Goal: Task Accomplishment & Management: Manage account settings

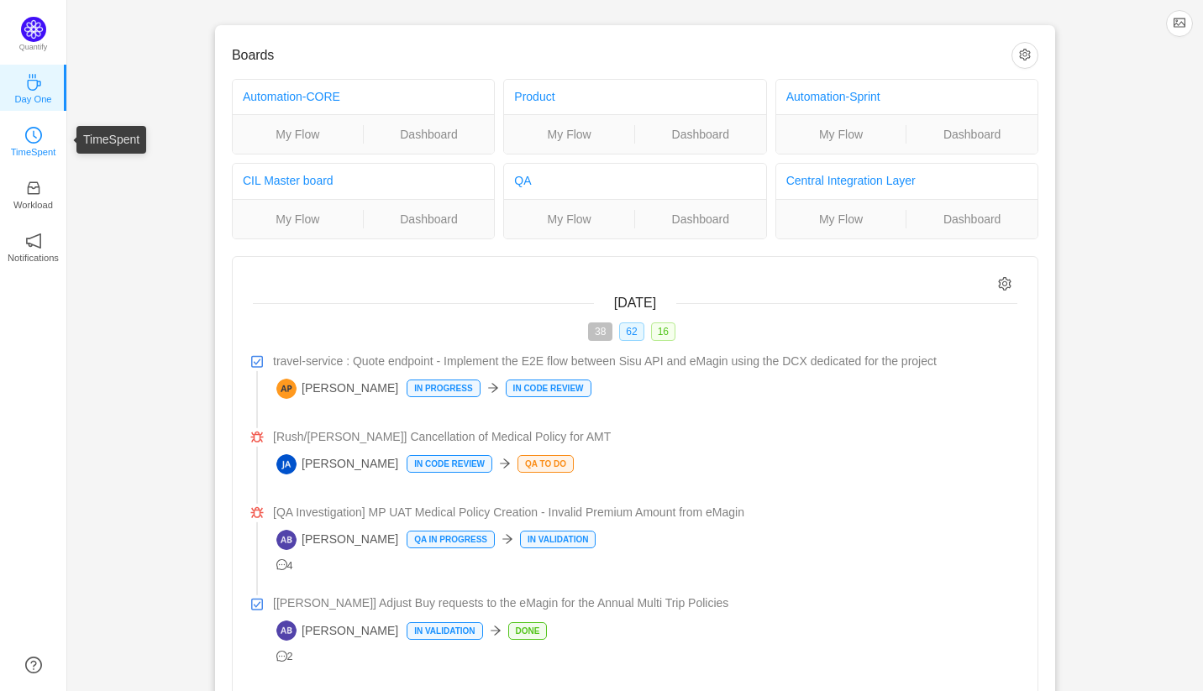
click at [39, 129] on icon "icon: clock-circle" at bounding box center [33, 135] width 17 height 17
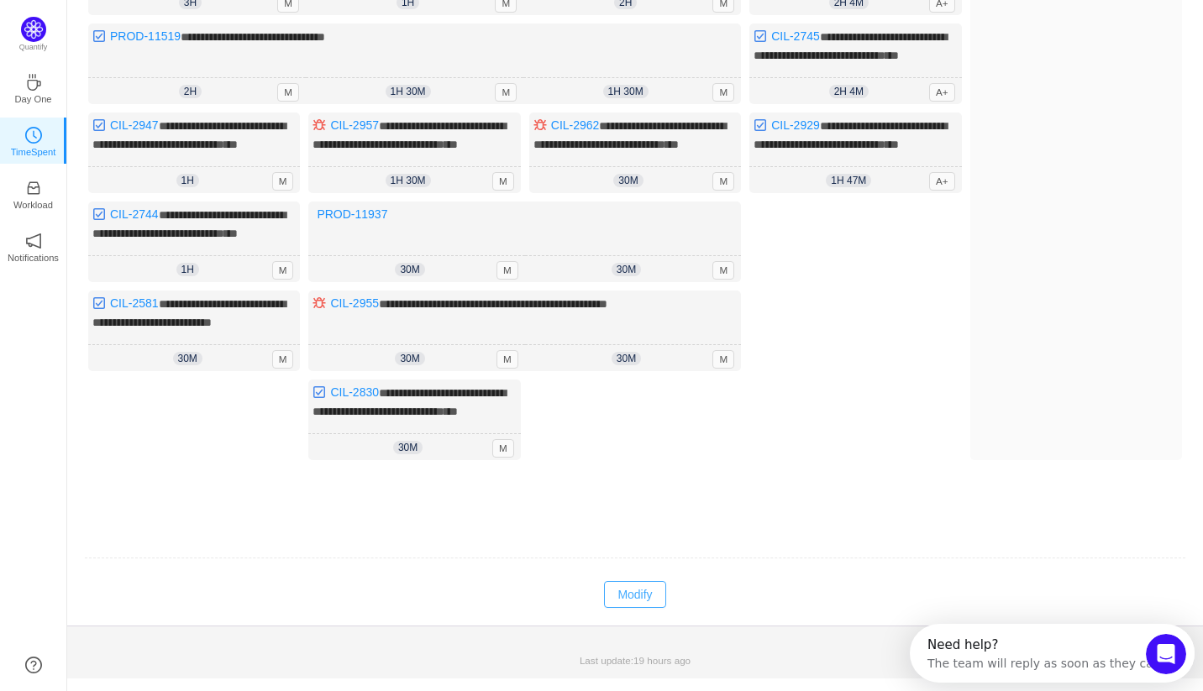
click at [633, 594] on button "Modify" at bounding box center [634, 594] width 61 height 27
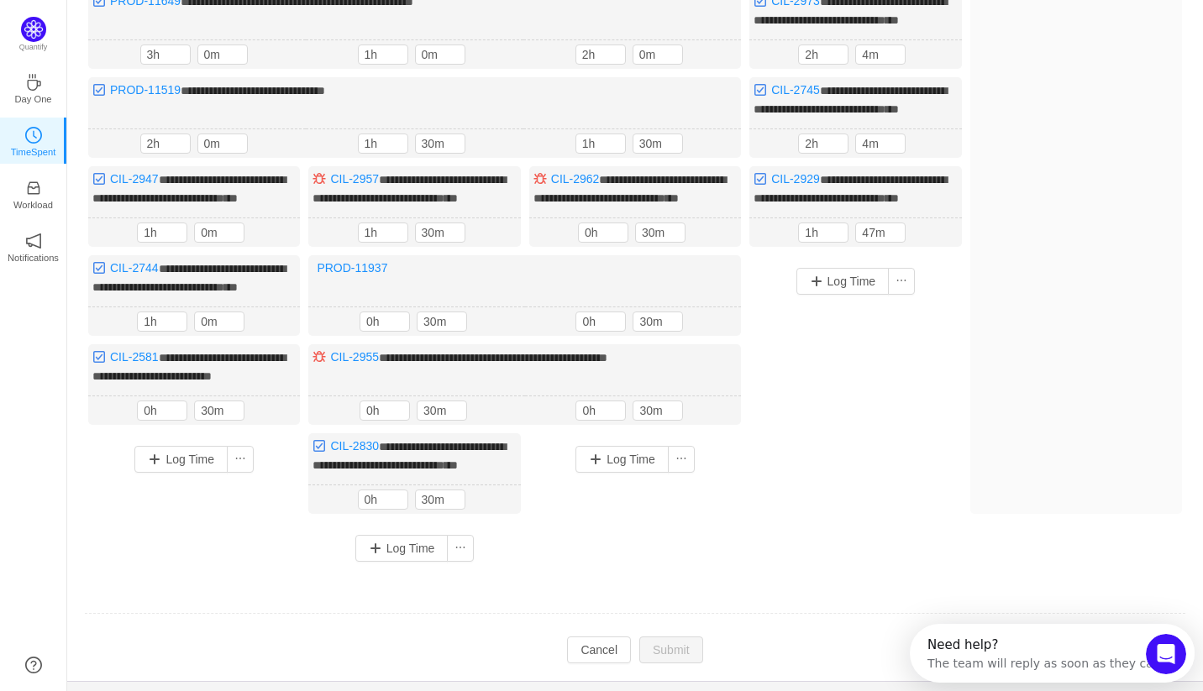
scroll to position [238, 0]
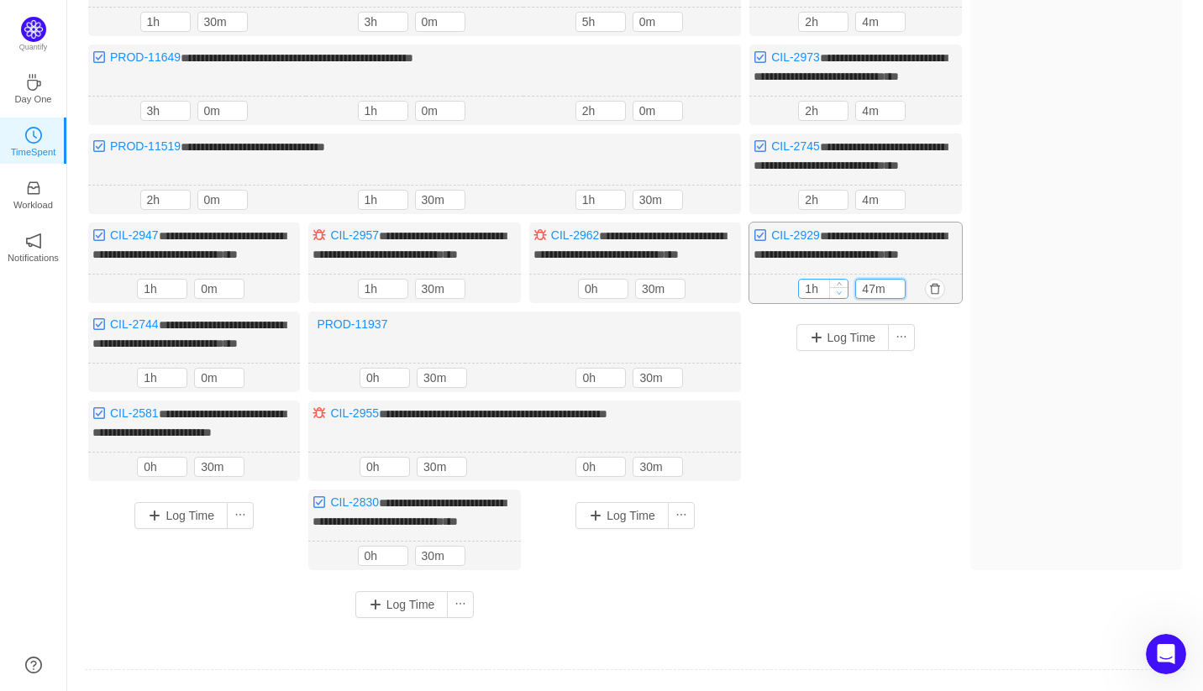
drag, startPoint x: 877, startPoint y: 336, endPoint x: 846, endPoint y: 338, distance: 31.1
click at [846, 299] on div "1h 47m" at bounding box center [855, 289] width 114 height 20
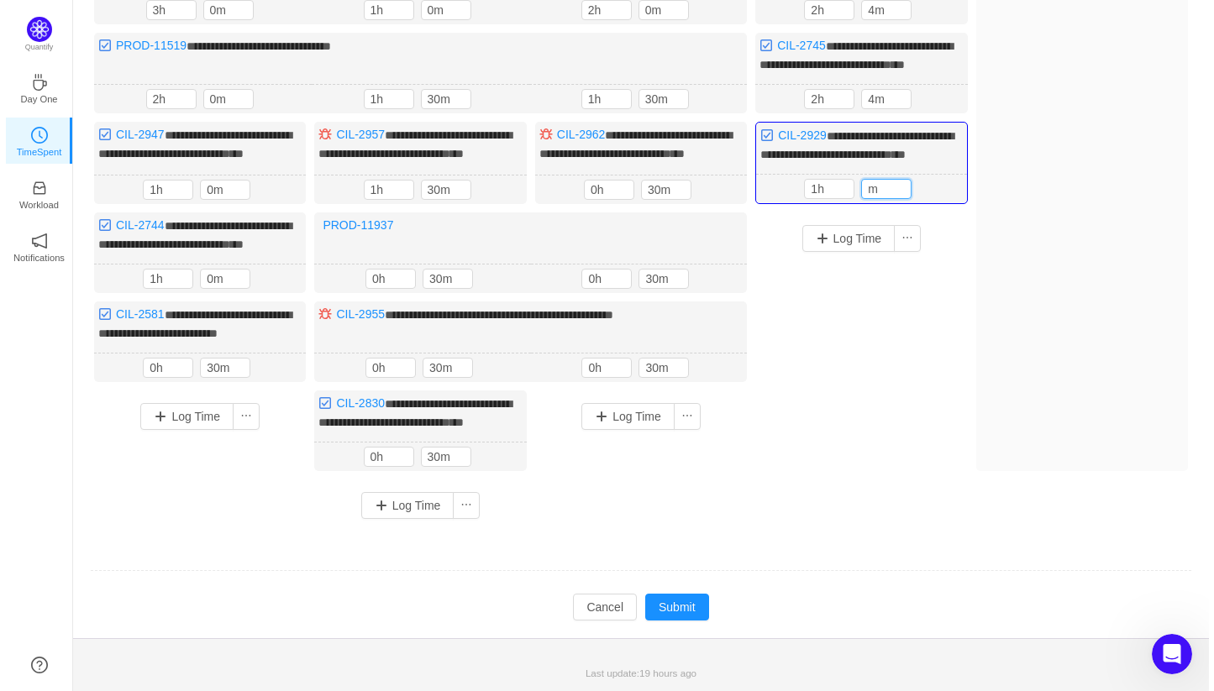
scroll to position [414, 0]
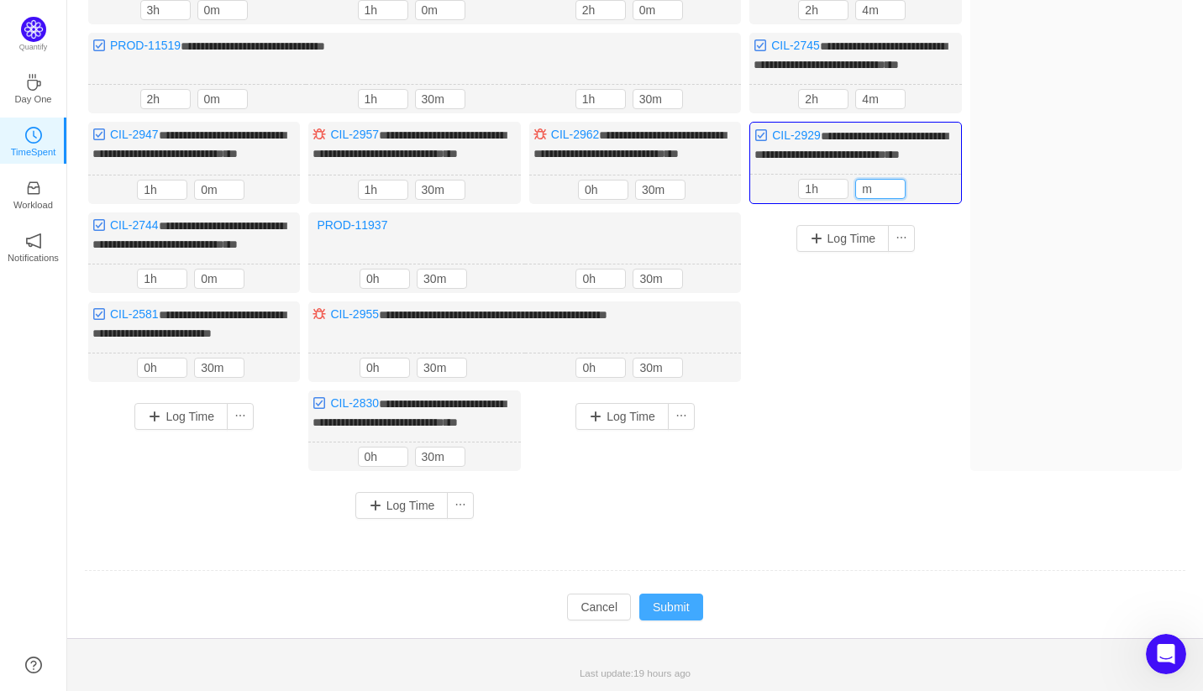
type input "m"
click at [661, 608] on button "Submit" at bounding box center [671, 607] width 64 height 27
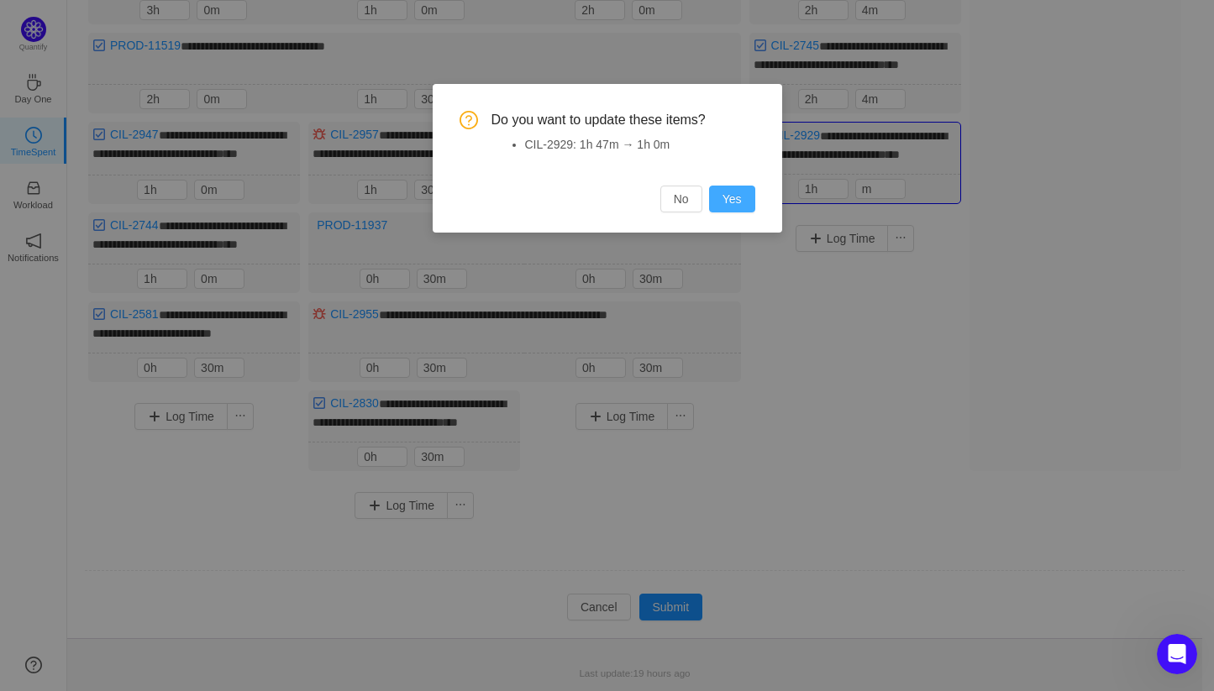
click at [712, 204] on button "Yes" at bounding box center [732, 199] width 46 height 27
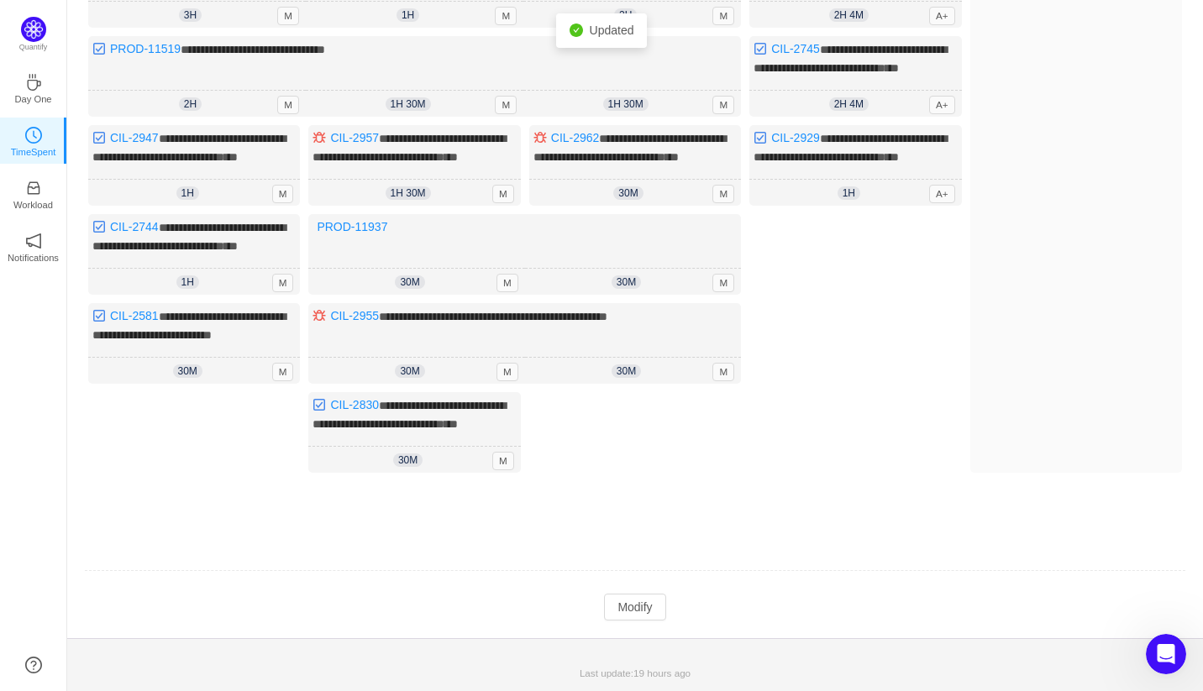
scroll to position [136, 0]
click at [653, 605] on button "Modify" at bounding box center [634, 607] width 61 height 27
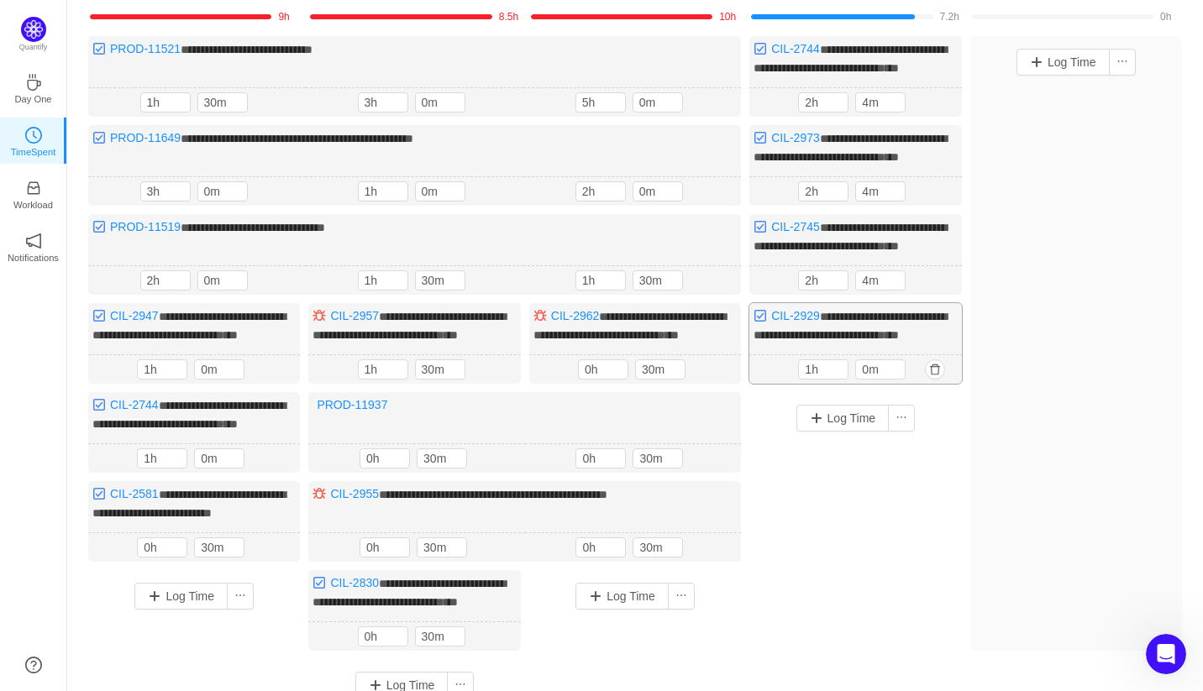
scroll to position [134, 0]
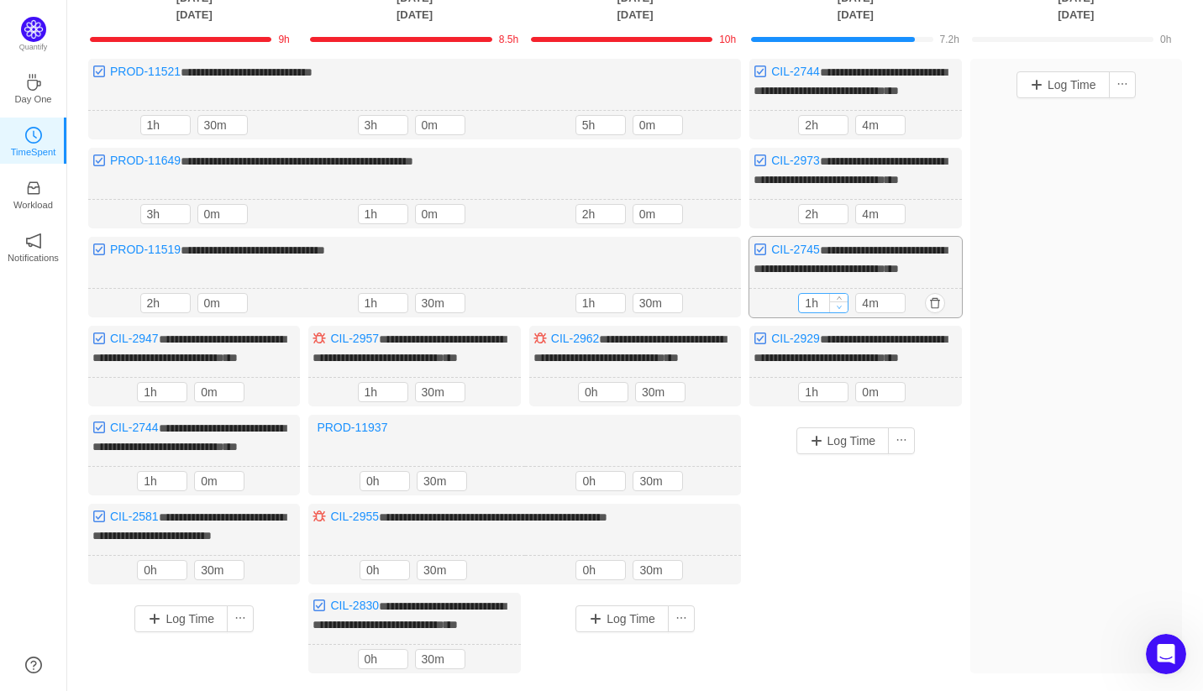
click at [838, 310] on icon "icon: down" at bounding box center [840, 307] width 6 height 6
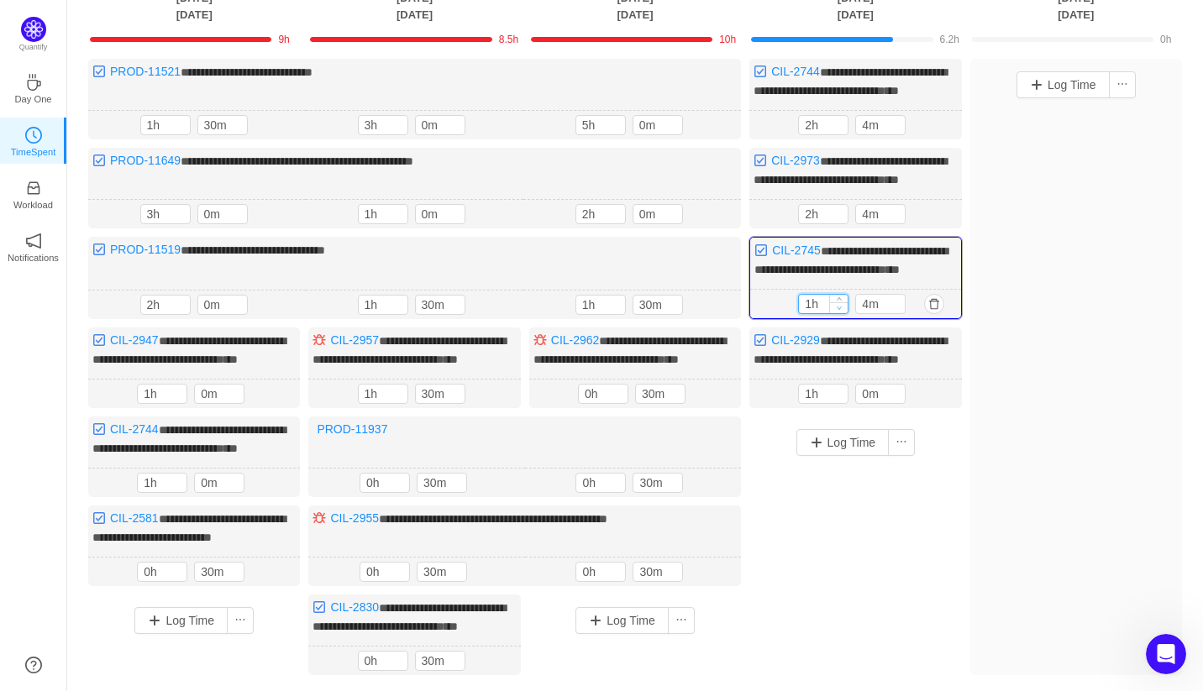
type input "0h"
click at [838, 311] on icon "icon: down" at bounding box center [840, 308] width 6 height 6
click at [864, 313] on input "4m" at bounding box center [880, 304] width 49 height 18
type input "30m"
type input "0m"
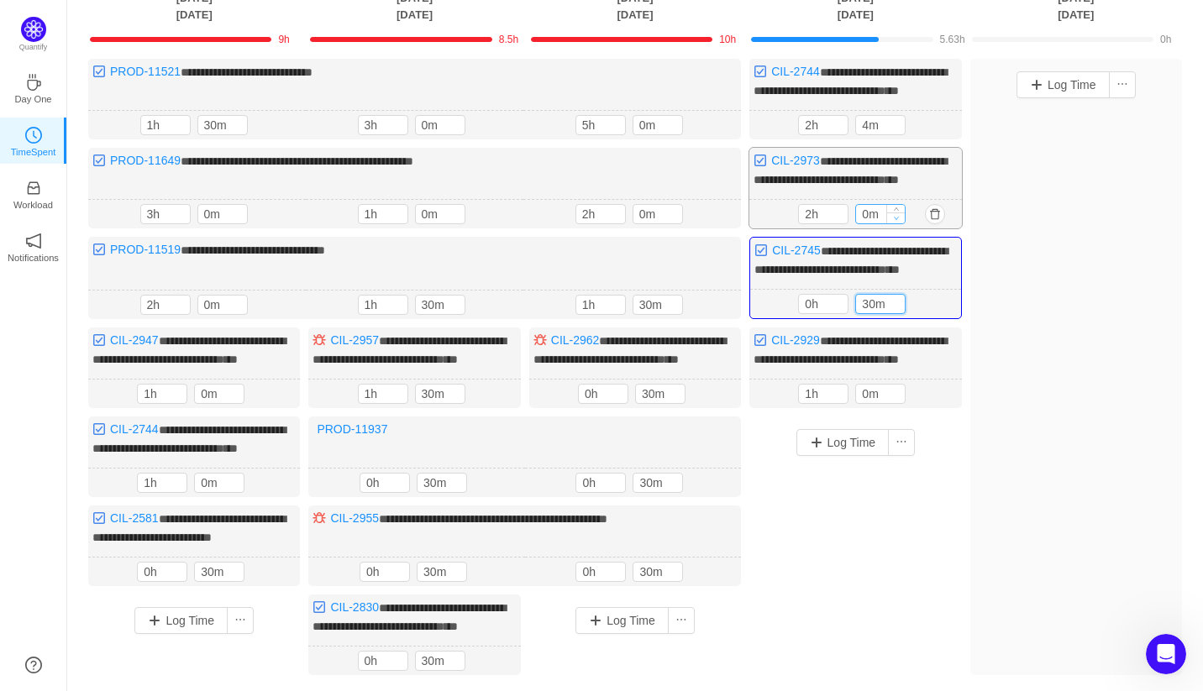
click at [894, 221] on icon "icon: down" at bounding box center [897, 218] width 6 height 6
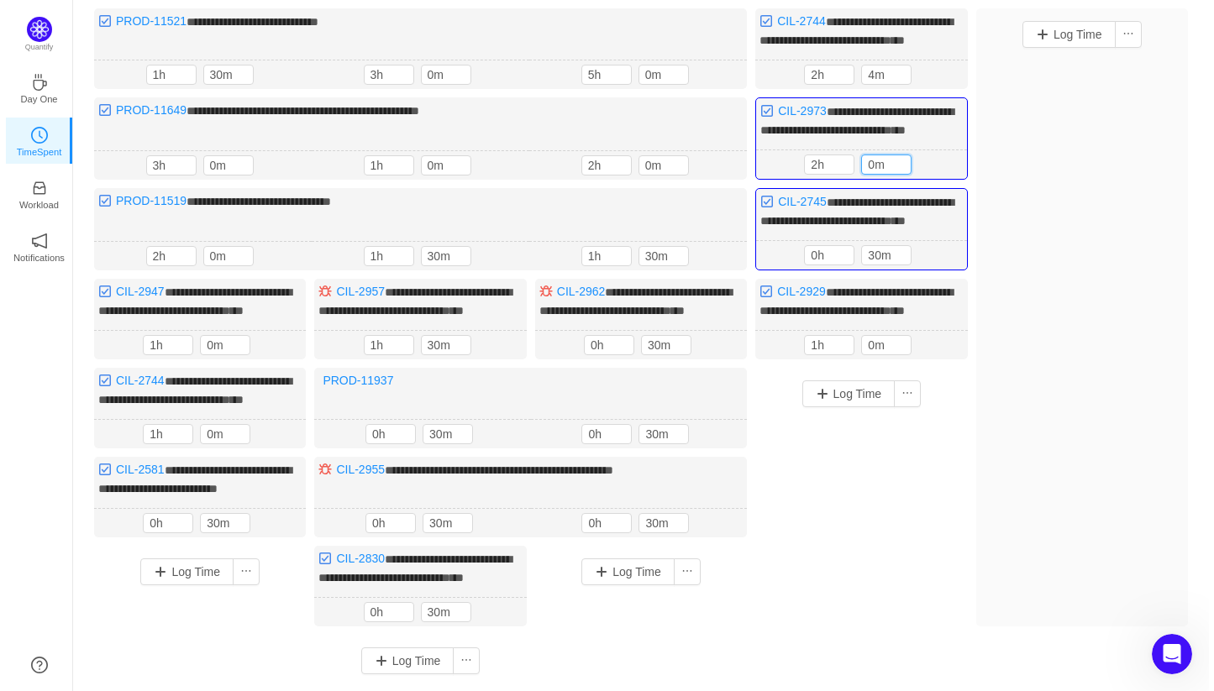
scroll to position [416, 0]
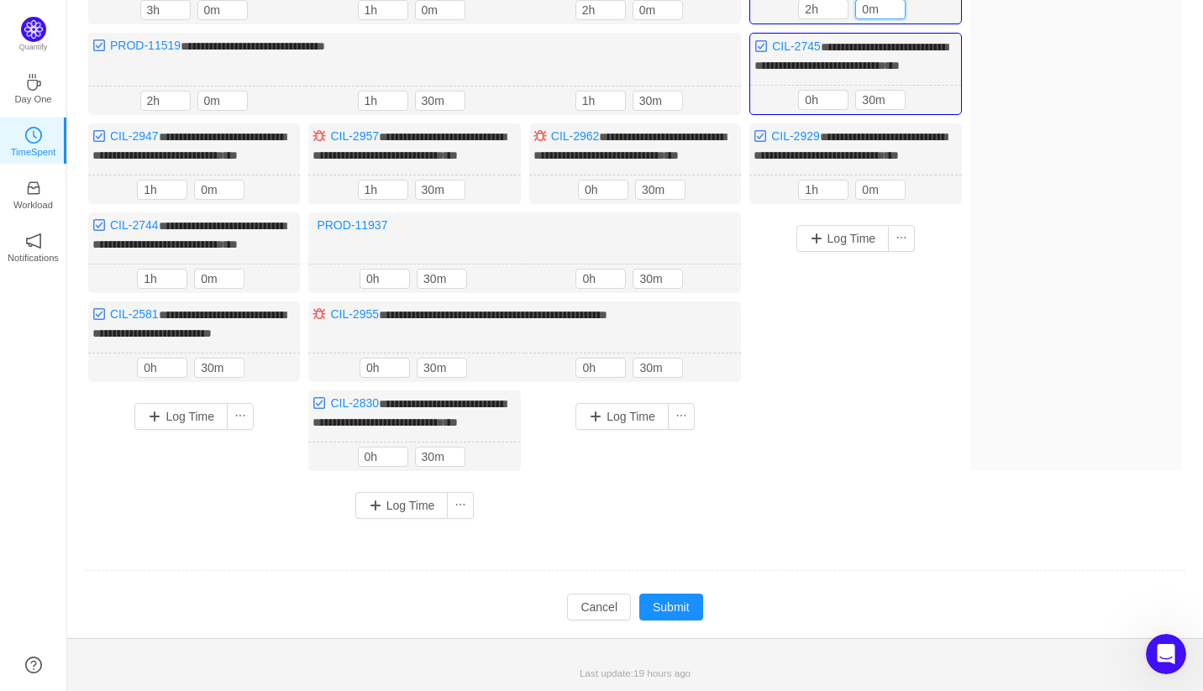
click at [706, 606] on td "Modify Cancel Submit" at bounding box center [635, 607] width 1102 height 29
click at [696, 608] on button "Submit" at bounding box center [671, 607] width 64 height 27
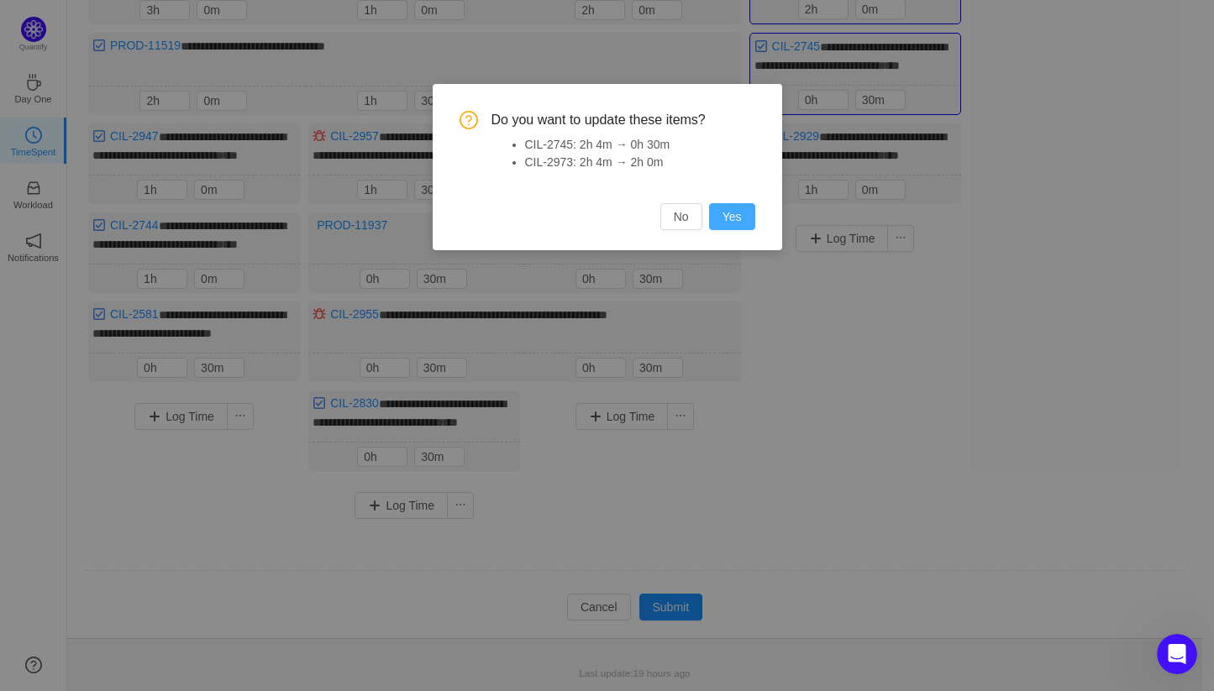
click at [742, 223] on button "Yes" at bounding box center [732, 216] width 46 height 27
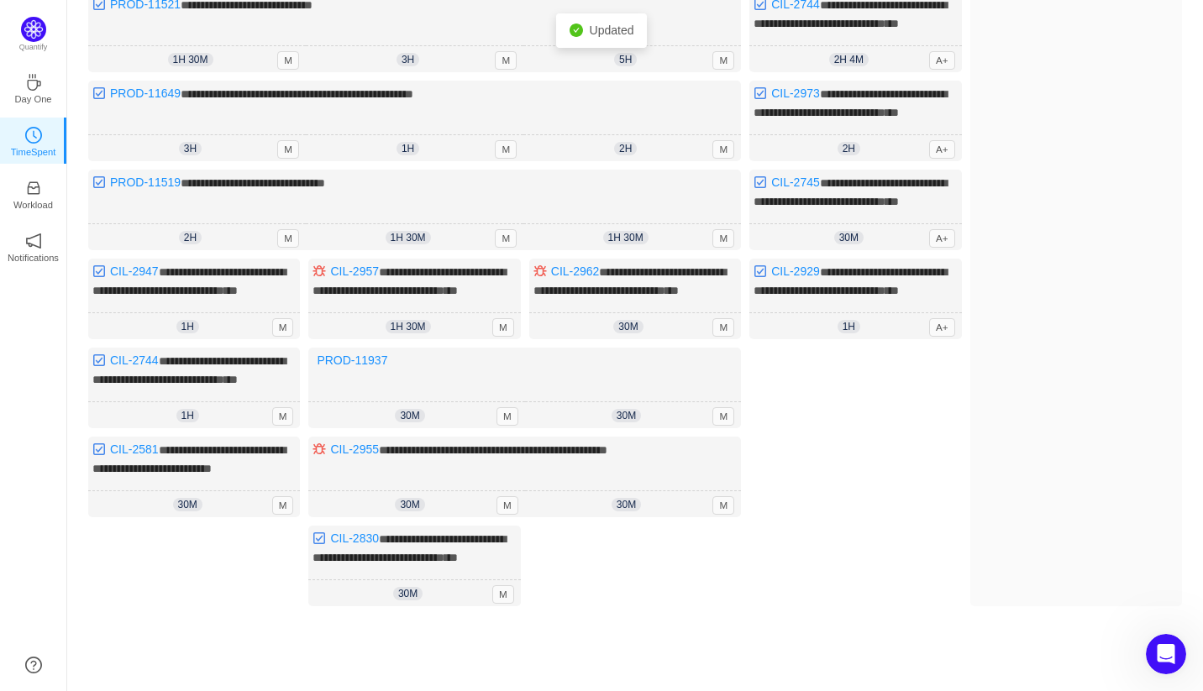
scroll to position [45, 0]
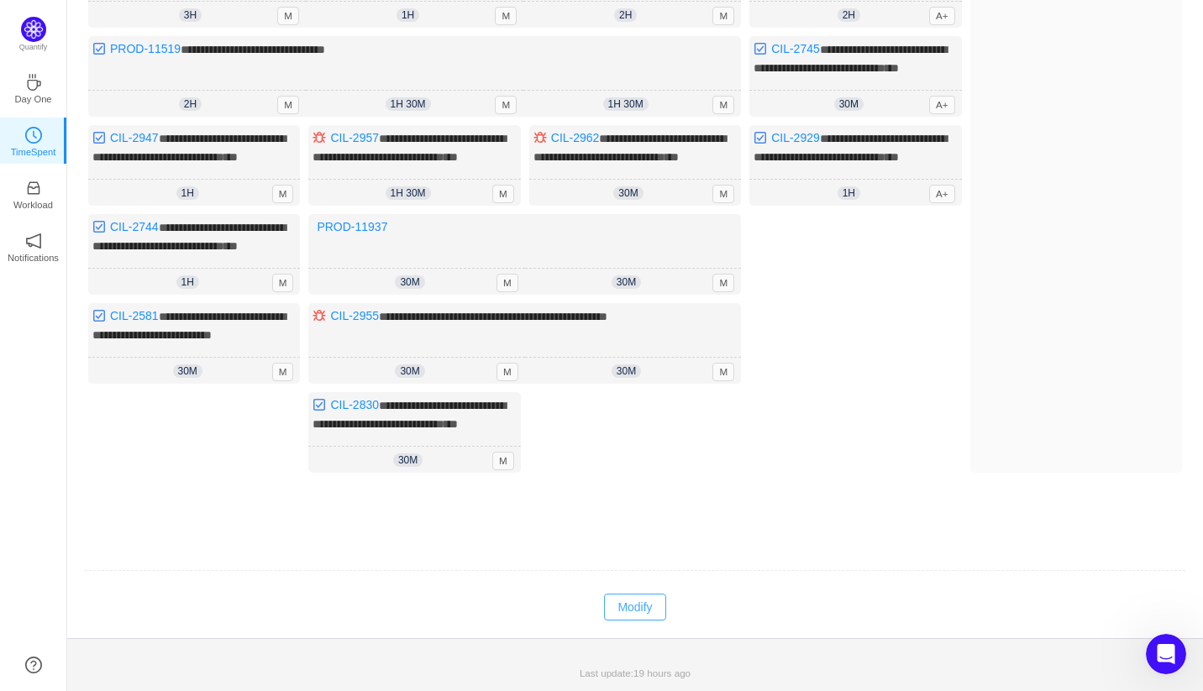
click at [626, 617] on button "Modify" at bounding box center [634, 607] width 61 height 27
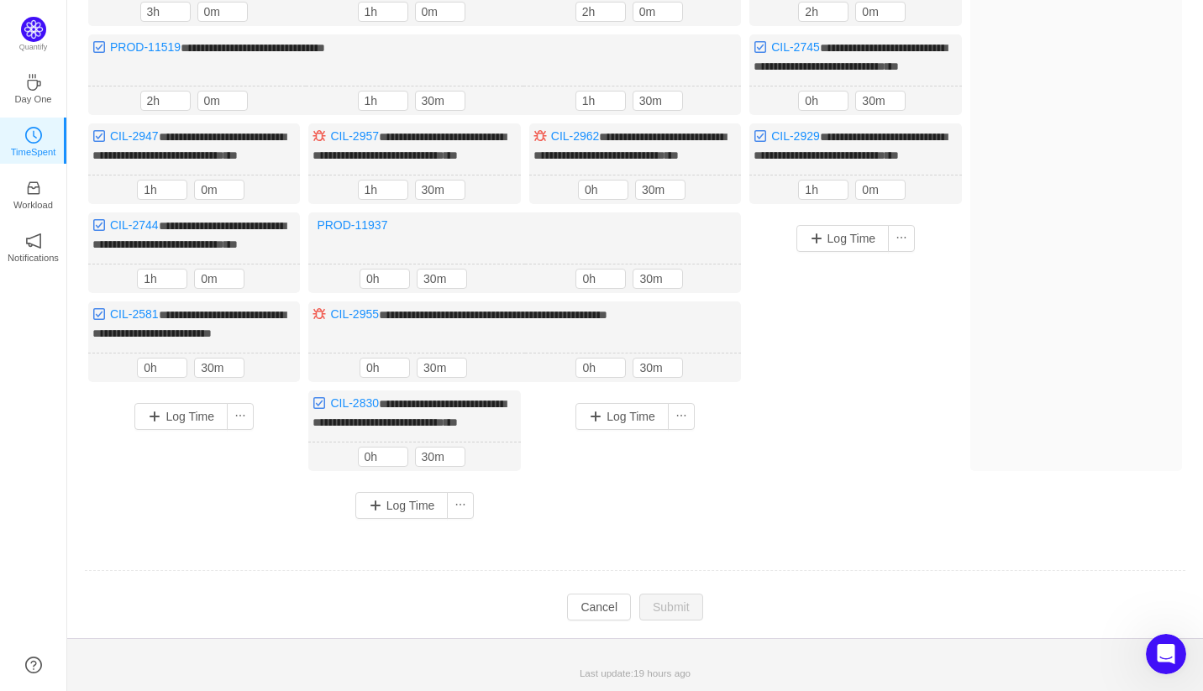
scroll to position [42, 0]
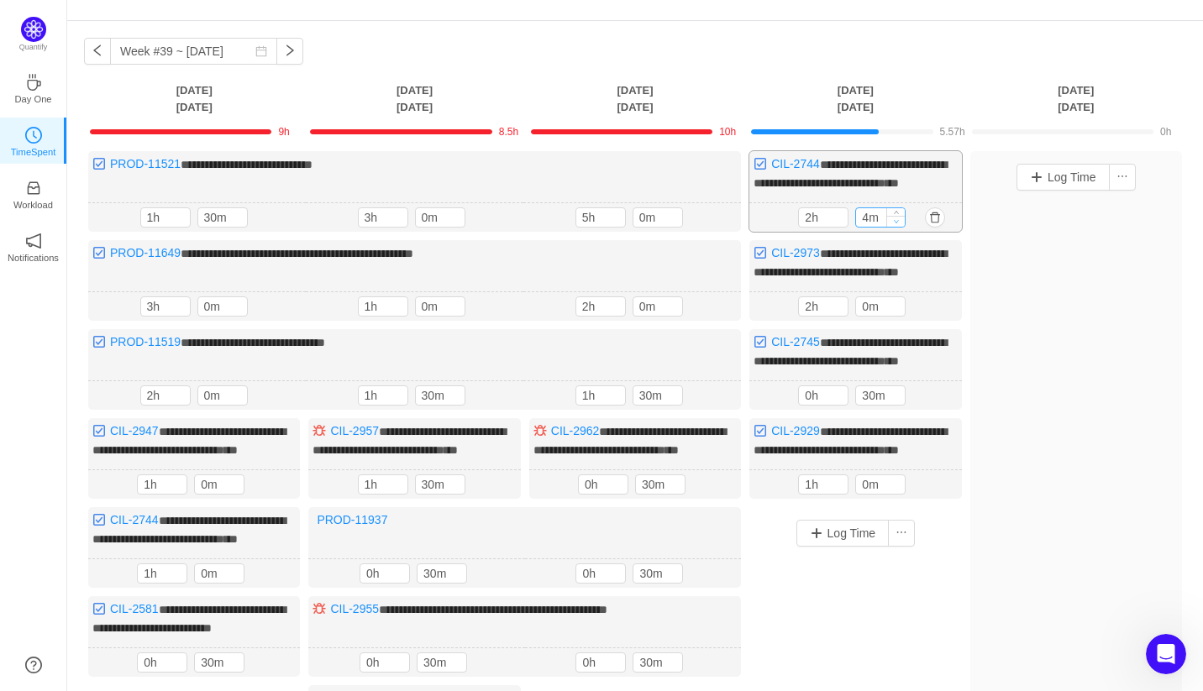
type input "0m"
click at [900, 224] on icon "icon: down" at bounding box center [897, 221] width 6 height 6
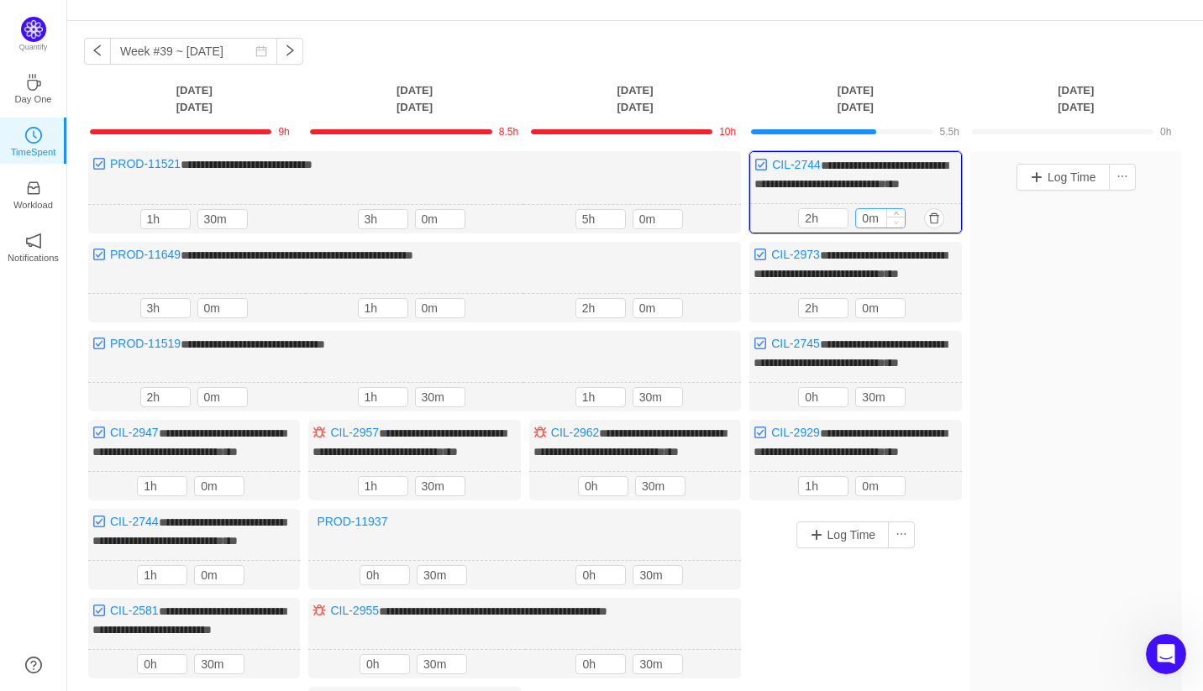
click at [896, 224] on icon "icon: down" at bounding box center [896, 222] width 5 height 3
type input "1h"
click at [845, 228] on span "Decrease Value" at bounding box center [839, 222] width 18 height 11
click at [896, 218] on icon "icon: up" at bounding box center [896, 215] width 5 height 3
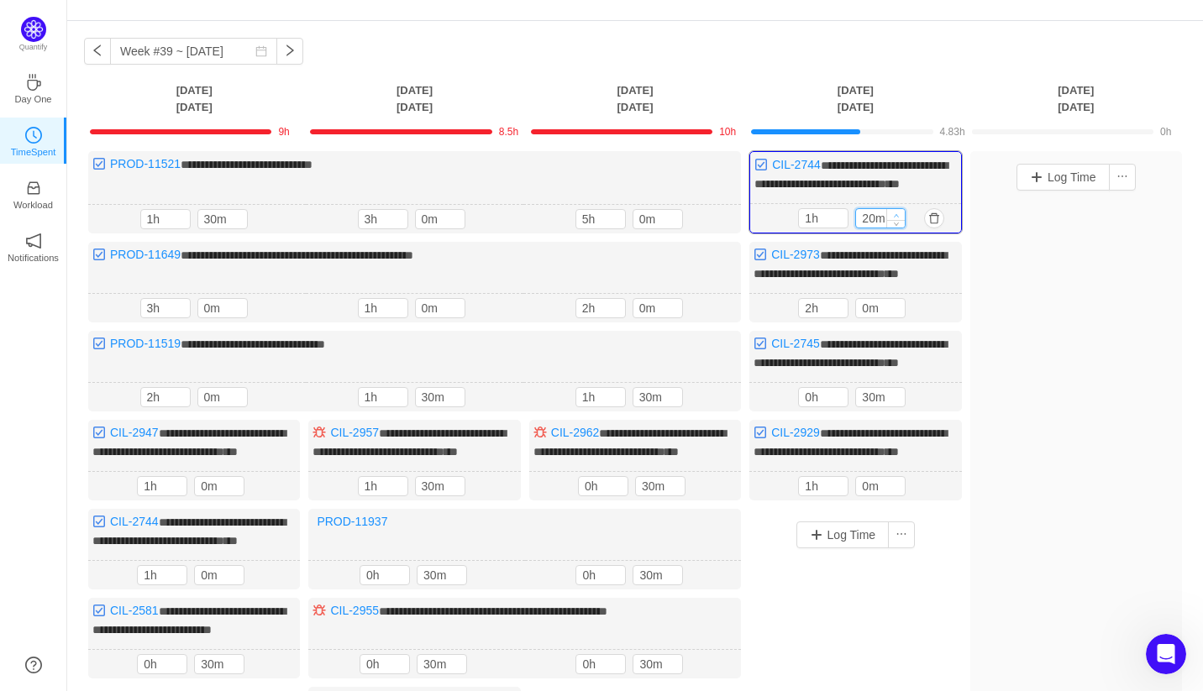
type input "30m"
click at [895, 218] on icon "icon: up" at bounding box center [897, 216] width 6 height 6
type input "0h"
click at [840, 225] on icon "icon: down" at bounding box center [840, 222] width 6 height 6
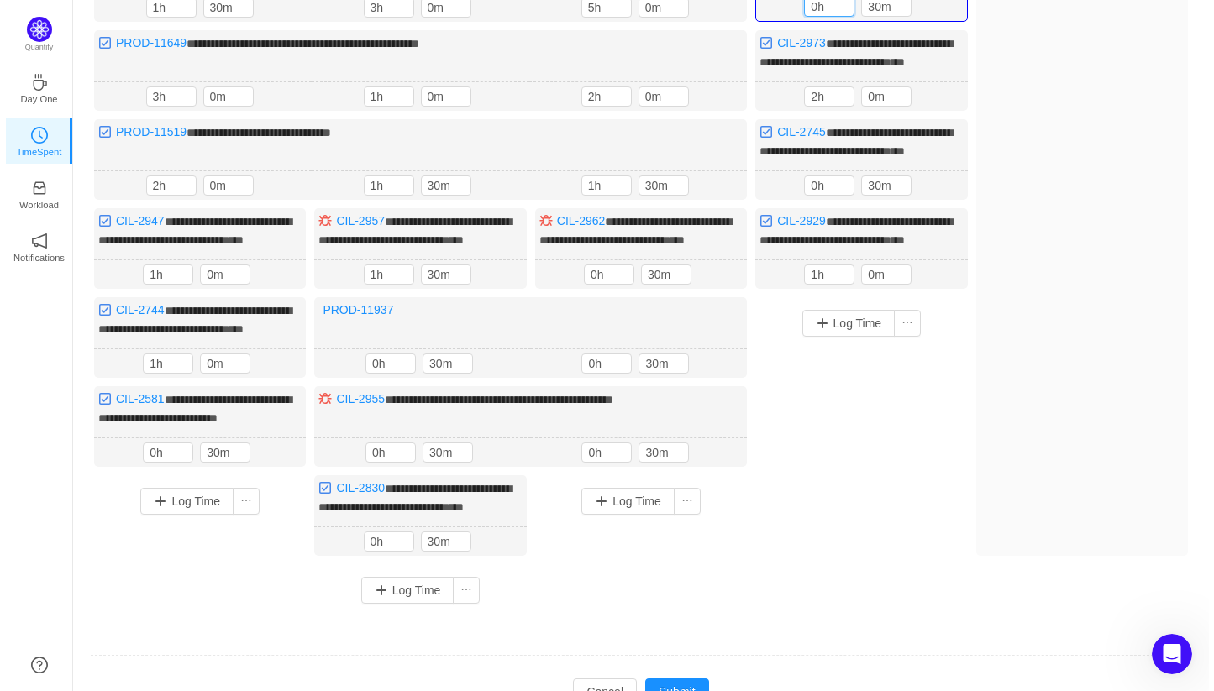
scroll to position [414, 0]
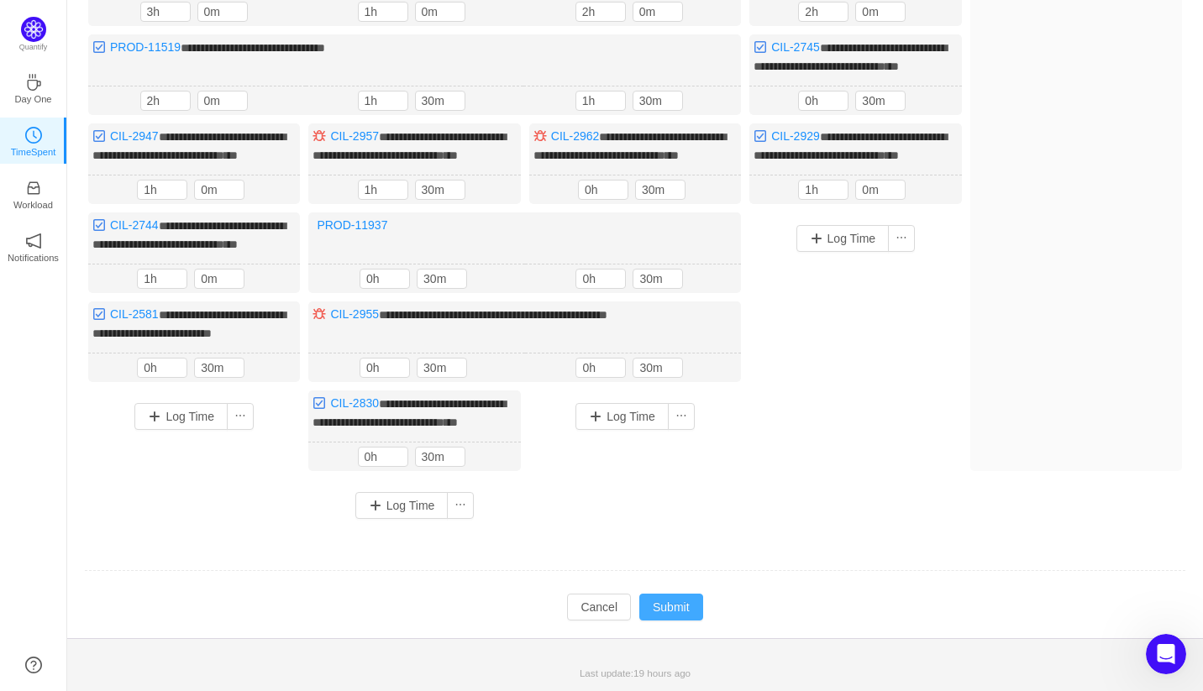
click at [664, 611] on button "Submit" at bounding box center [671, 607] width 64 height 27
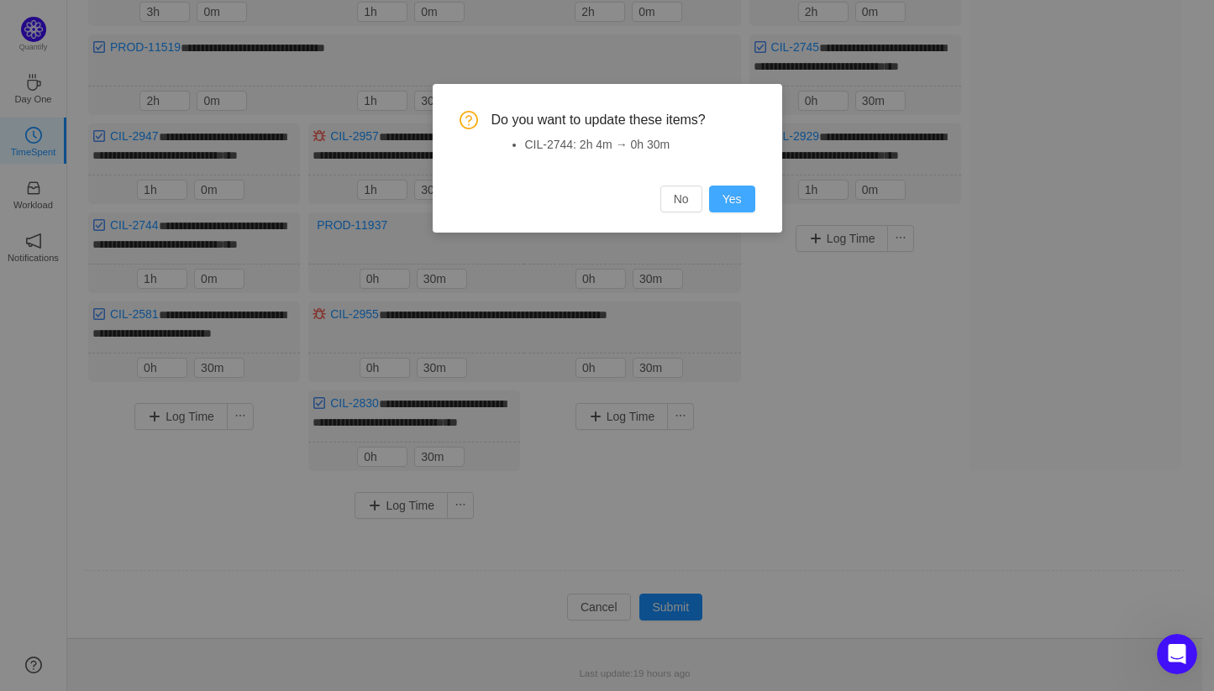
click at [735, 209] on button "Yes" at bounding box center [732, 199] width 46 height 27
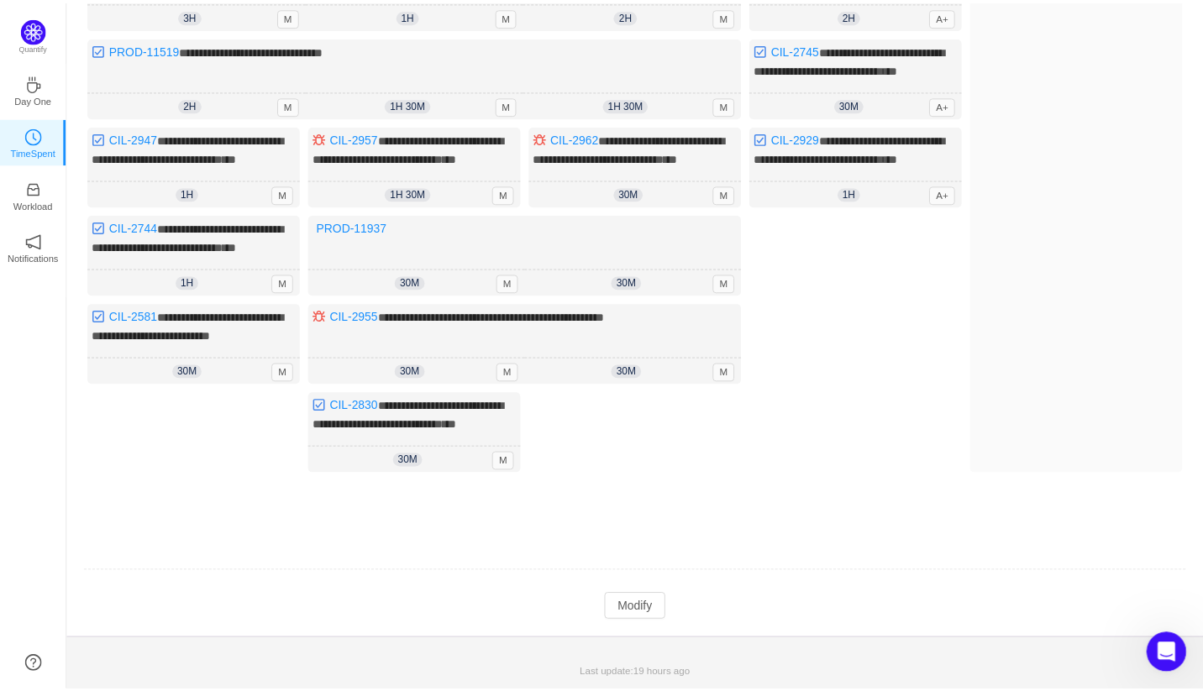
scroll to position [412, 0]
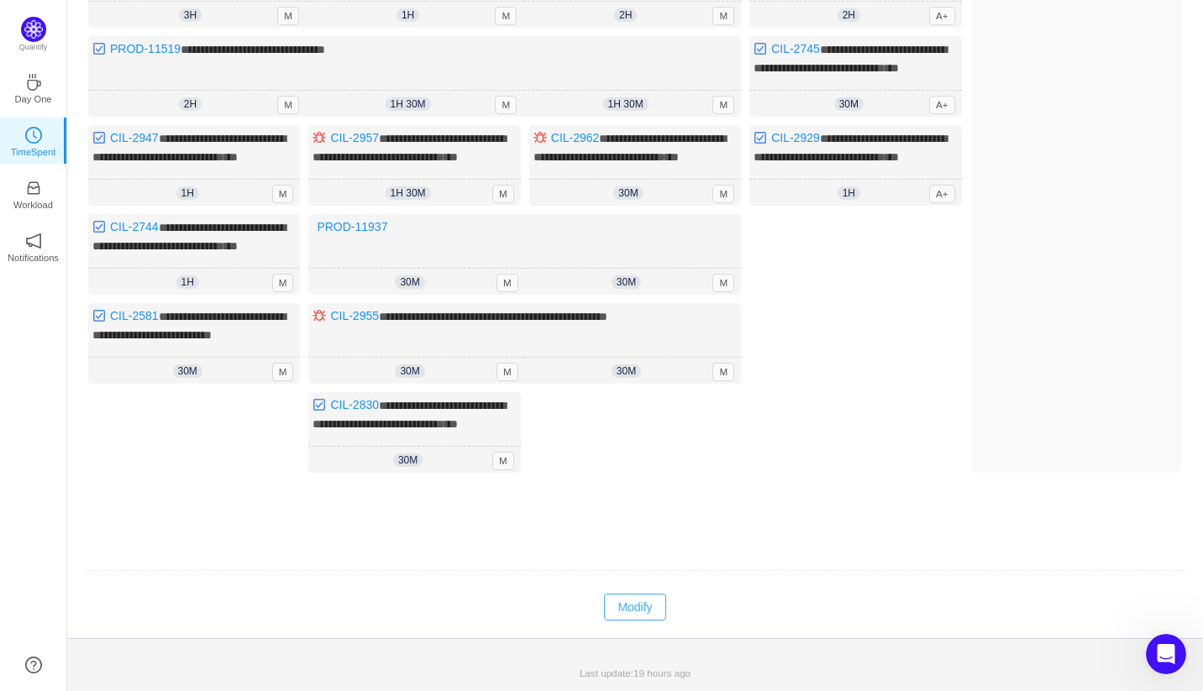
click at [622, 606] on button "Modify" at bounding box center [634, 607] width 61 height 27
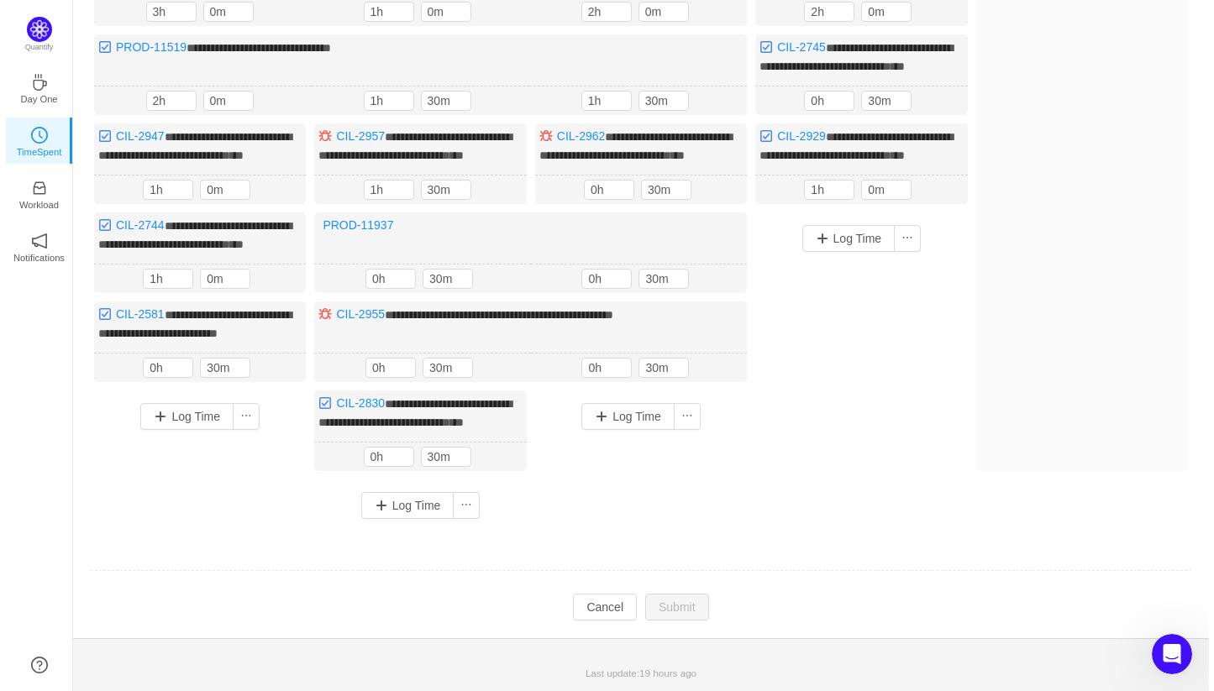
scroll to position [409, 0]
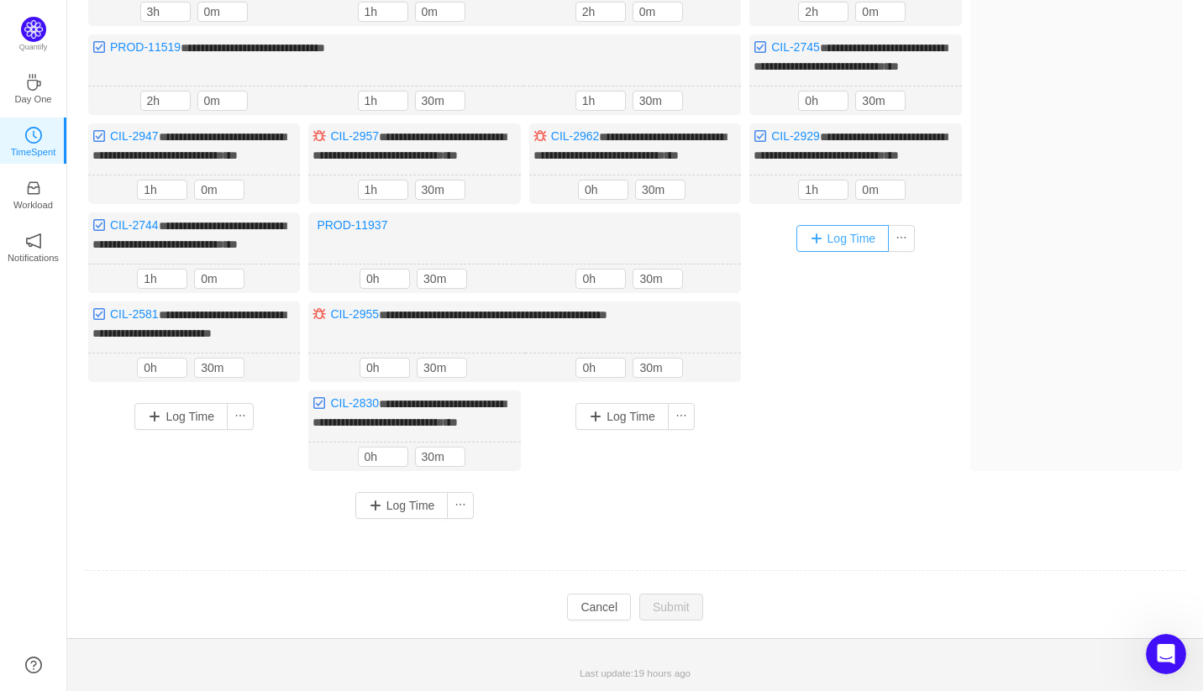
click at [851, 225] on button "Log Time" at bounding box center [842, 238] width 93 height 27
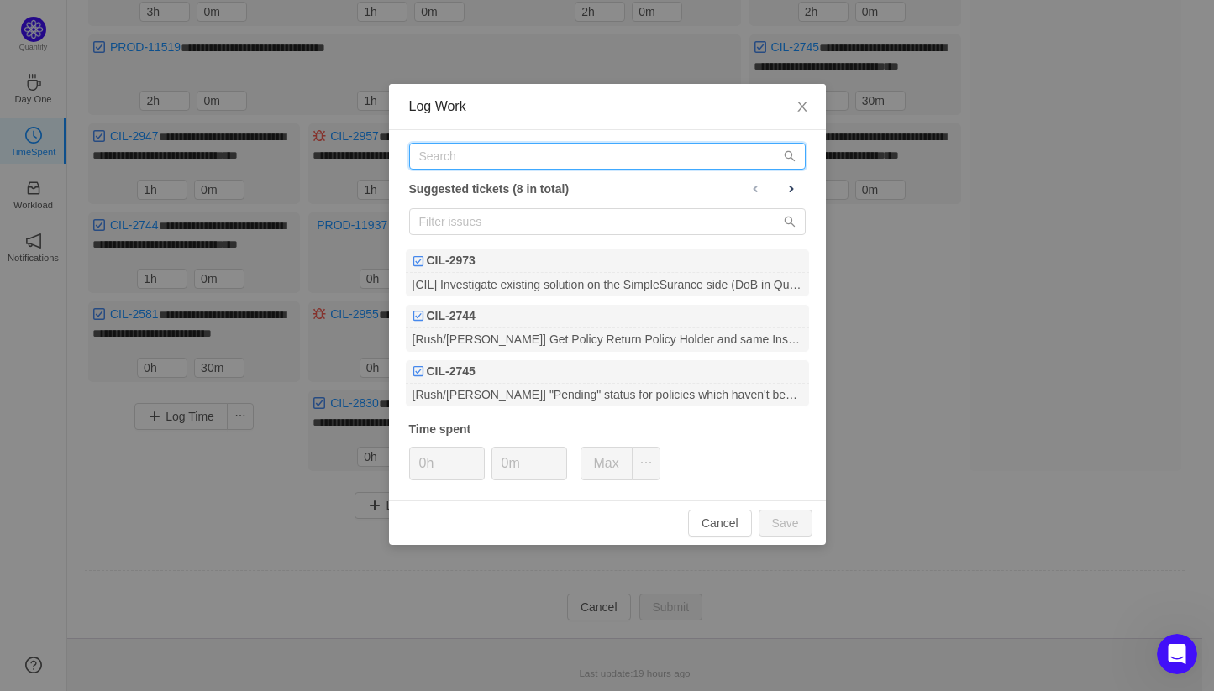
click at [452, 165] on input "text" at bounding box center [607, 156] width 396 height 27
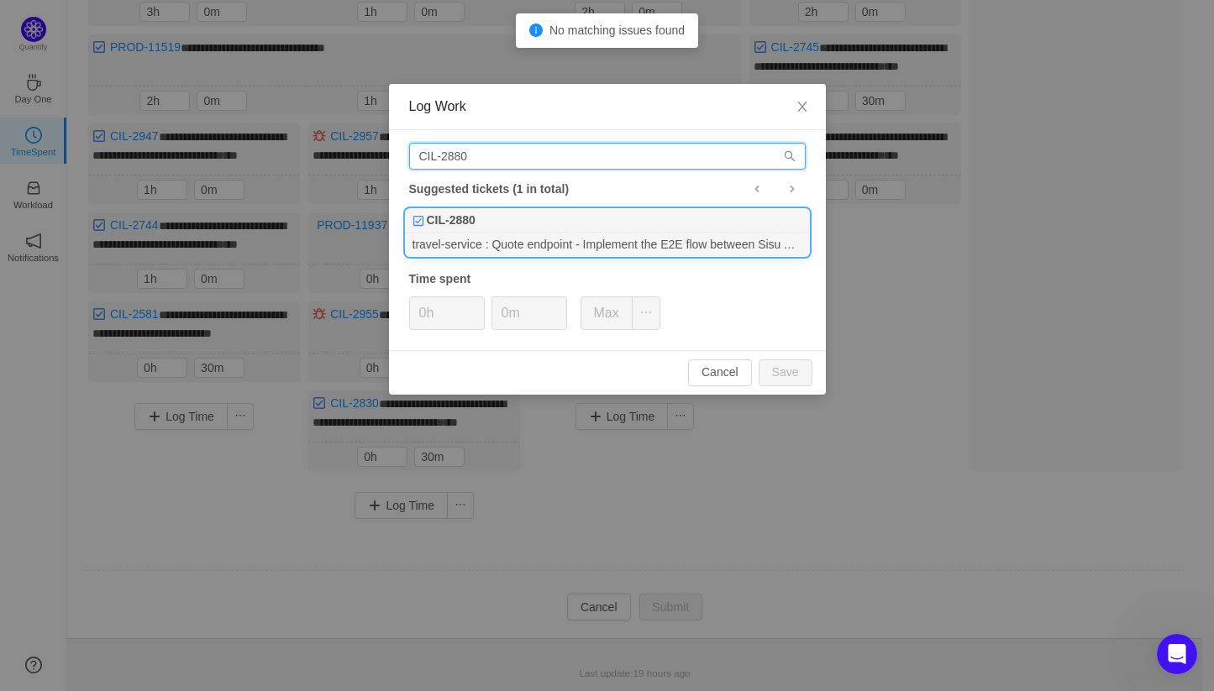
type input "CIL-2880"
click at [568, 238] on div "travel-service : Quote endpoint - Implement the E2E flow between Sisu API and e…" at bounding box center [607, 244] width 403 height 23
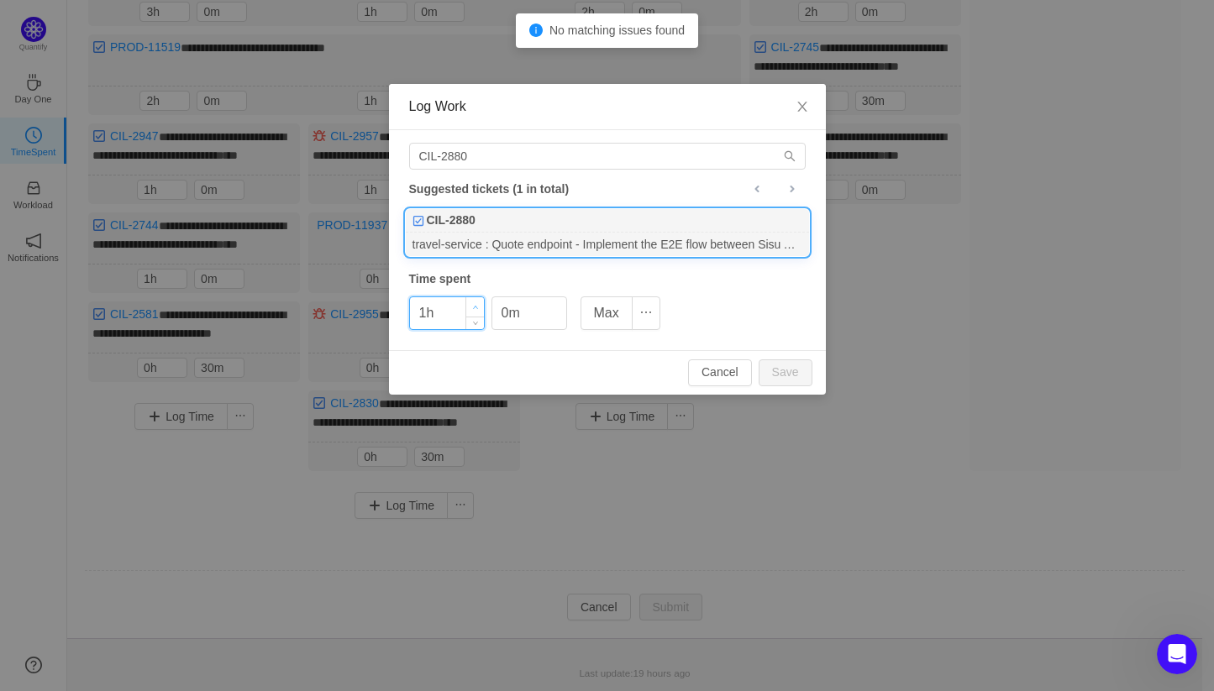
click at [474, 307] on icon "icon: up" at bounding box center [475, 307] width 5 height 3
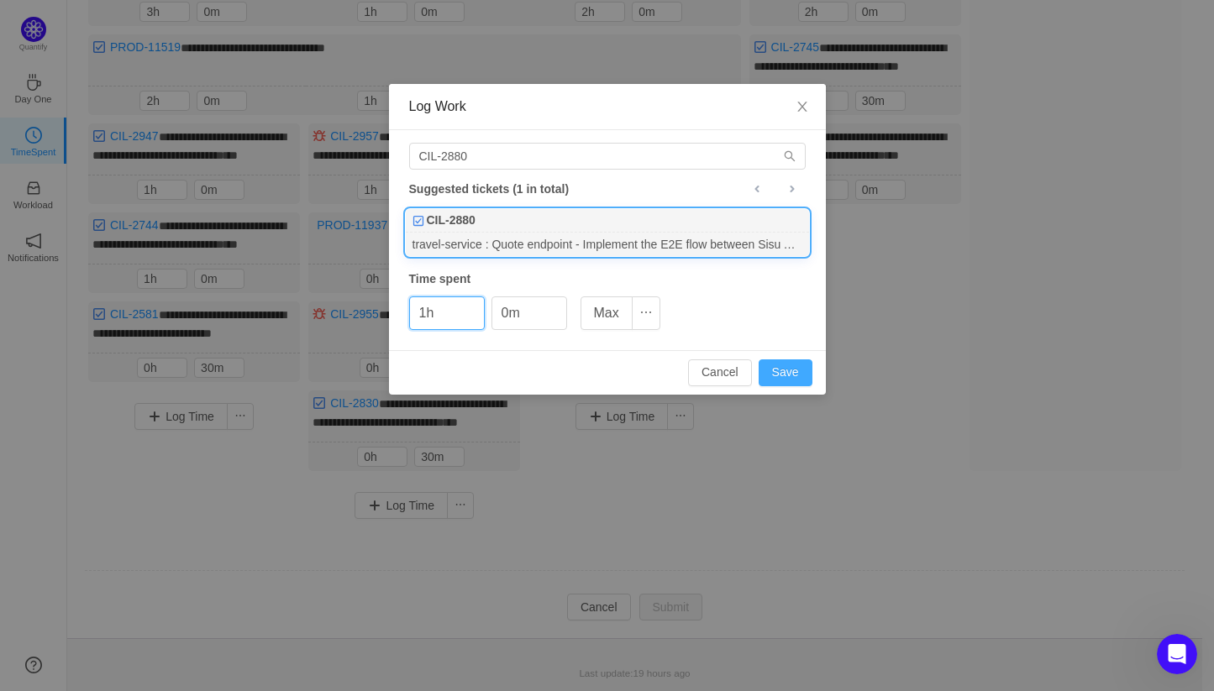
click at [801, 365] on button "Save" at bounding box center [786, 373] width 54 height 27
type input "0h"
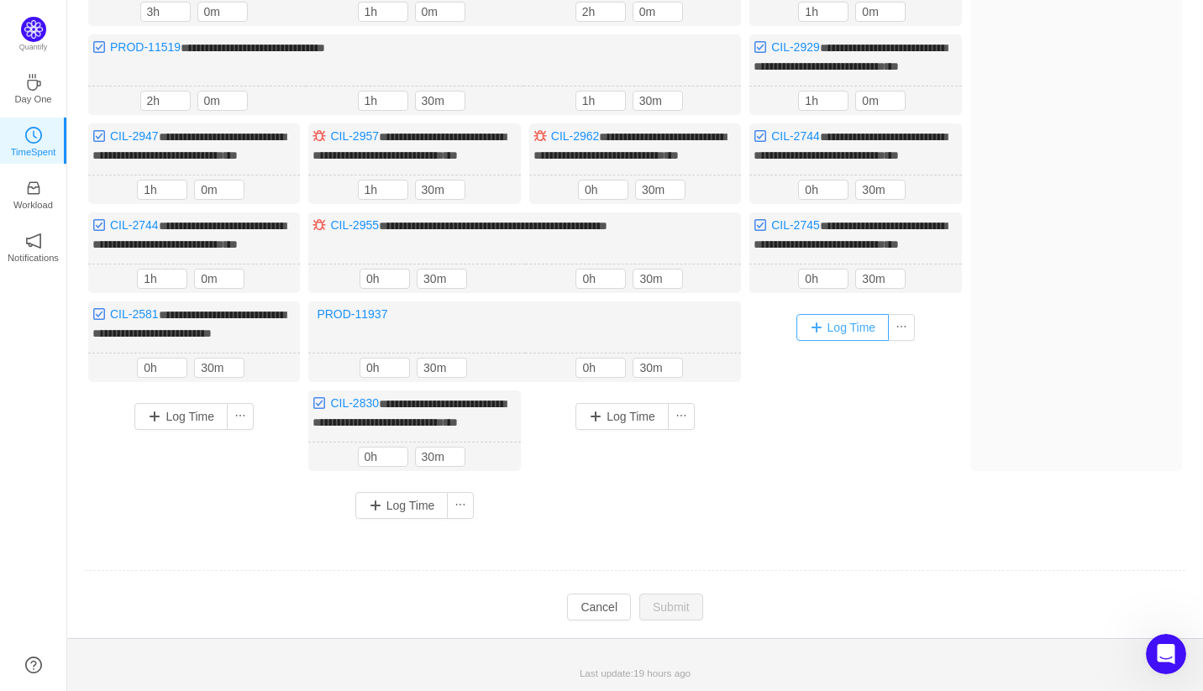
click at [851, 326] on button "Log Time" at bounding box center [842, 327] width 93 height 27
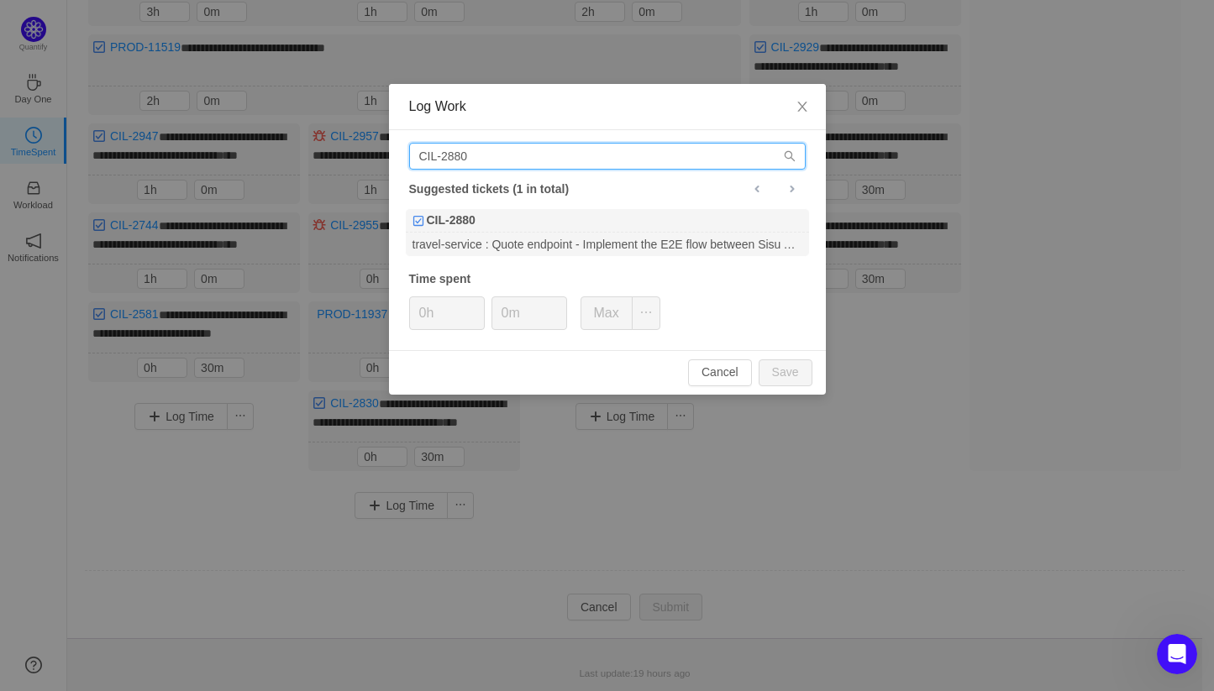
drag, startPoint x: 514, startPoint y: 161, endPoint x: 217, endPoint y: 160, distance: 297.4
click at [217, 160] on div "Log Work CIL-2880 Suggested tickets (1 in total) CIL-2880 travel-service : Quot…" at bounding box center [607, 345] width 1214 height 691
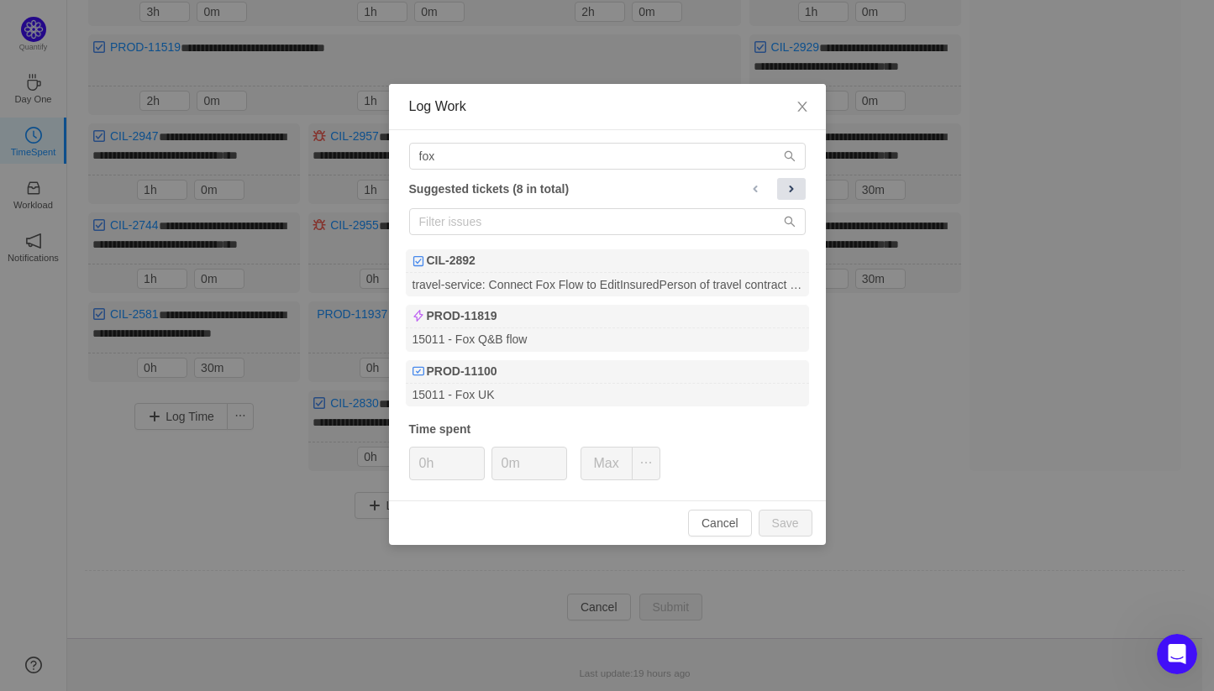
click at [792, 191] on span at bounding box center [791, 188] width 13 height 13
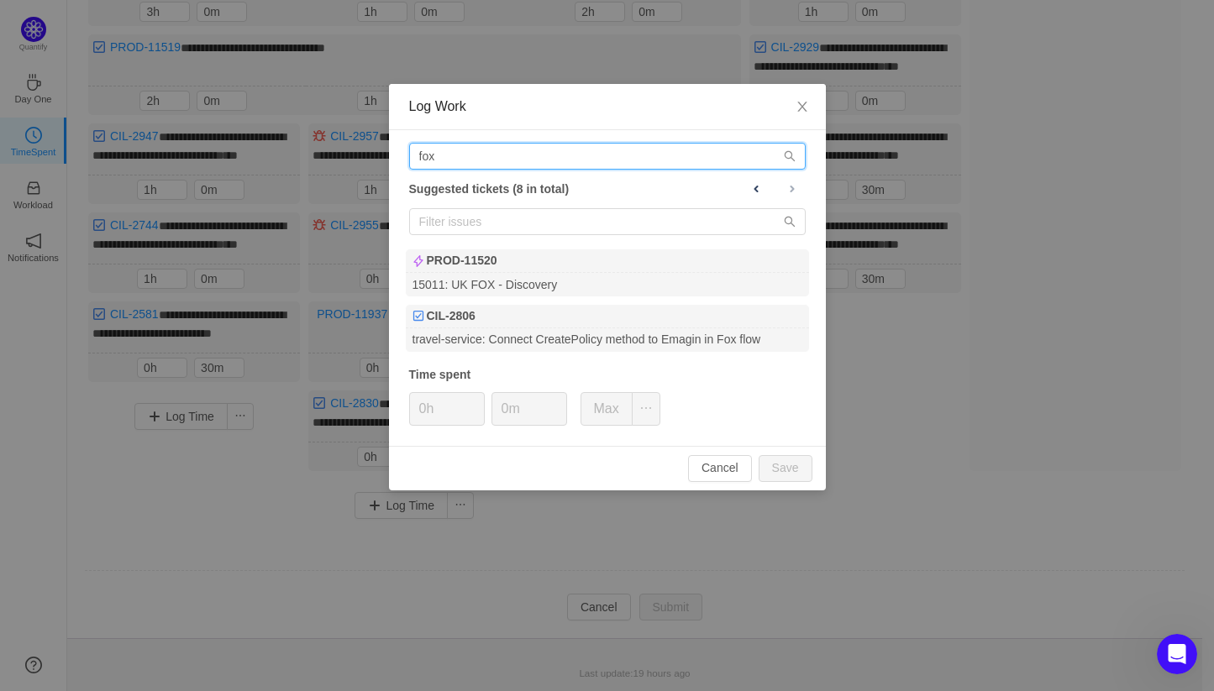
drag, startPoint x: 485, startPoint y: 165, endPoint x: 255, endPoint y: 161, distance: 229.3
click at [255, 161] on div "Log Work fox Suggested tickets (8 in total) PROD-11520 15011: UK FOX - Discover…" at bounding box center [607, 345] width 1214 height 691
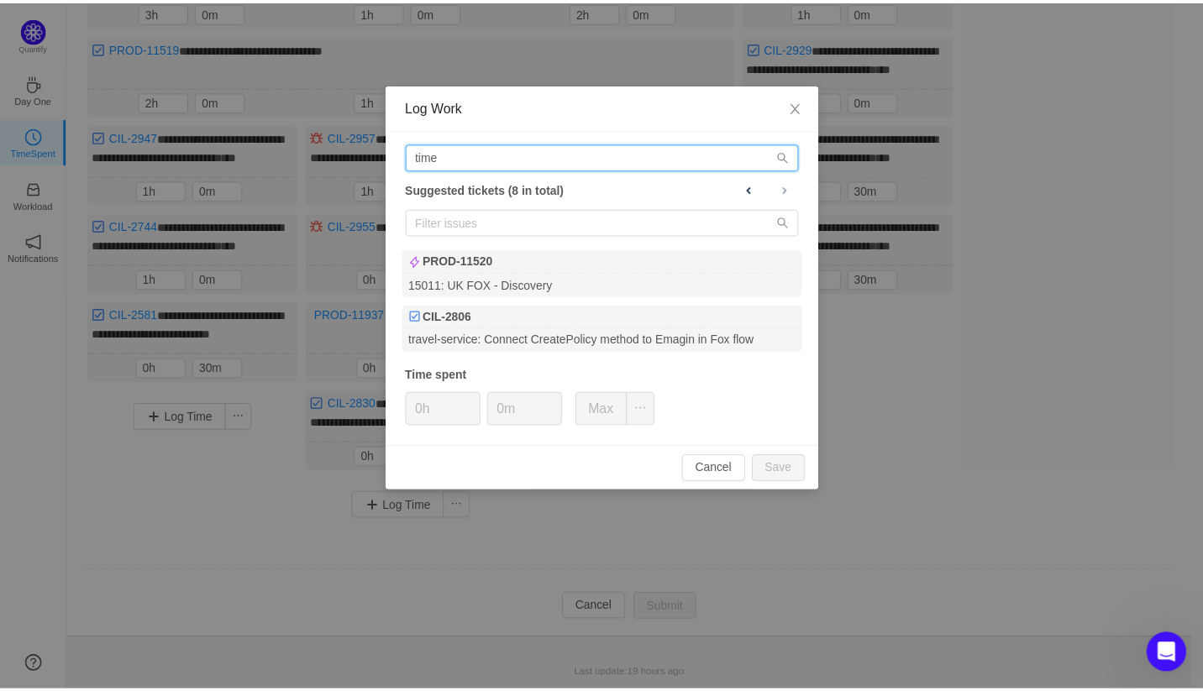
scroll to position [412, 0]
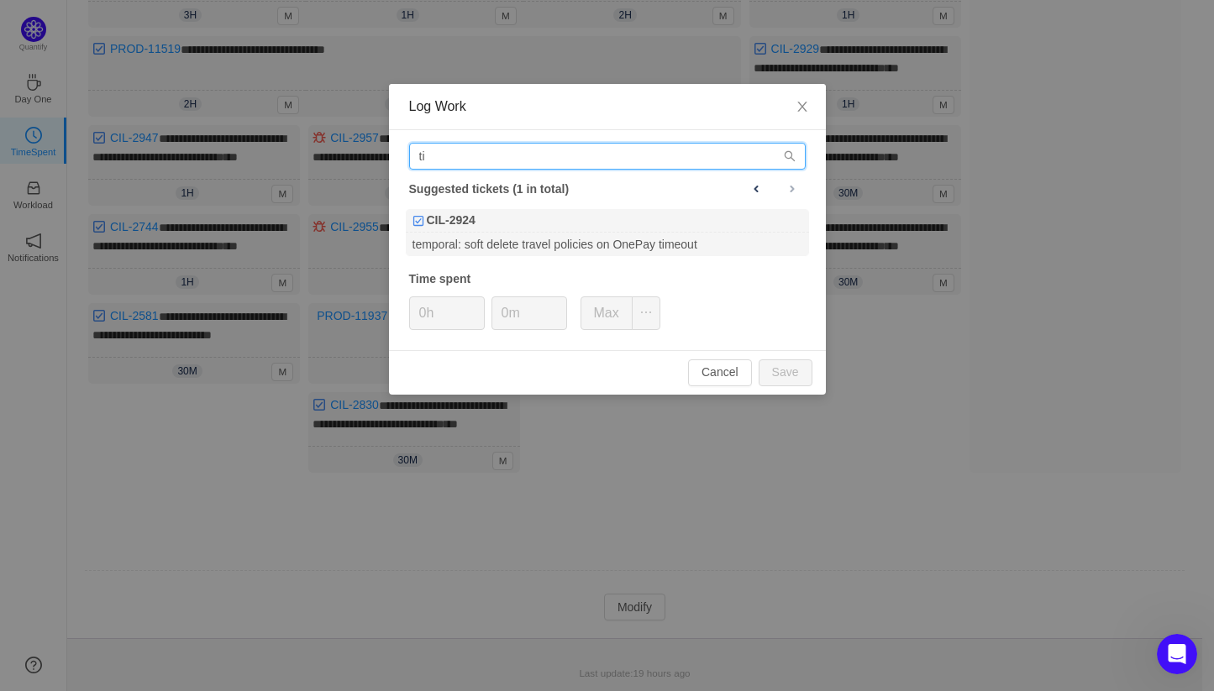
type input "t"
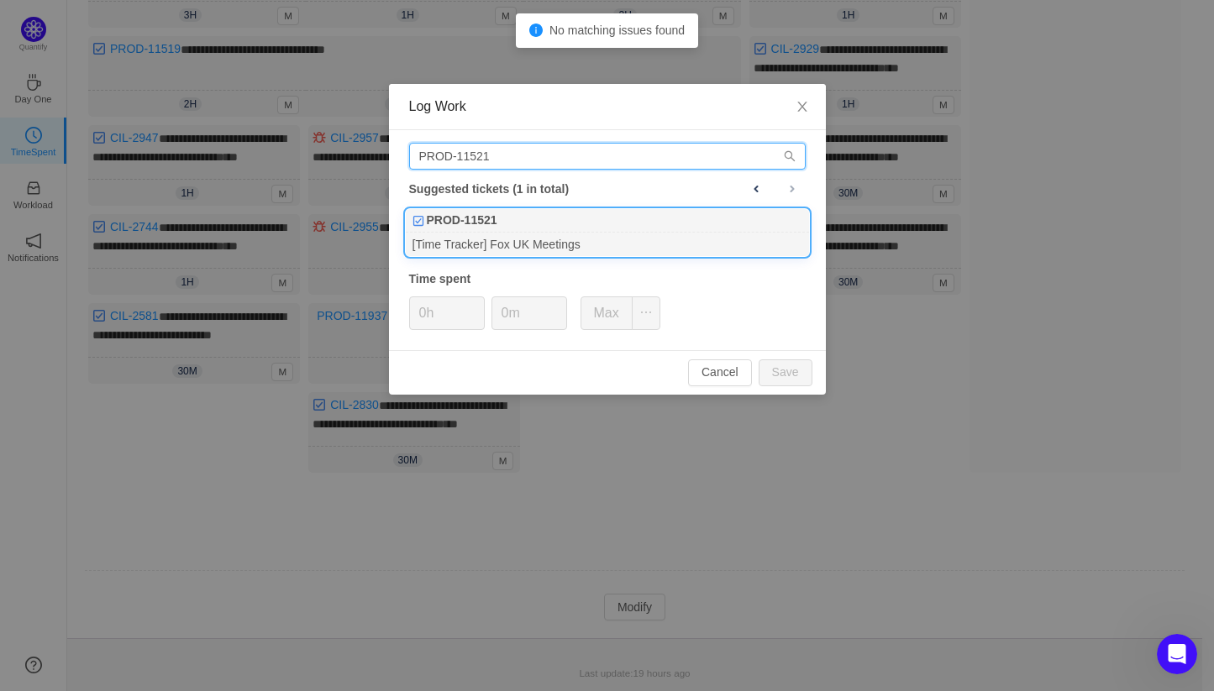
type input "PROD-11521"
click at [615, 241] on div "[Time Tracker] Fox UK Meetings" at bounding box center [607, 244] width 403 height 23
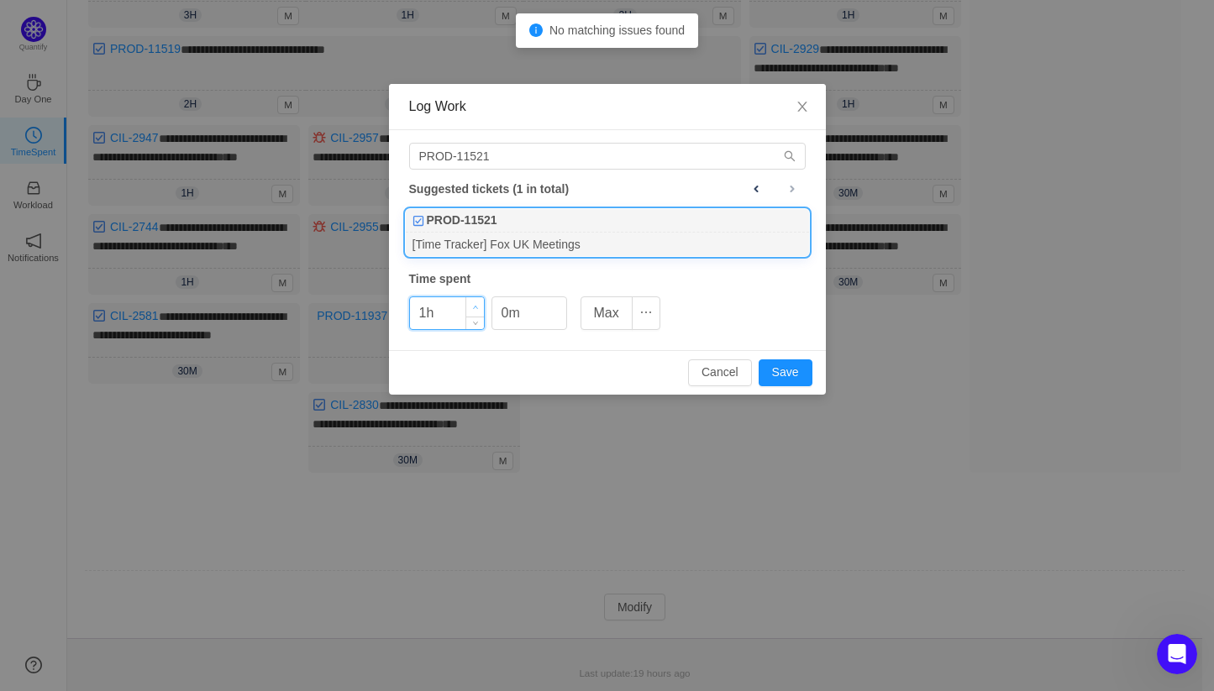
click at [477, 307] on icon "icon: up" at bounding box center [475, 308] width 6 height 6
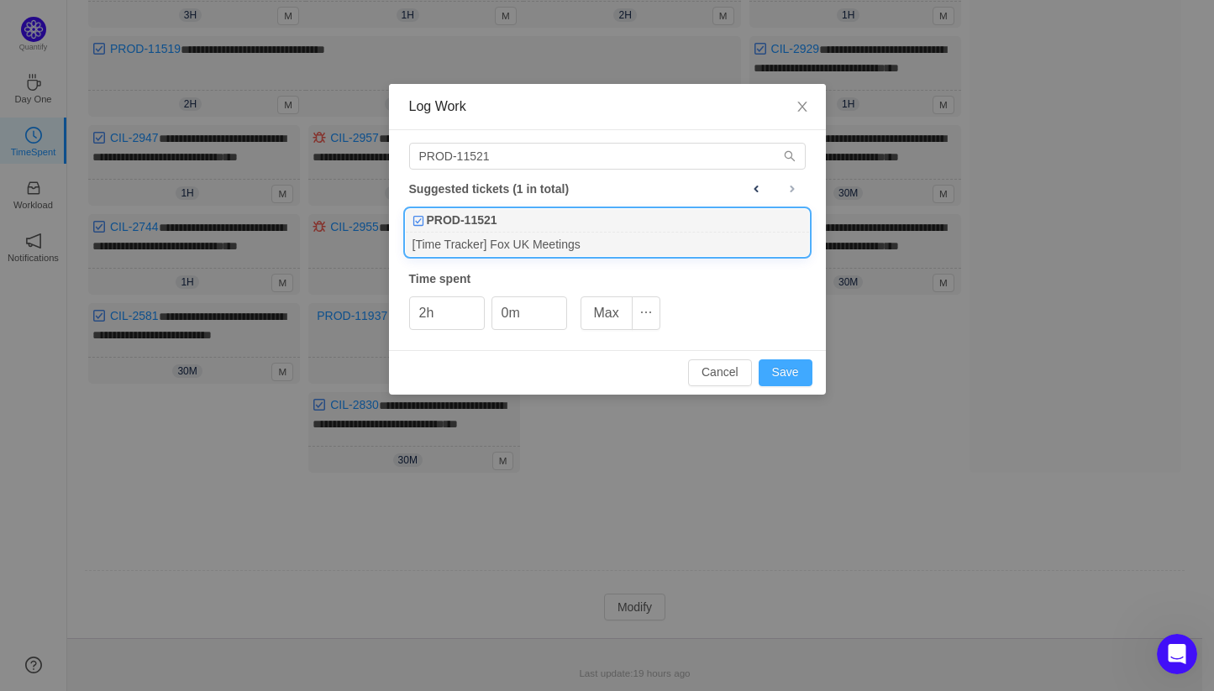
click at [796, 371] on button "Save" at bounding box center [786, 373] width 54 height 27
type input "0h"
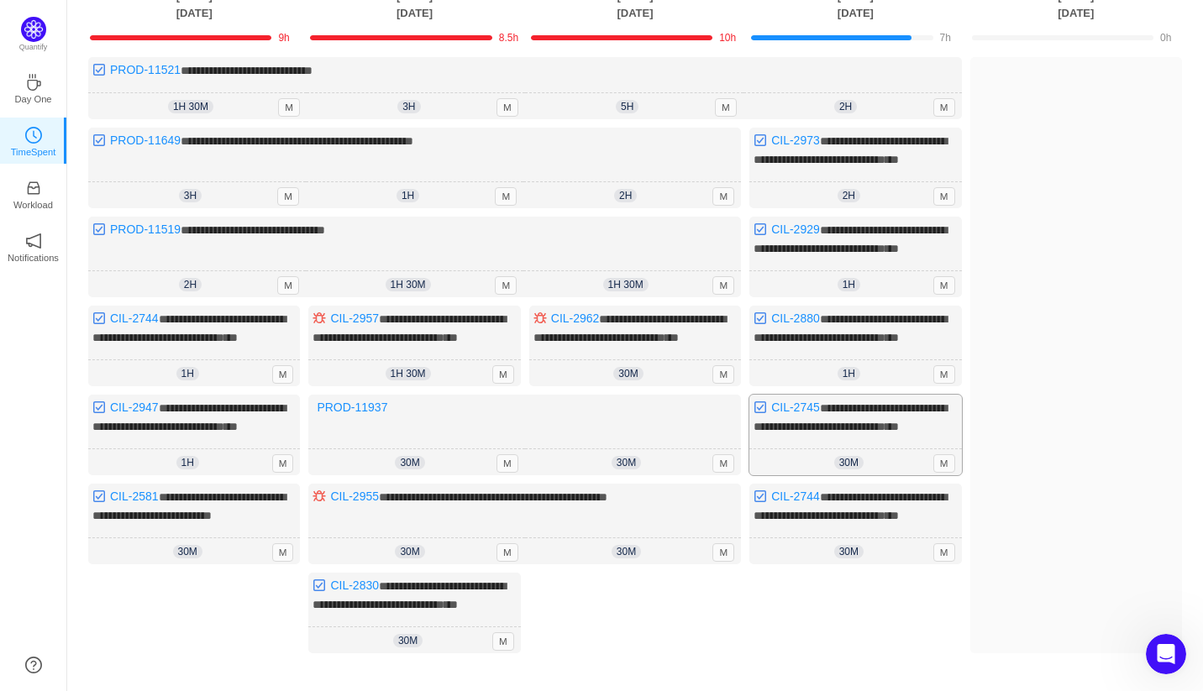
scroll to position [394, 0]
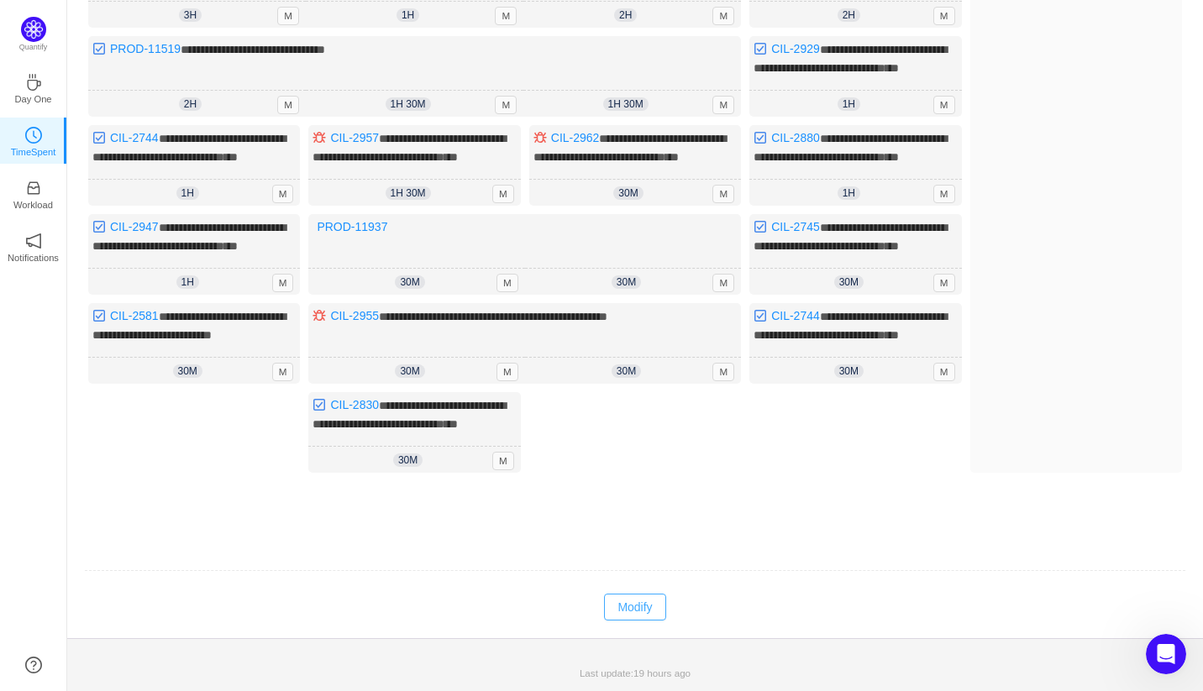
click at [617, 602] on button "Modify" at bounding box center [634, 607] width 61 height 27
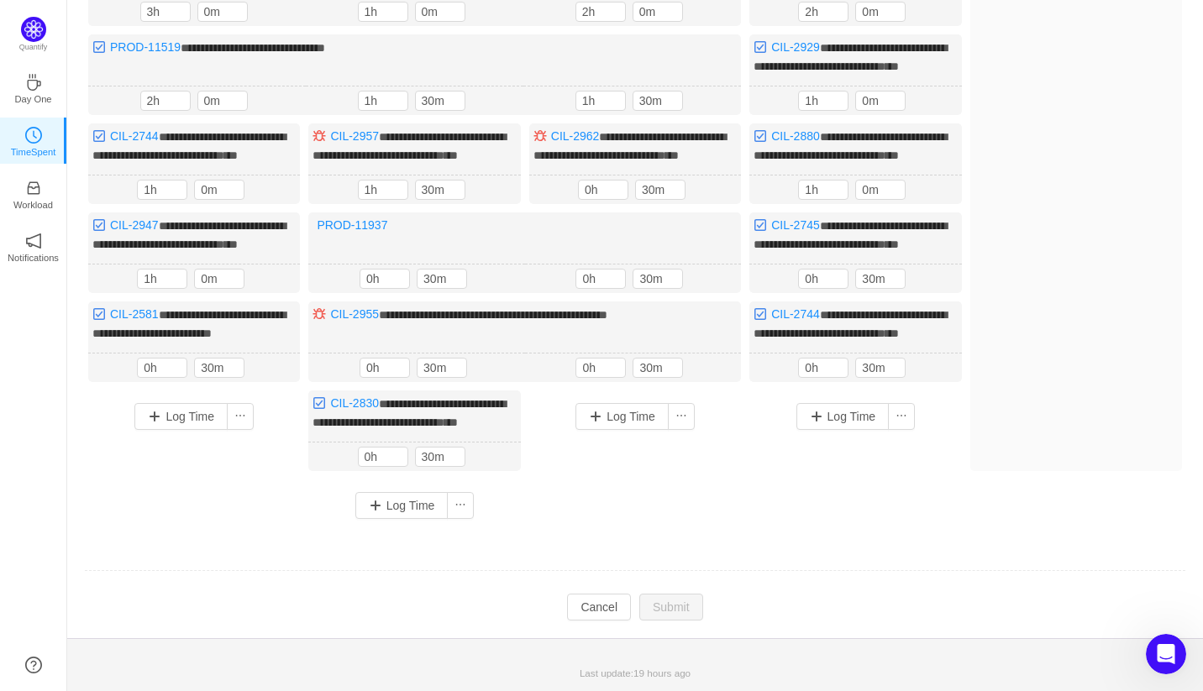
scroll to position [391, 0]
click at [832, 407] on button "Log Time" at bounding box center [842, 416] width 93 height 27
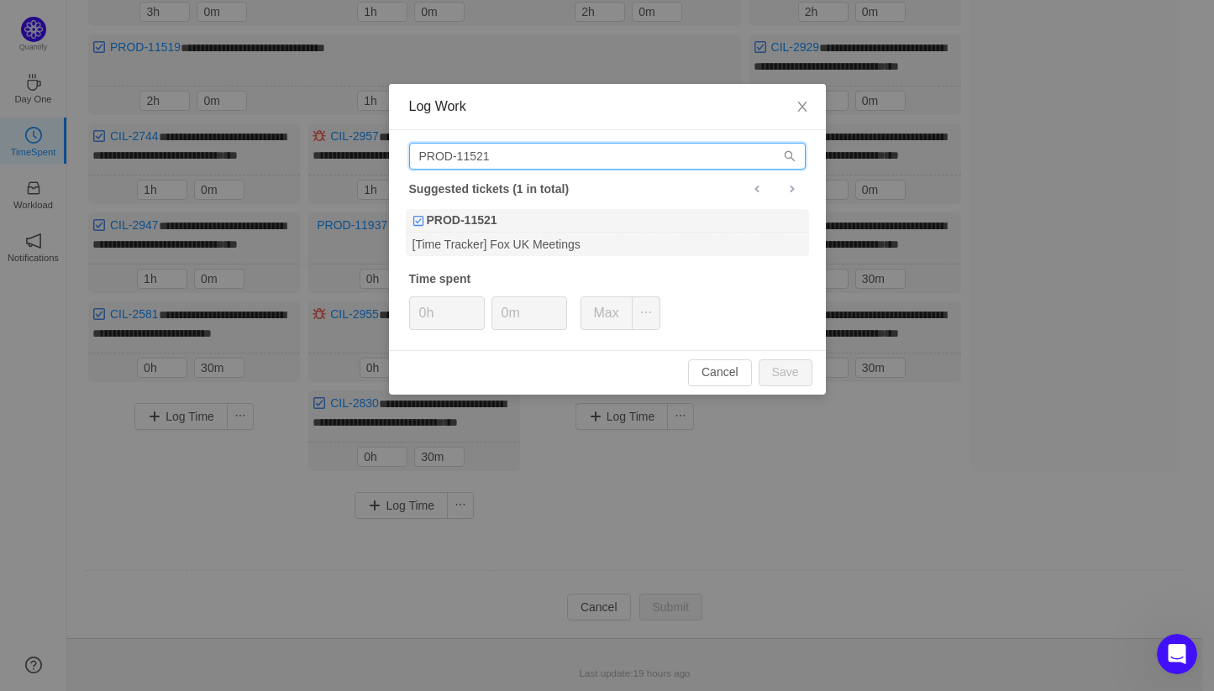
drag, startPoint x: 513, startPoint y: 160, endPoint x: 469, endPoint y: 160, distance: 44.5
click at [469, 160] on input "PROD-11521" at bounding box center [607, 156] width 396 height 27
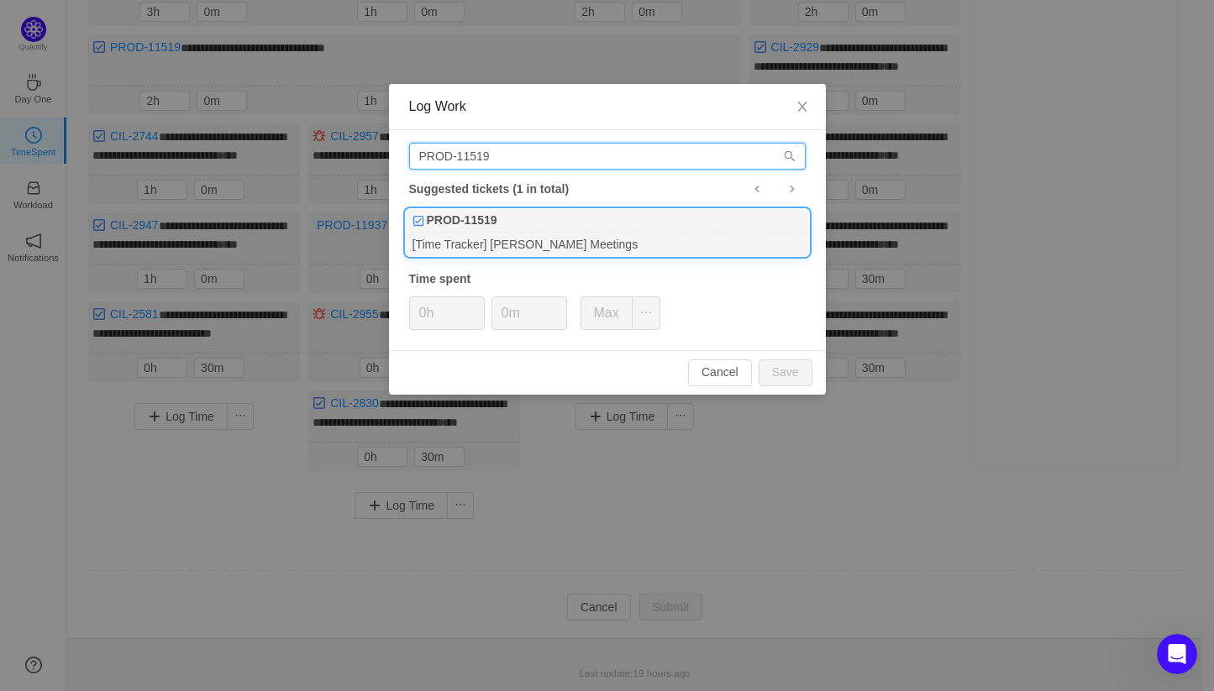
type input "PROD-11519"
click at [607, 219] on div "PROD-11519" at bounding box center [607, 221] width 403 height 24
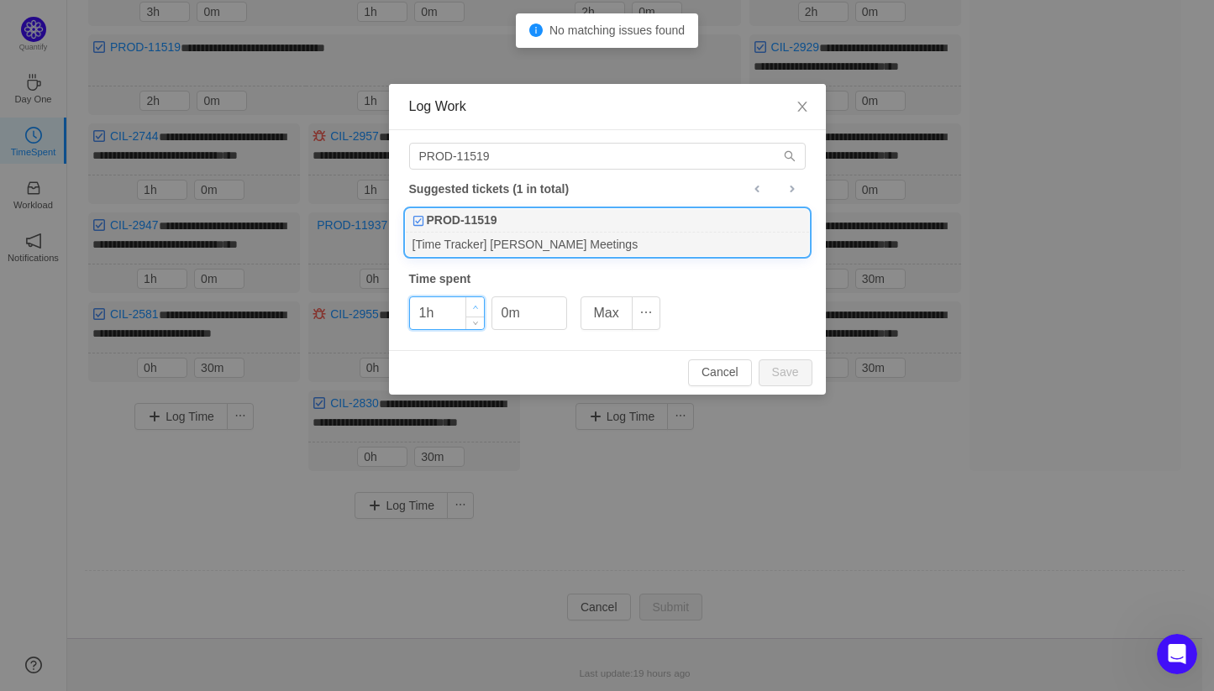
click at [470, 305] on span "Increase Value" at bounding box center [475, 306] width 18 height 19
click at [795, 371] on button "Save" at bounding box center [786, 373] width 54 height 27
type input "0h"
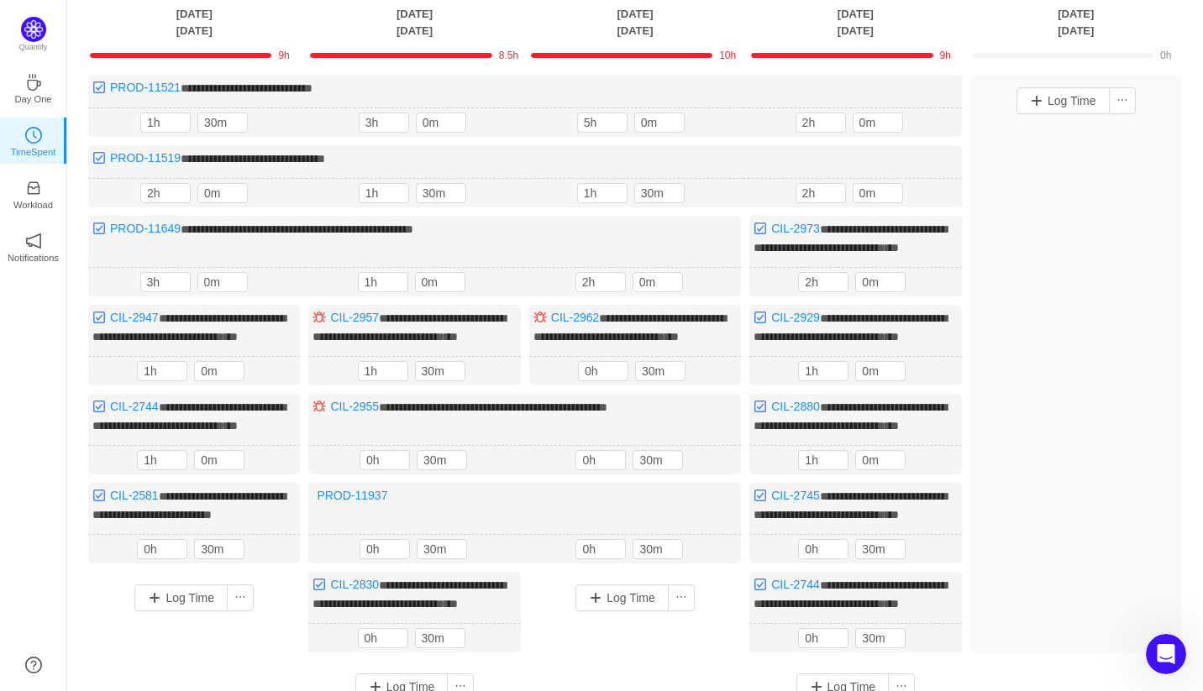
scroll to position [0, 0]
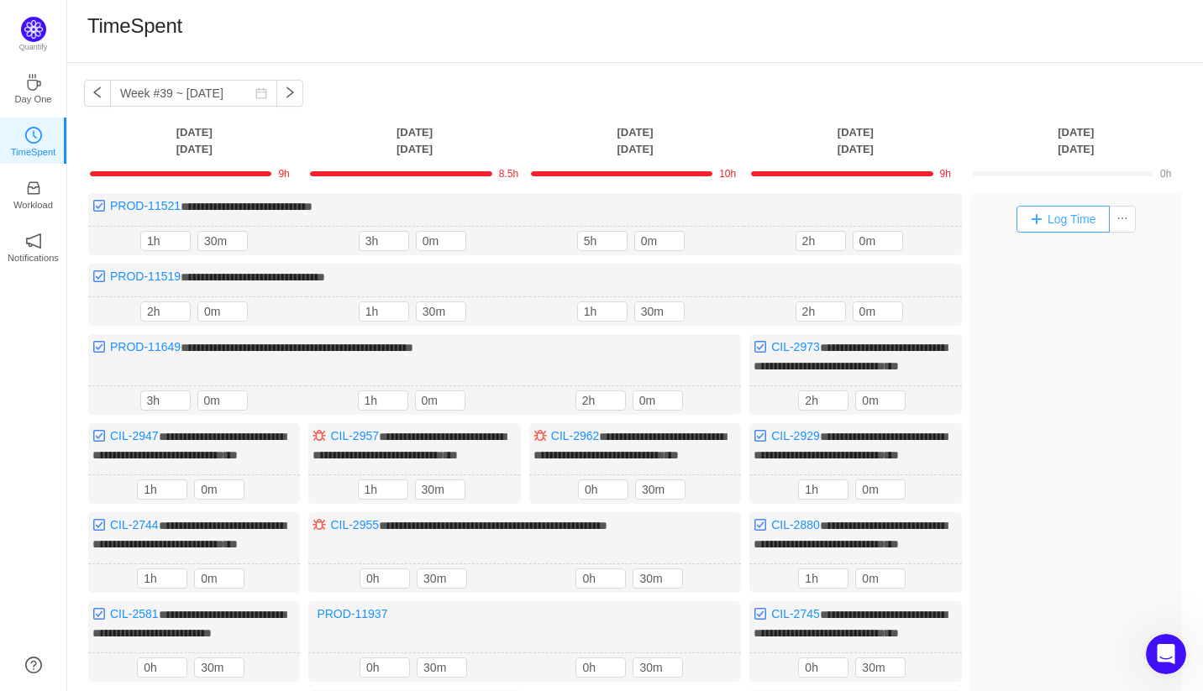
click at [1058, 229] on button "Log Time" at bounding box center [1062, 219] width 93 height 27
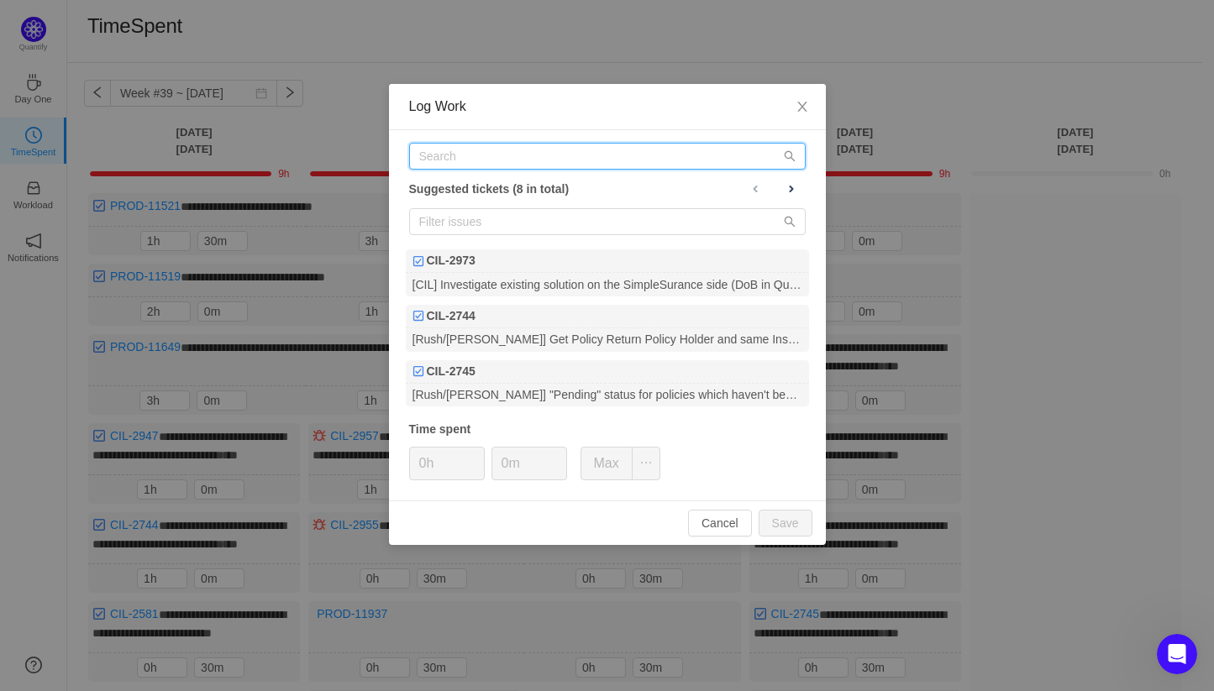
click at [534, 157] on input "text" at bounding box center [607, 156] width 396 height 27
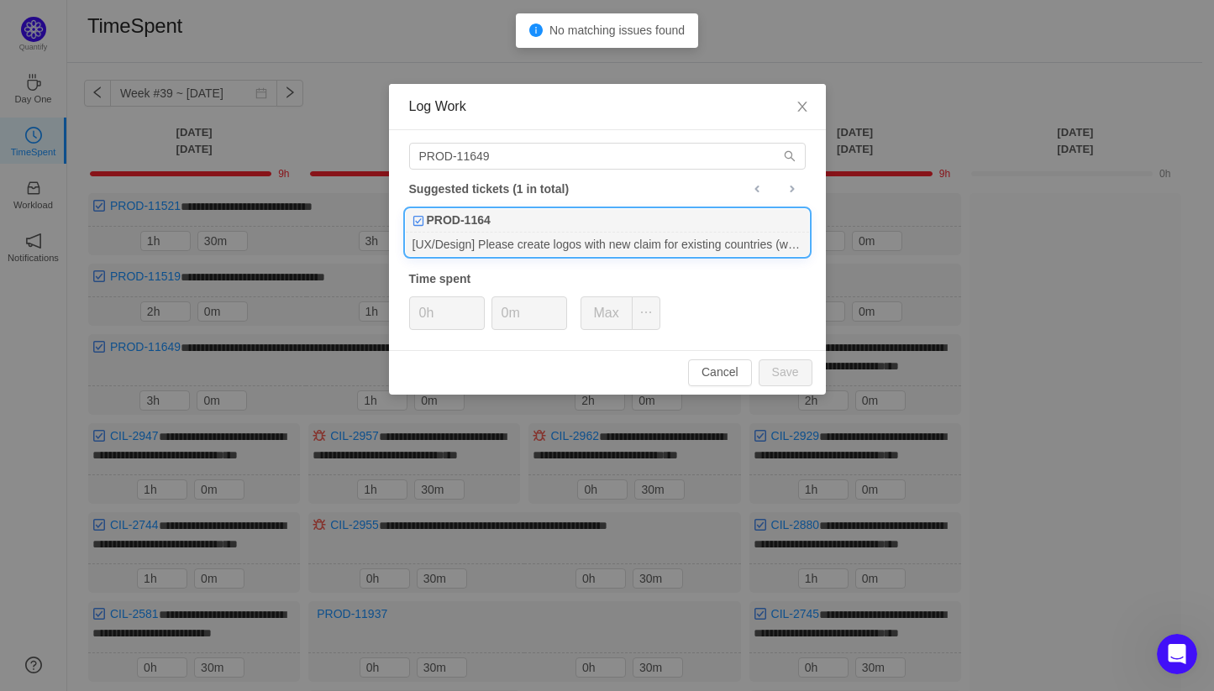
click at [549, 244] on div "[UX/Design] Please create logos with new claim for existing countries (web+prin…" at bounding box center [607, 244] width 403 height 23
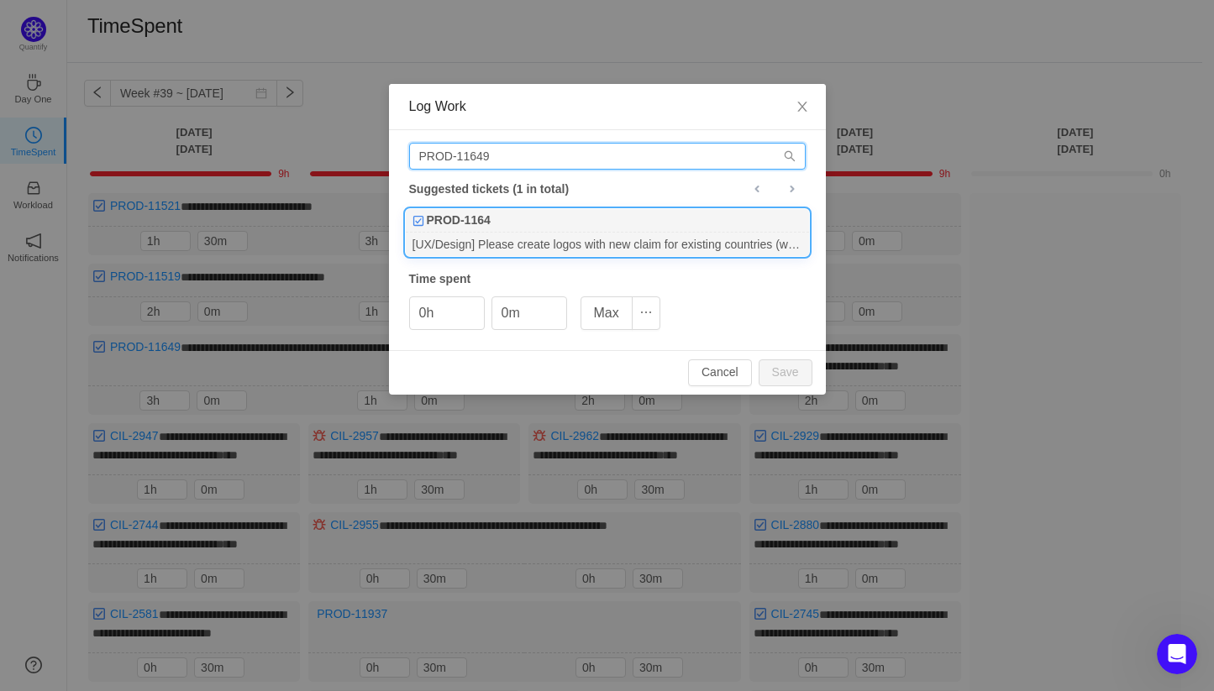
click at [496, 156] on input "PROD-11649" at bounding box center [607, 156] width 396 height 27
click at [543, 245] on div "[UX/Design] Please create logos with new claim for existing countries (web+prin…" at bounding box center [607, 244] width 403 height 23
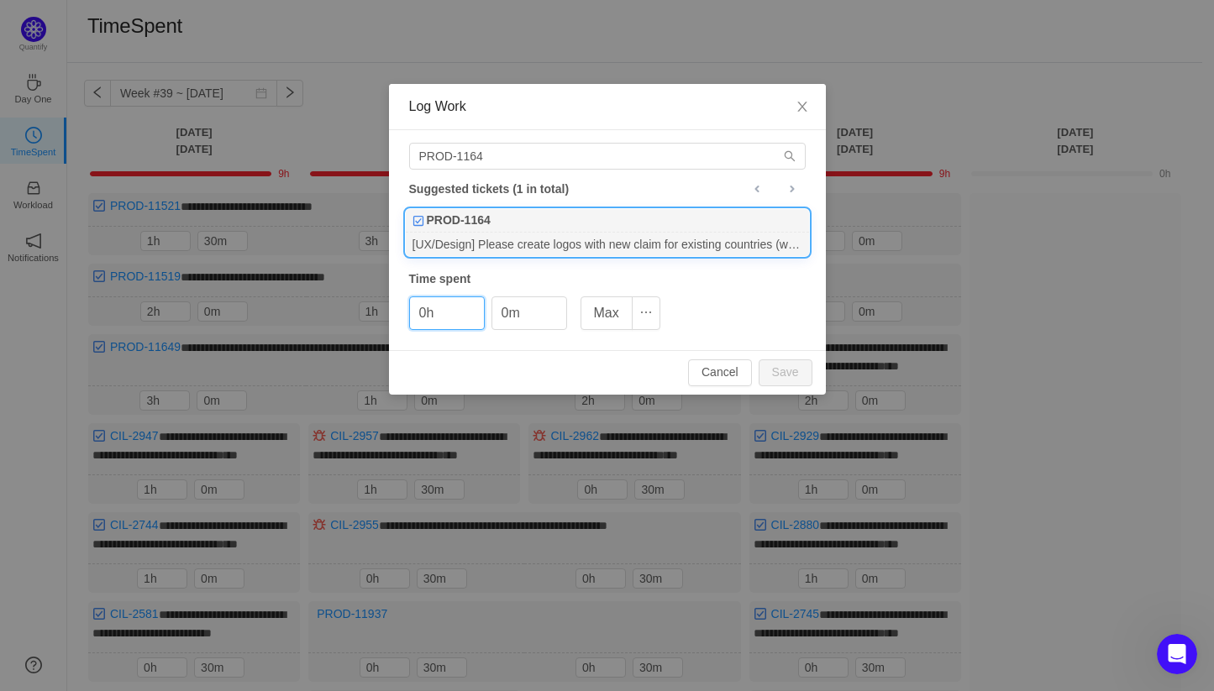
click at [576, 227] on div "PROD-1164" at bounding box center [607, 221] width 403 height 24
click at [572, 160] on input "PROD-1164" at bounding box center [607, 156] width 396 height 27
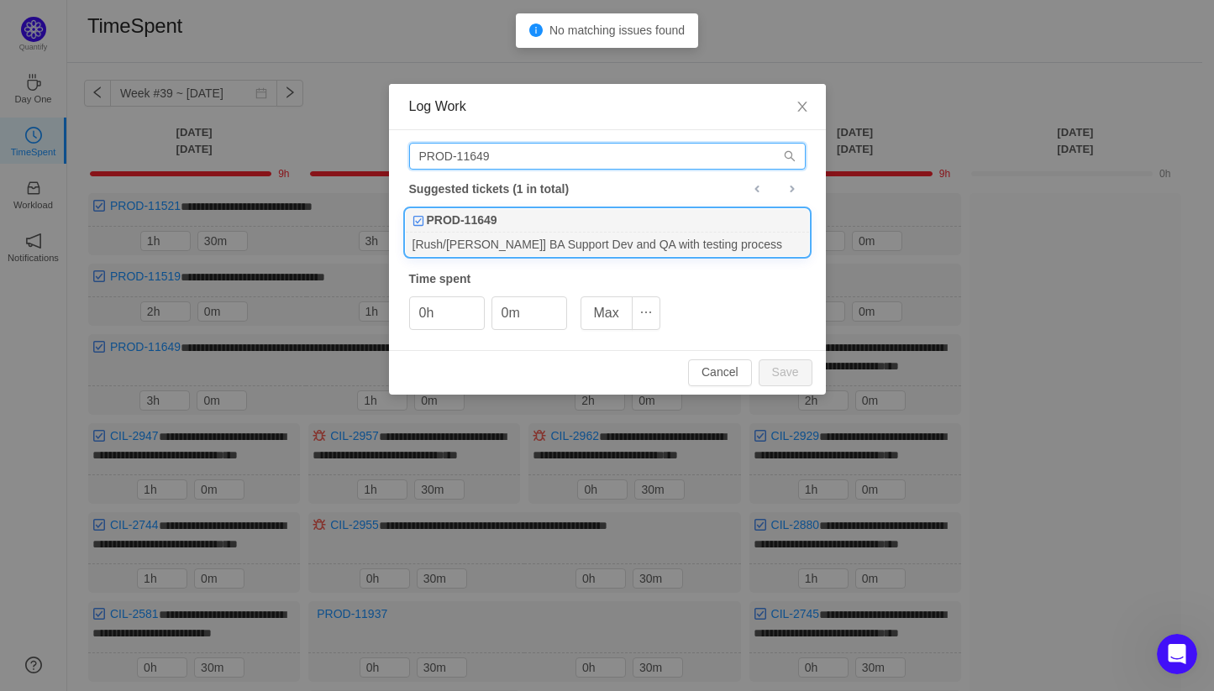
type input "PROD-11649"
click at [578, 216] on div "PROD-11649" at bounding box center [607, 221] width 403 height 24
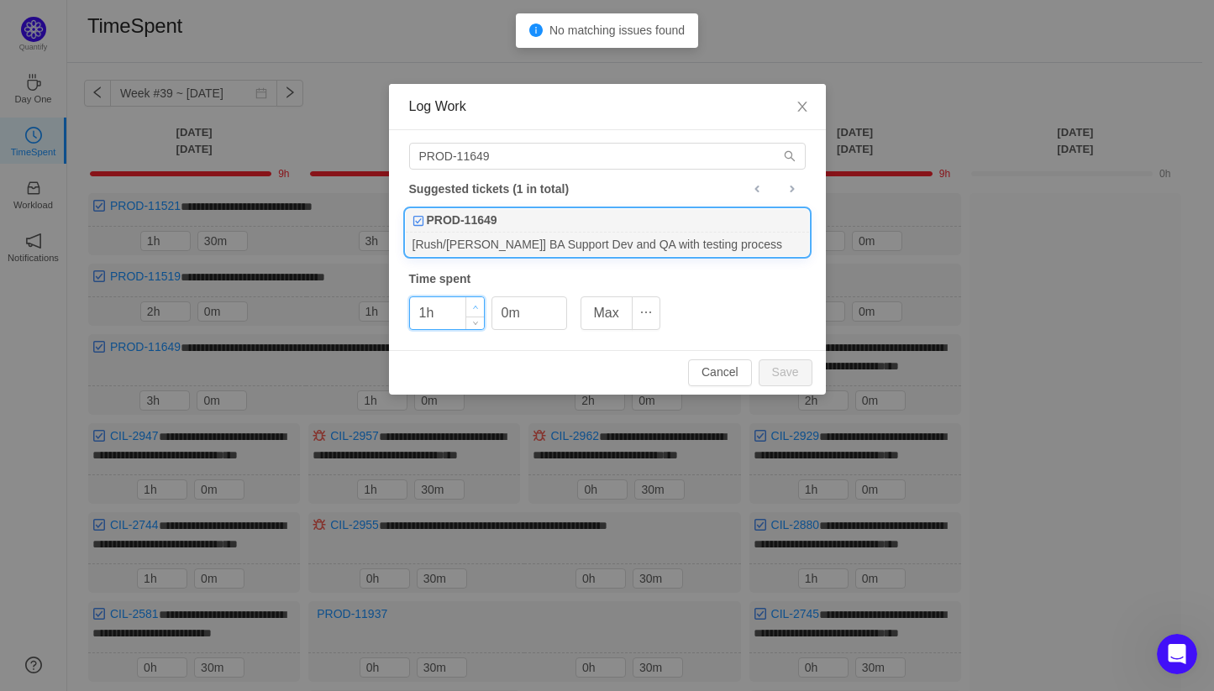
click at [471, 306] on span "Increase Value" at bounding box center [475, 306] width 18 height 19
click at [785, 374] on button "Save" at bounding box center [786, 373] width 54 height 27
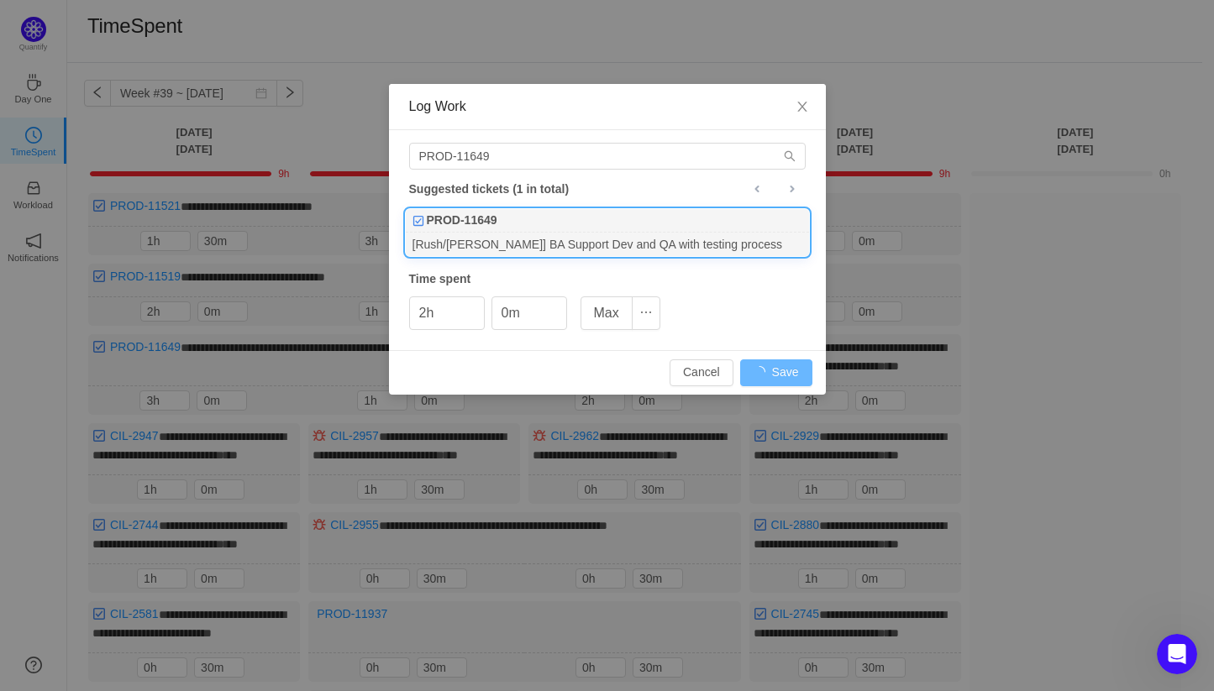
type input "0h"
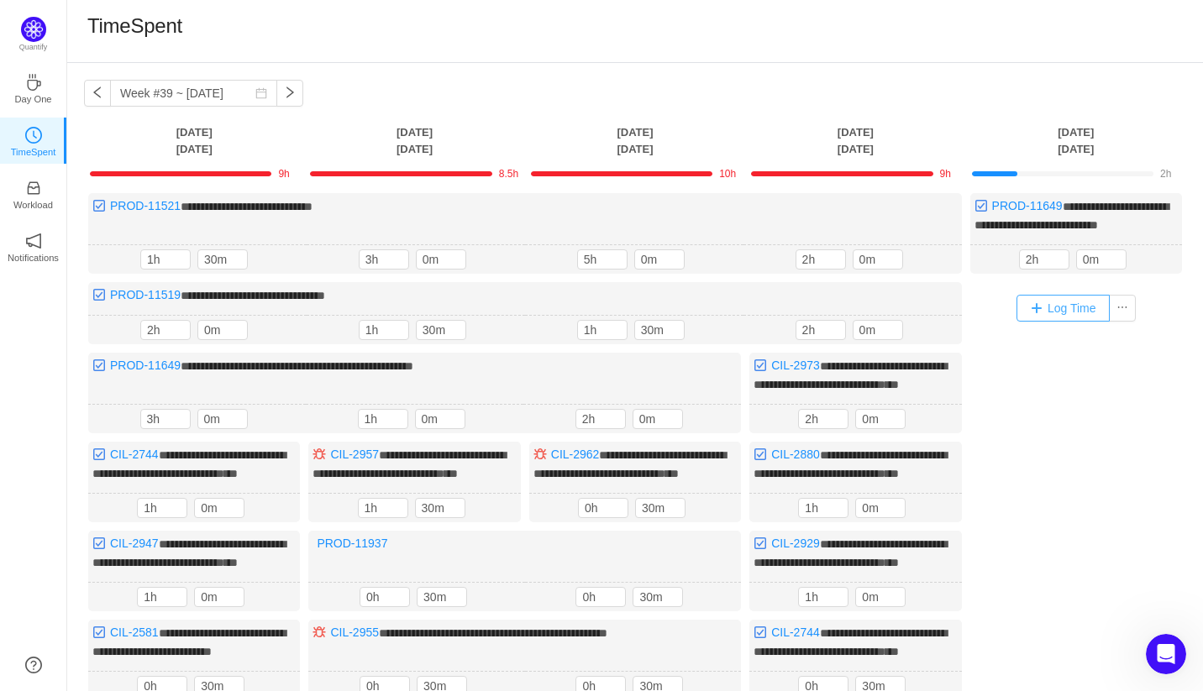
click at [1058, 322] on button "Log Time" at bounding box center [1062, 308] width 93 height 27
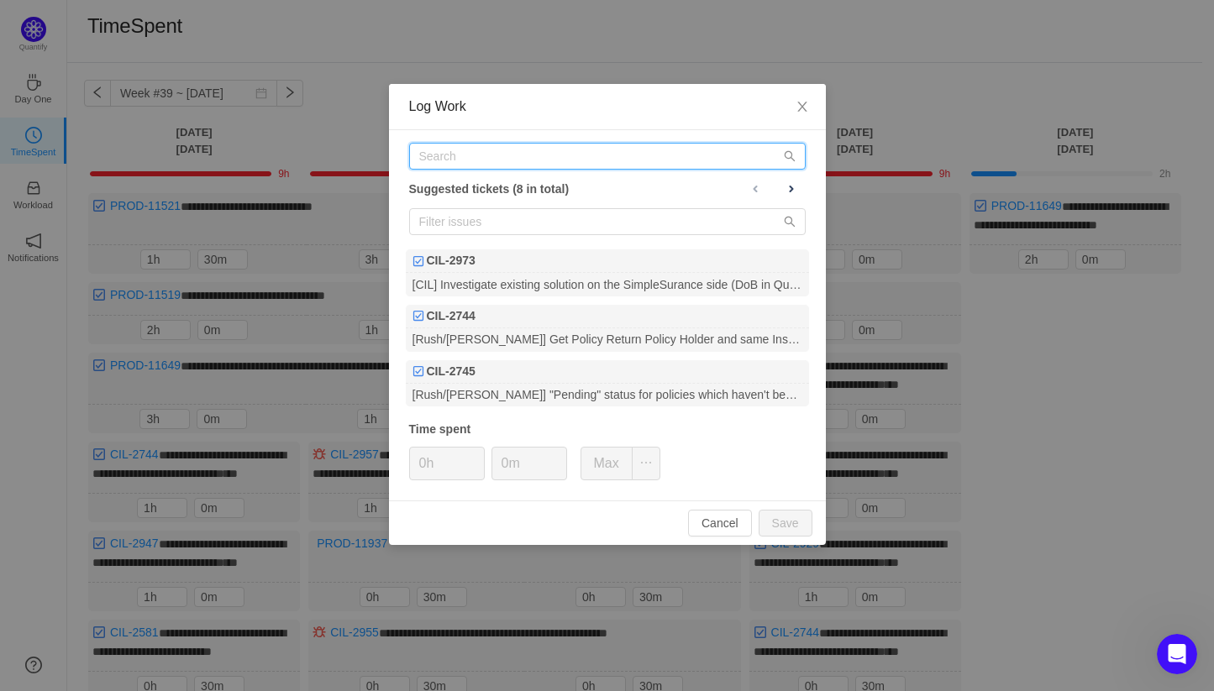
click at [476, 162] on input "text" at bounding box center [607, 156] width 396 height 27
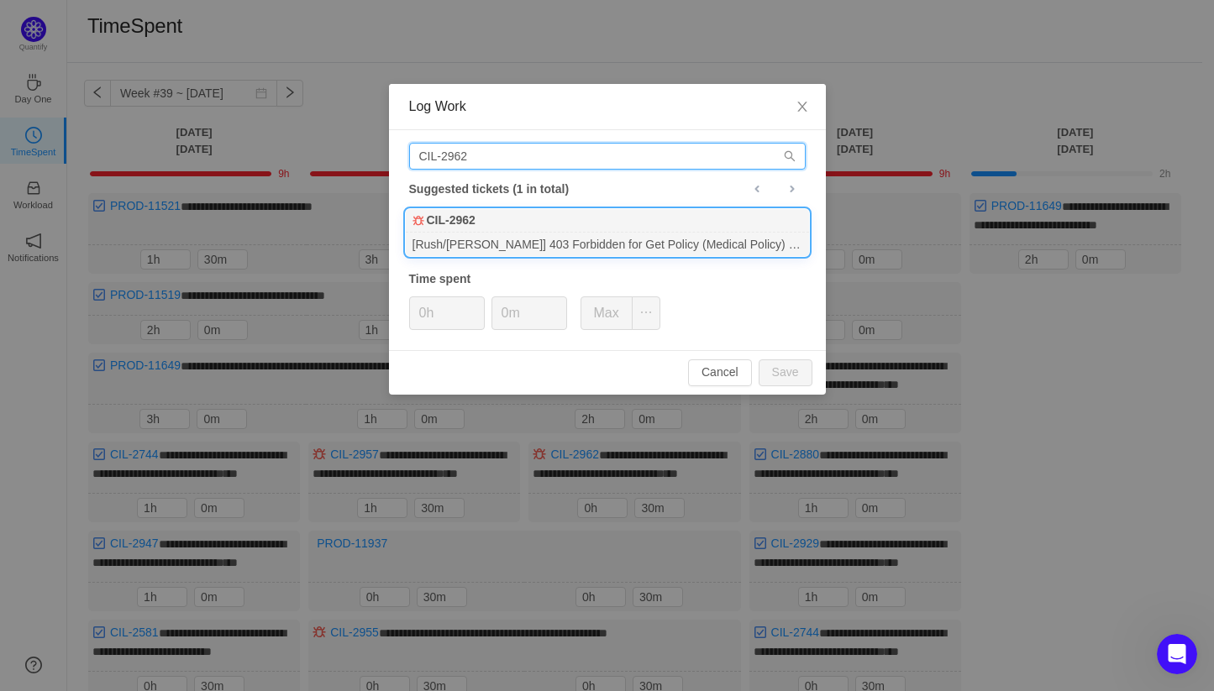
type input "CIL-2962"
click at [540, 241] on div "[Rush/[PERSON_NAME]] 403 Forbidden for Get Policy (Medical Policy) with MP cred…" at bounding box center [607, 244] width 403 height 23
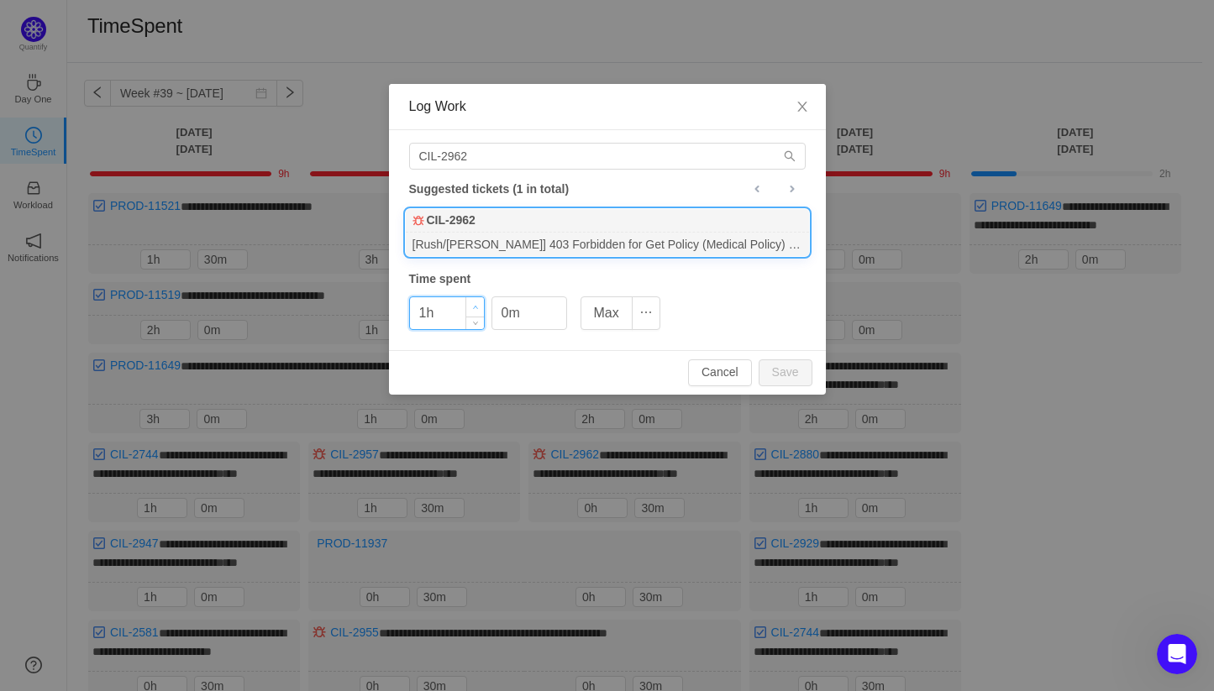
click at [480, 305] on span "Increase Value" at bounding box center [475, 306] width 18 height 19
drag, startPoint x: 480, startPoint y: 305, endPoint x: 496, endPoint y: 310, distance: 16.7
click at [480, 305] on span "Increase Value" at bounding box center [475, 305] width 18 height 16
click at [785, 375] on button "Save" at bounding box center [786, 373] width 54 height 27
type input "0h"
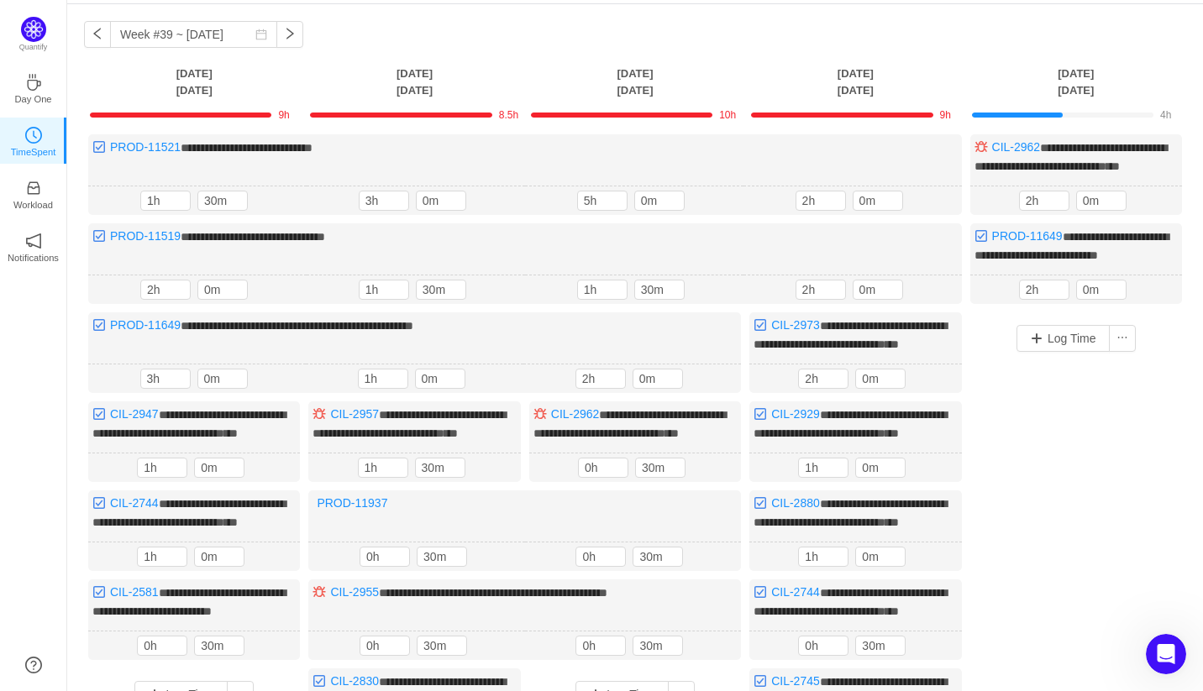
scroll to position [92, 0]
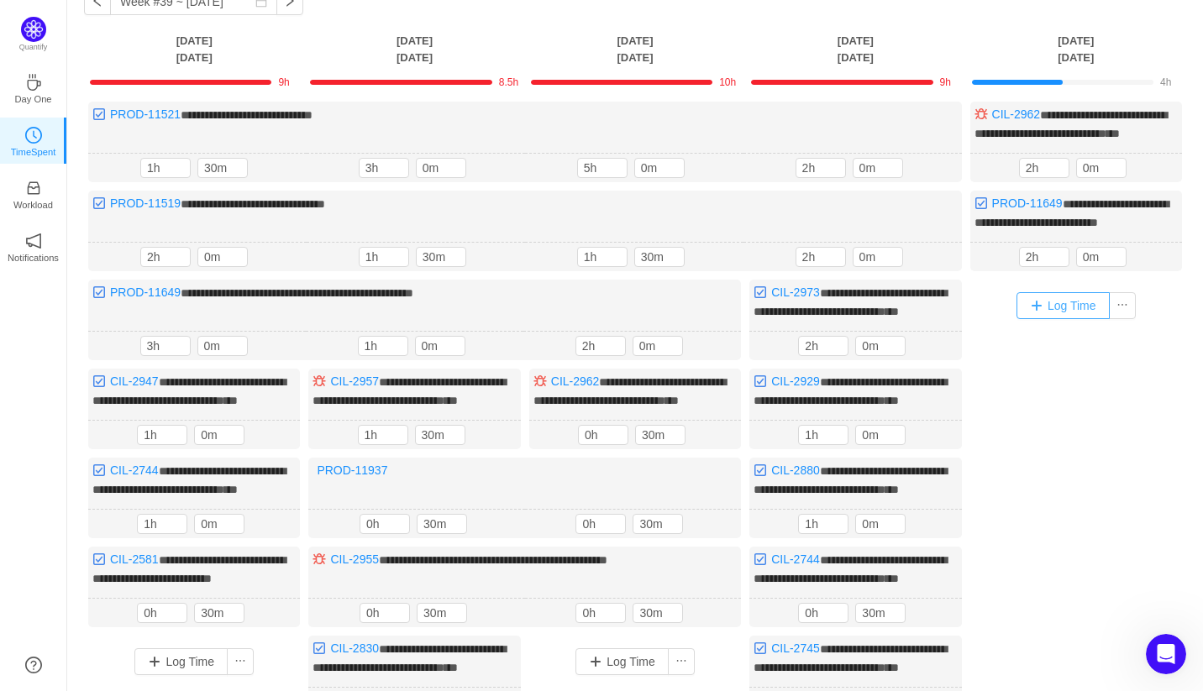
click at [1085, 319] on button "Log Time" at bounding box center [1062, 305] width 93 height 27
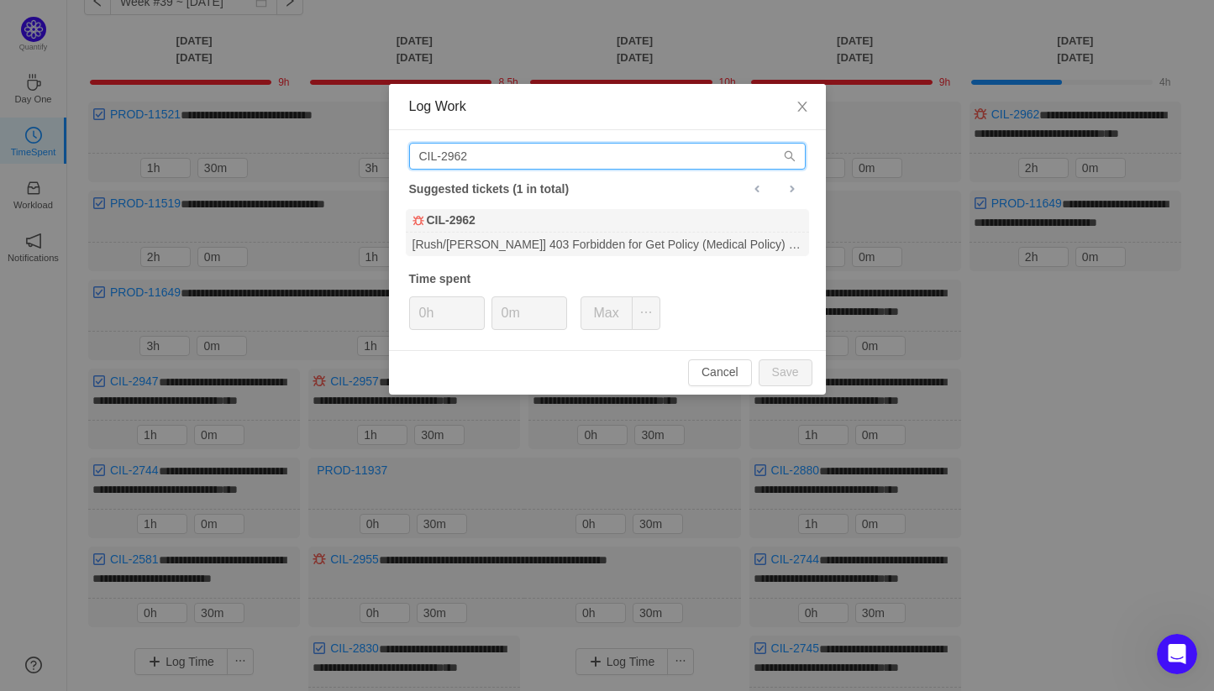
drag, startPoint x: 479, startPoint y: 161, endPoint x: 373, endPoint y: 159, distance: 105.9
click at [373, 159] on div "Log Work CIL-2962 Suggested tickets (1 in total) CIL-2962 [Rush/[PERSON_NAME]] …" at bounding box center [607, 345] width 1214 height 691
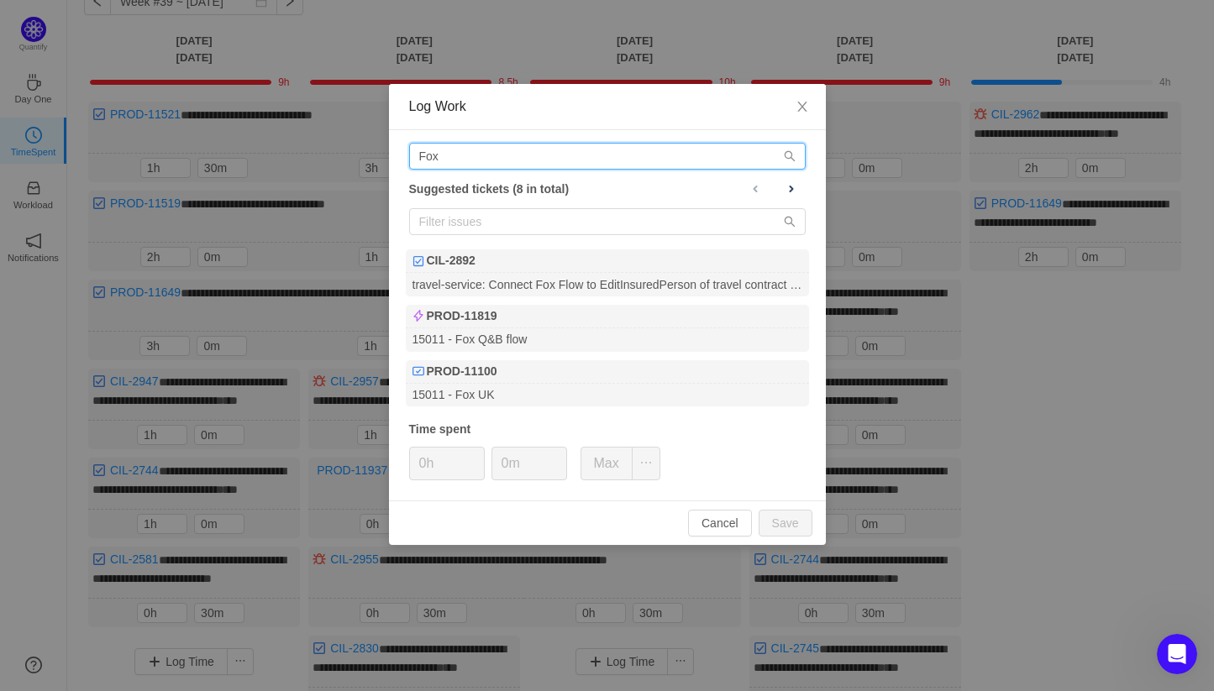
drag, startPoint x: 528, startPoint y: 162, endPoint x: 220, endPoint y: 168, distance: 308.3
click at [220, 168] on div "Log Work Fox Suggested tickets (8 in total) CIL-2892 travel-service: Connect Fo…" at bounding box center [607, 345] width 1214 height 691
type input "F"
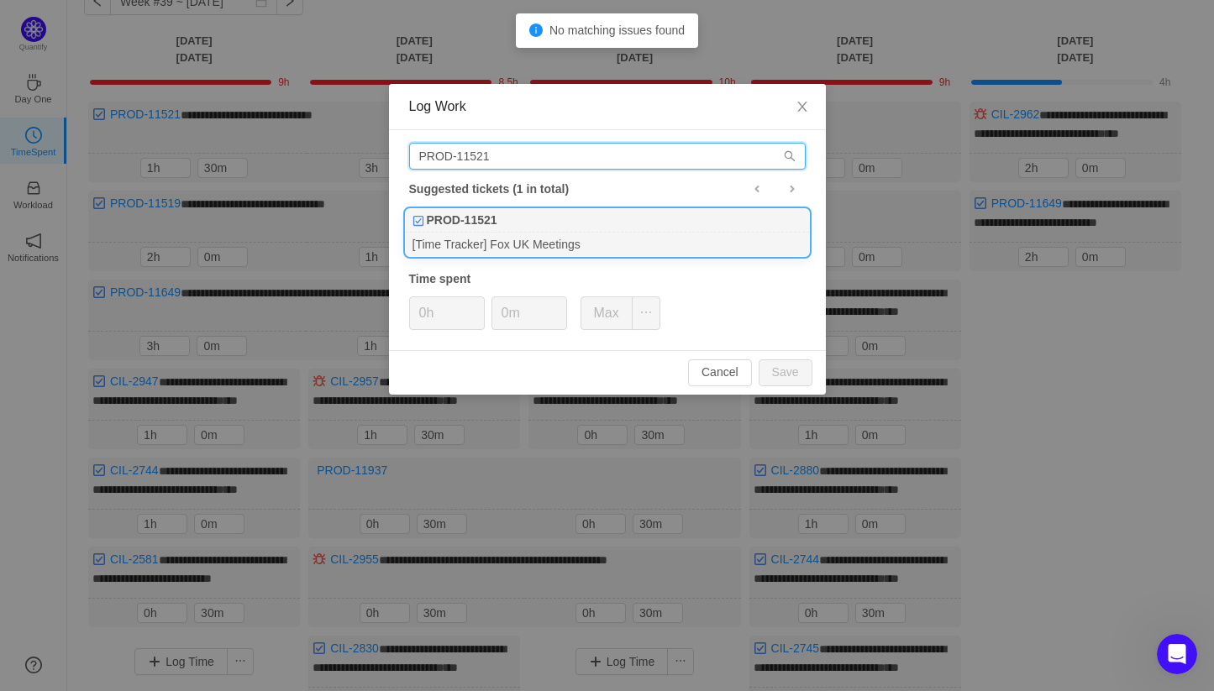
type input "PROD-11521"
click at [515, 233] on div "[Time Tracker] Fox UK Meetings" at bounding box center [607, 244] width 403 height 23
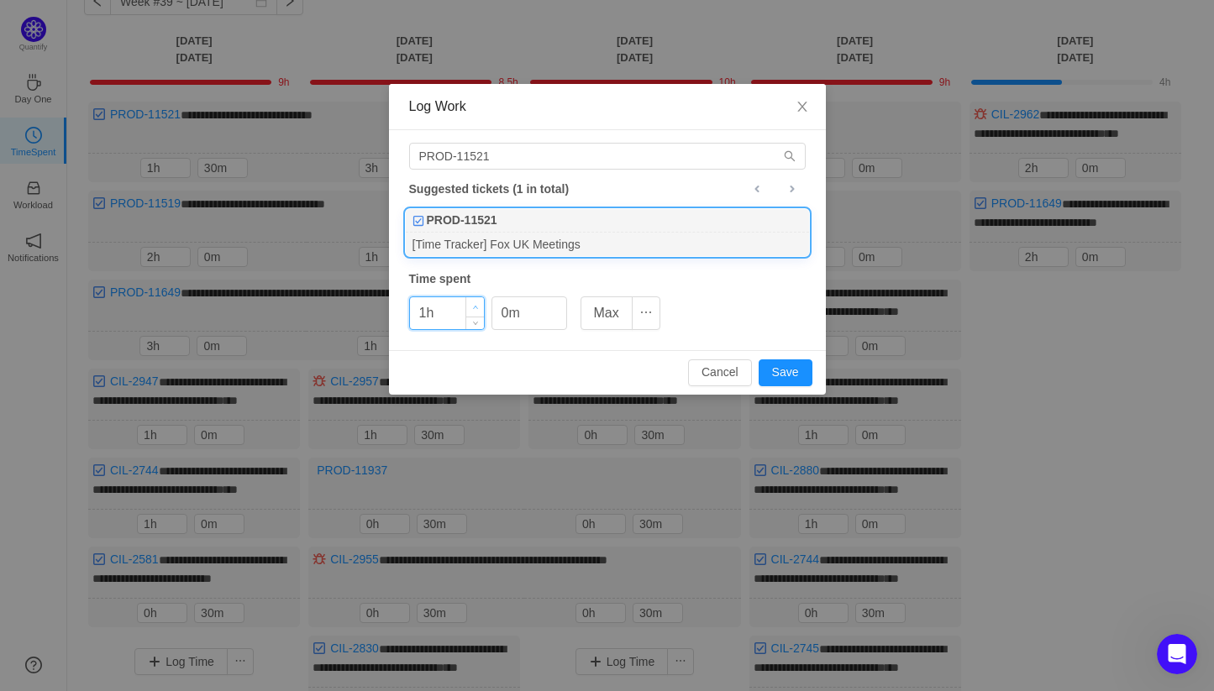
click at [476, 307] on icon "icon: up" at bounding box center [475, 308] width 6 height 6
click at [780, 370] on button "Save" at bounding box center [786, 373] width 54 height 27
type input "0h"
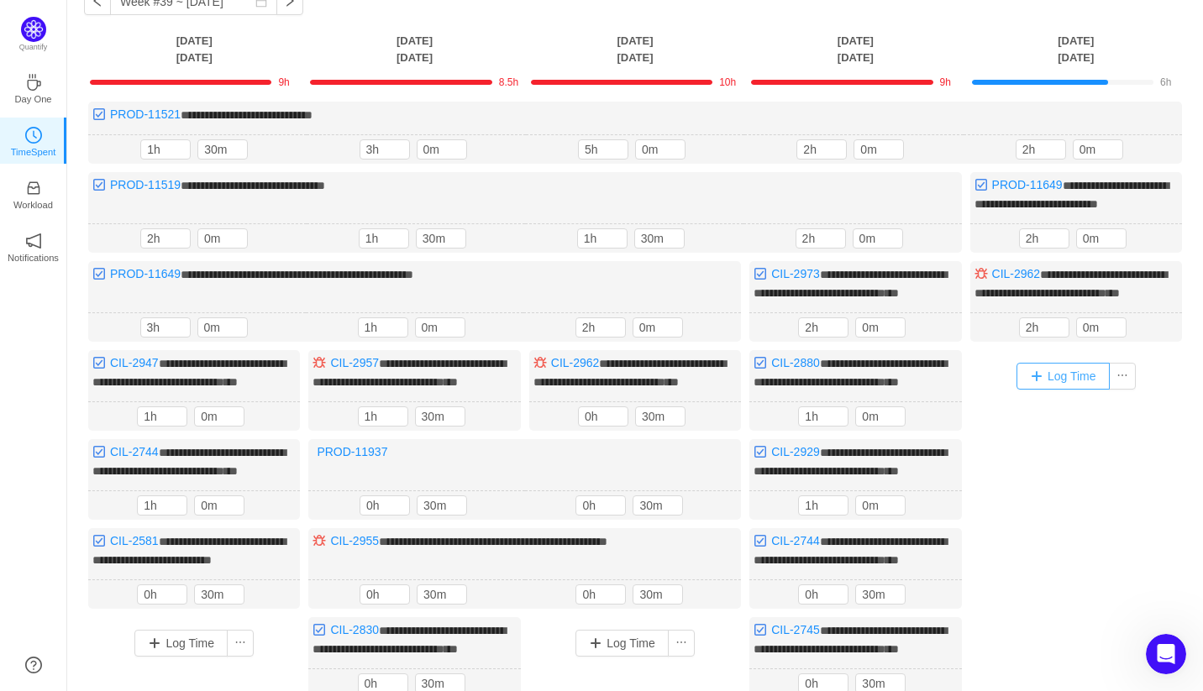
click at [1070, 390] on button "Log Time" at bounding box center [1062, 376] width 93 height 27
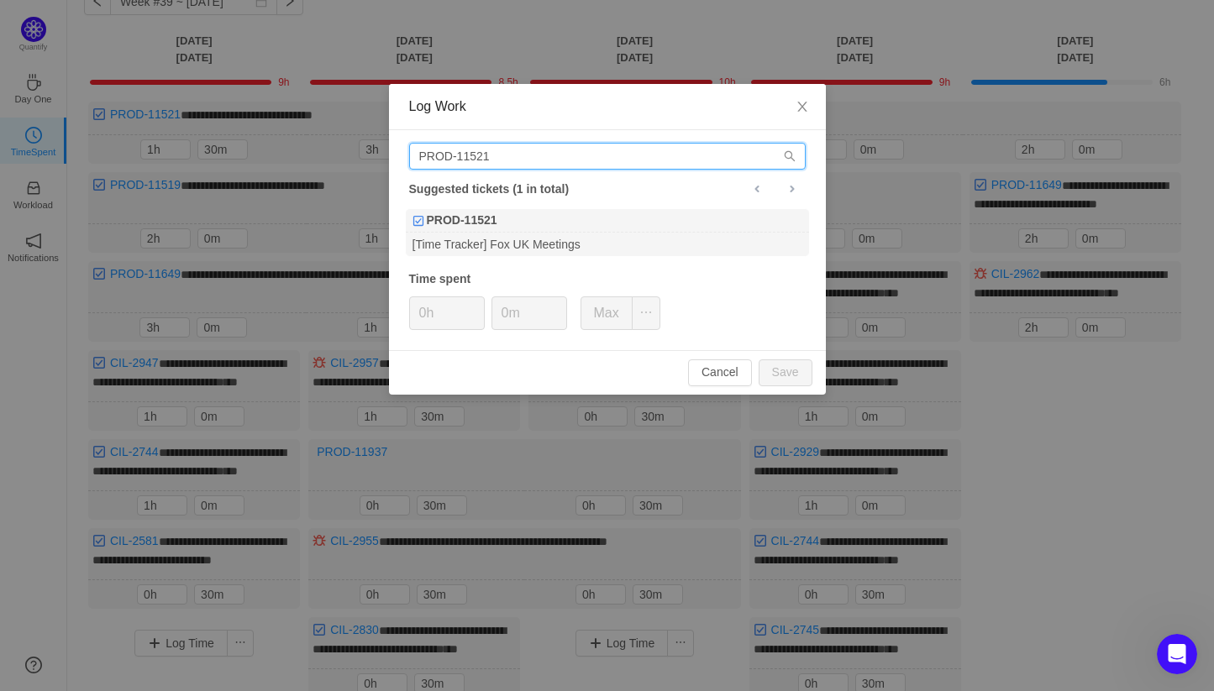
drag, startPoint x: 501, startPoint y: 152, endPoint x: 470, endPoint y: 160, distance: 32.2
click at [470, 160] on input "PROD-11521" at bounding box center [607, 156] width 396 height 27
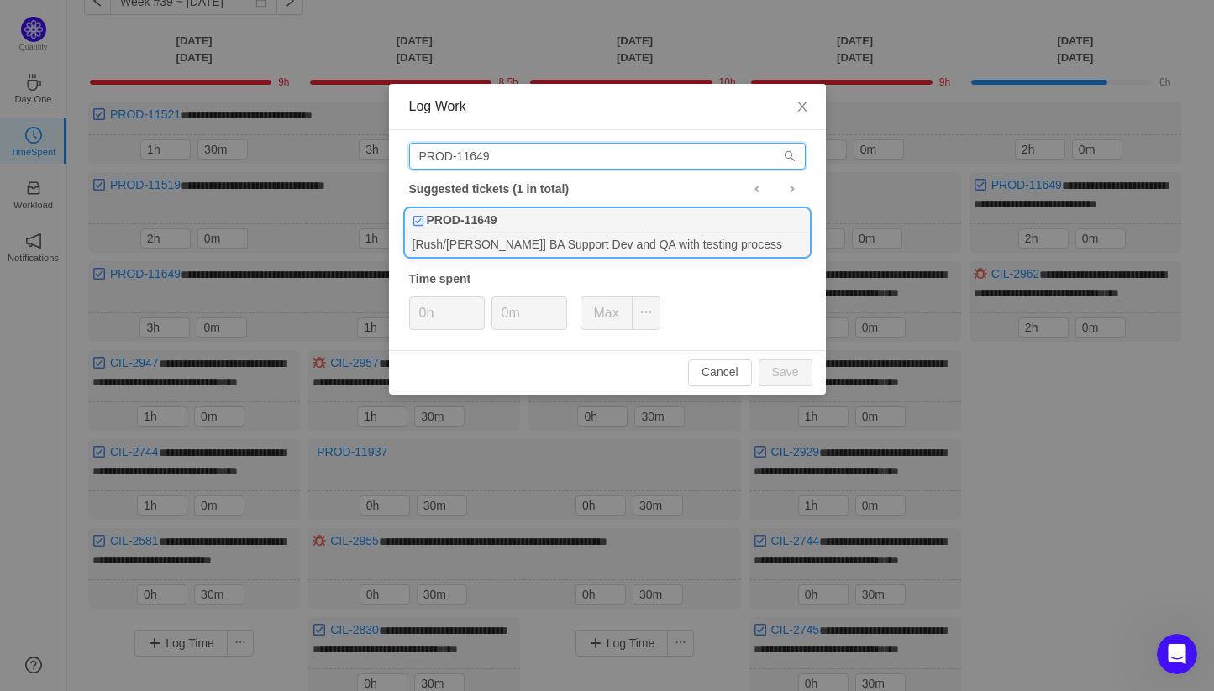
type input "PROD-11649"
click at [594, 246] on div "[Rush/[PERSON_NAME]] BA Support Dev and QA with testing process" at bounding box center [607, 244] width 403 height 23
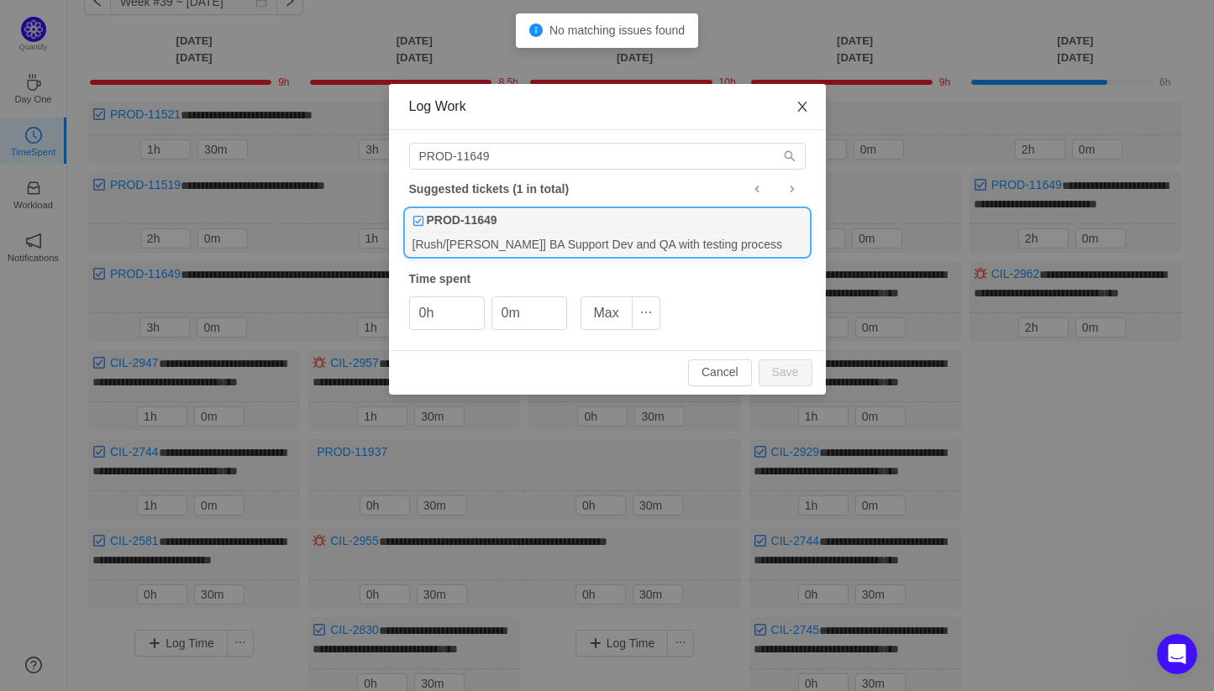
click at [794, 107] on span "Close" at bounding box center [802, 107] width 47 height 47
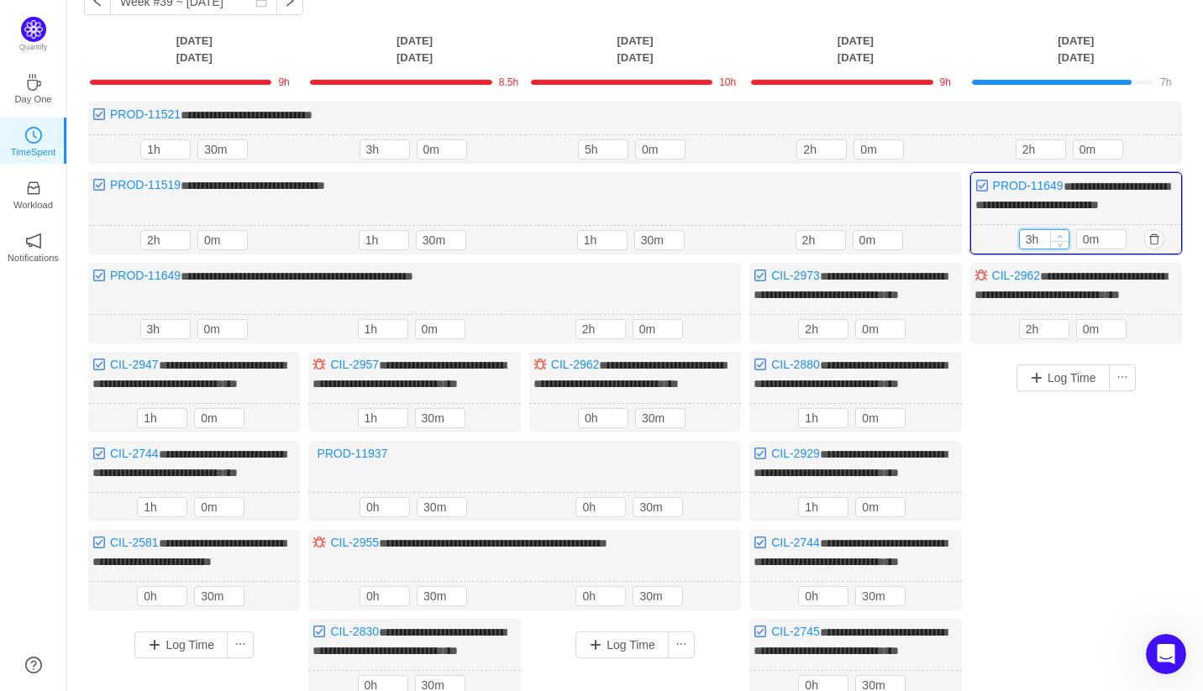
click at [1057, 239] on icon "icon: up" at bounding box center [1060, 237] width 6 height 6
type input "4h"
click at [1058, 239] on icon "icon: up" at bounding box center [1060, 236] width 5 height 3
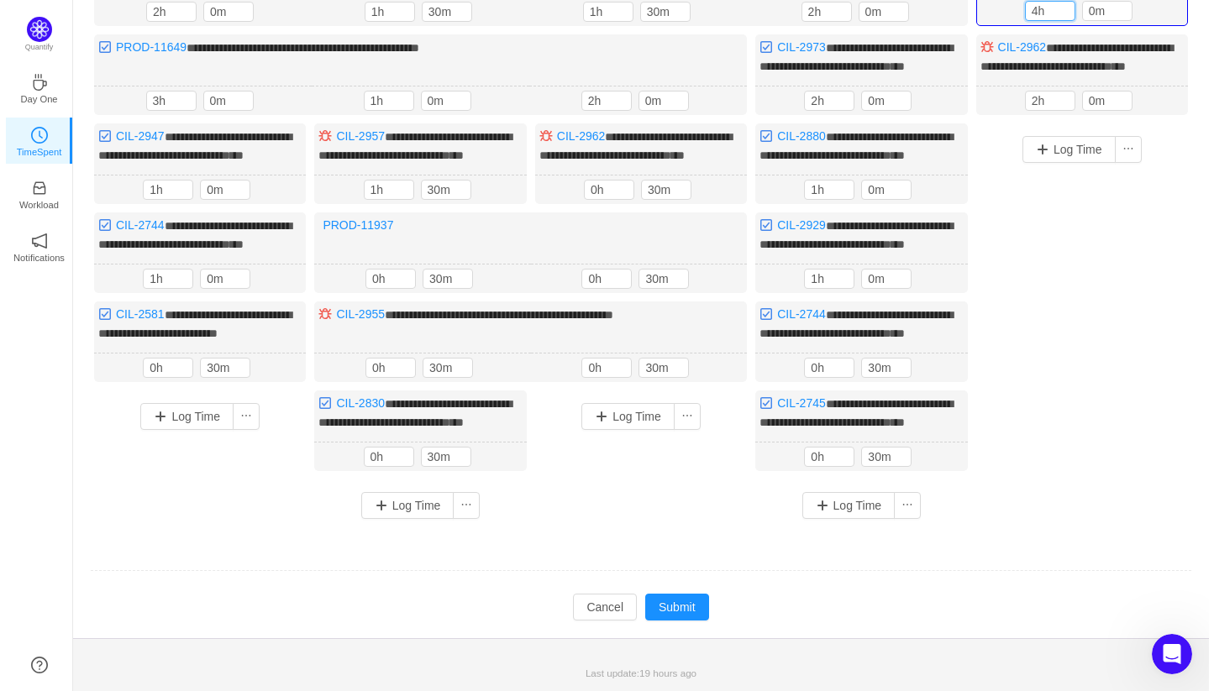
scroll to position [414, 0]
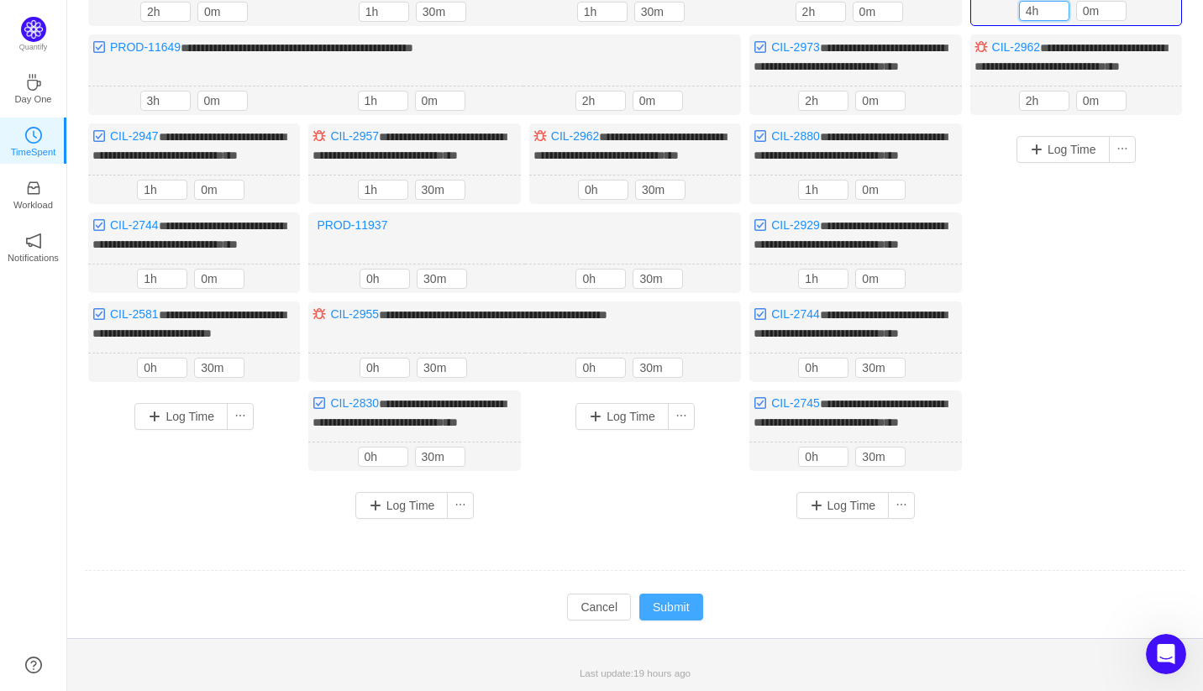
click at [685, 597] on button "Submit" at bounding box center [671, 607] width 64 height 27
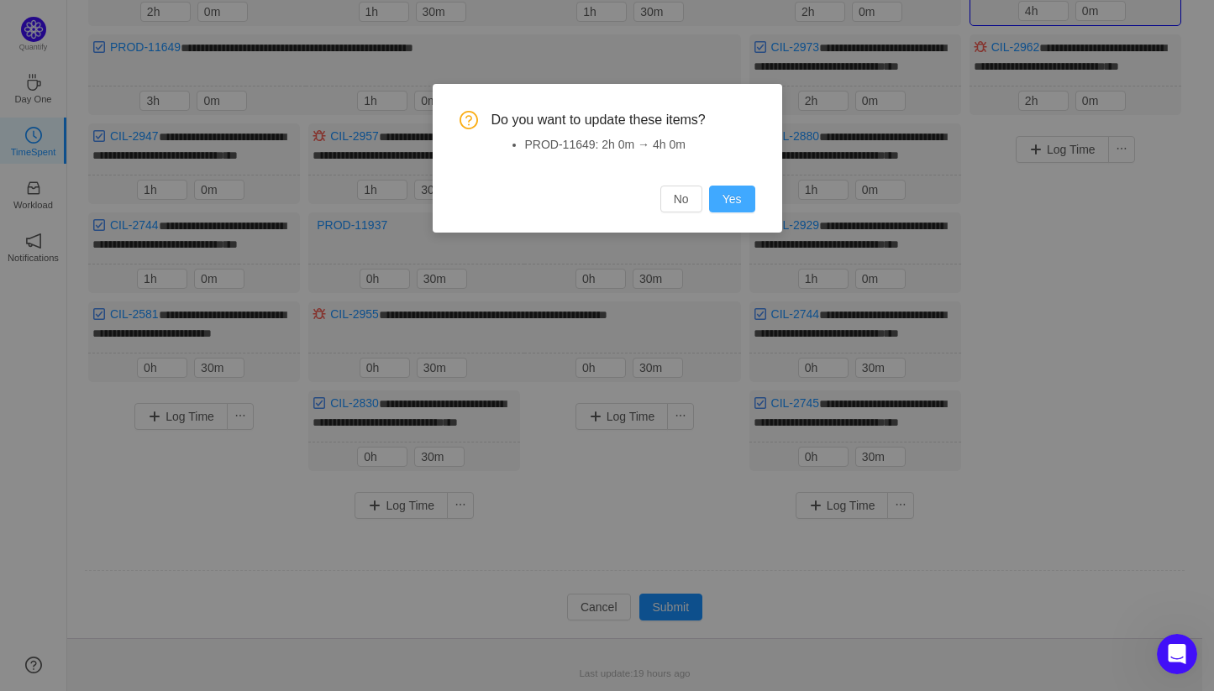
click at [732, 201] on button "Yes" at bounding box center [732, 199] width 46 height 27
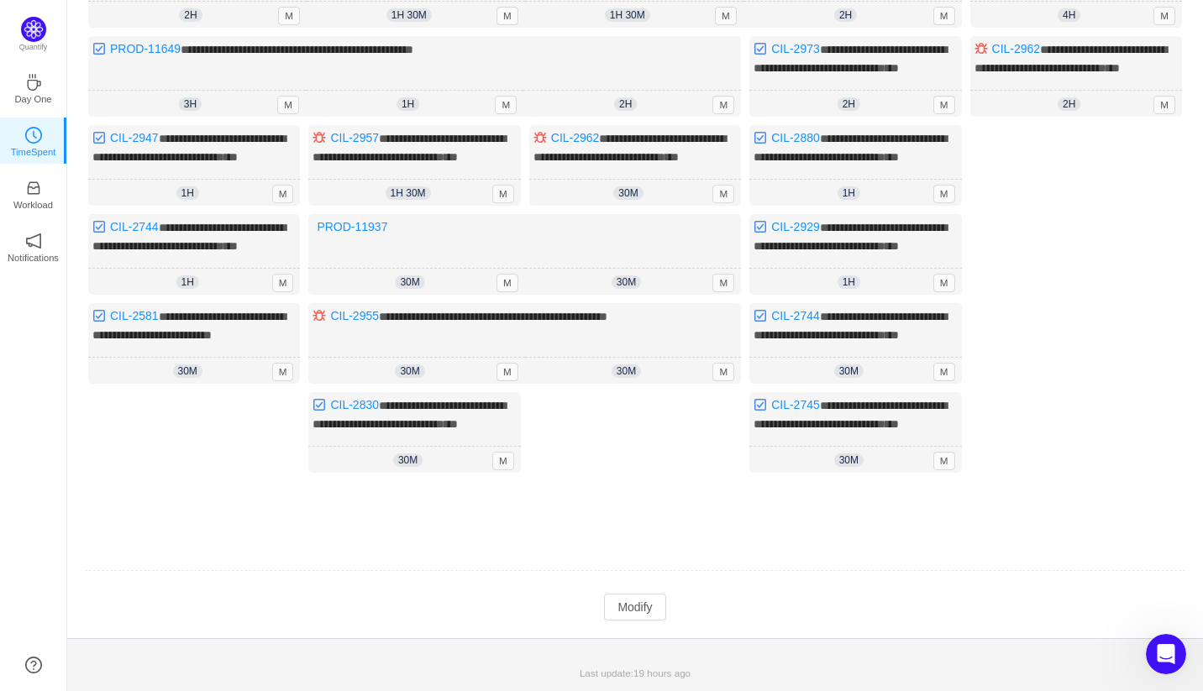
scroll to position [412, 0]
click at [647, 615] on button "Modify" at bounding box center [634, 607] width 61 height 27
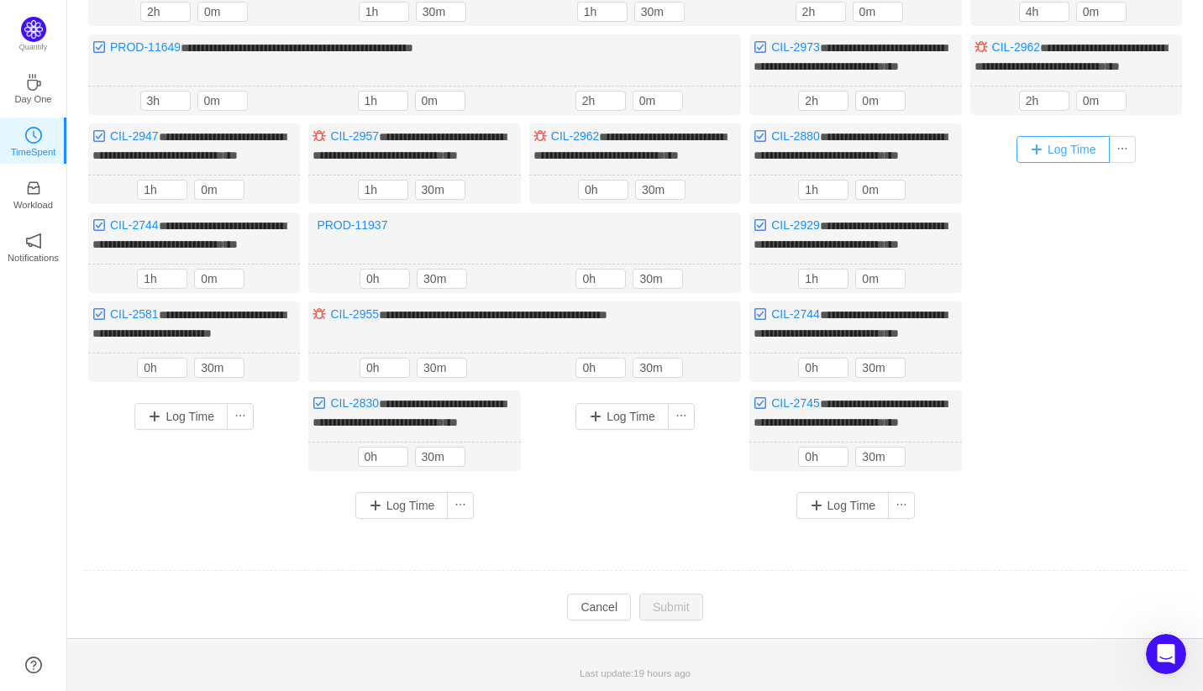
click at [1063, 136] on button "Log Time" at bounding box center [1062, 149] width 93 height 27
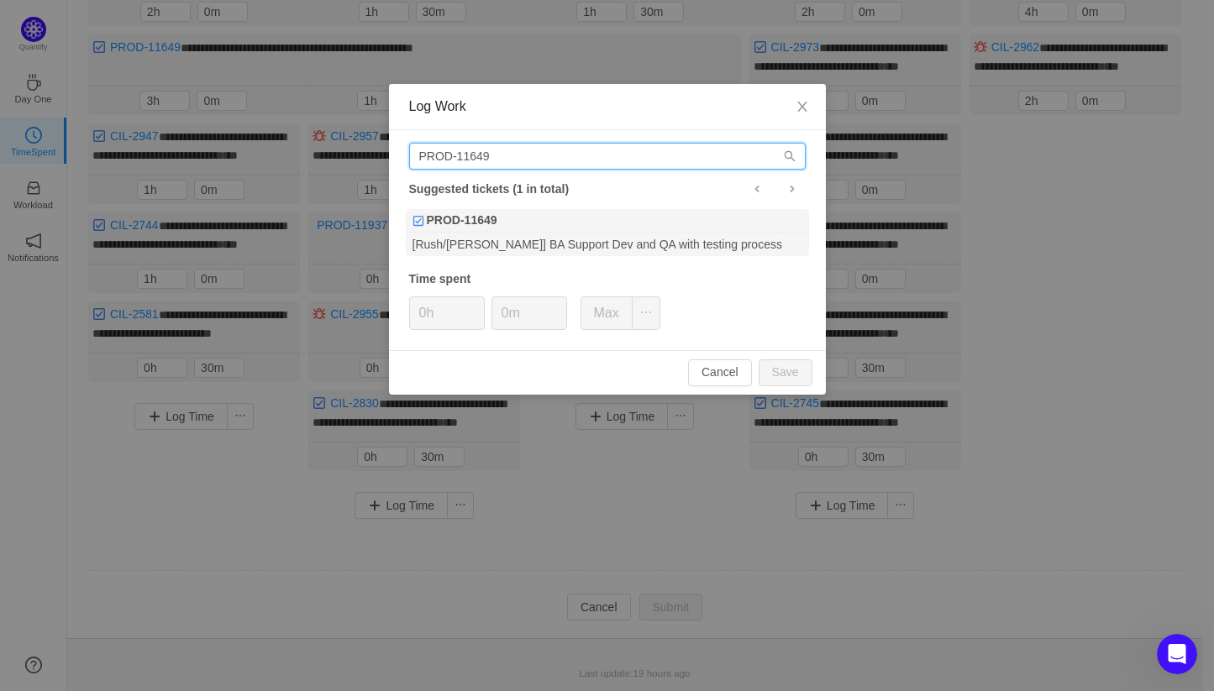
drag, startPoint x: 517, startPoint y: 162, endPoint x: 311, endPoint y: 162, distance: 205.8
click at [311, 162] on div "Log Work PROD-11649 Suggested tickets (1 in total) PROD-11649 [Rush/[PERSON_NAM…" at bounding box center [607, 345] width 1214 height 691
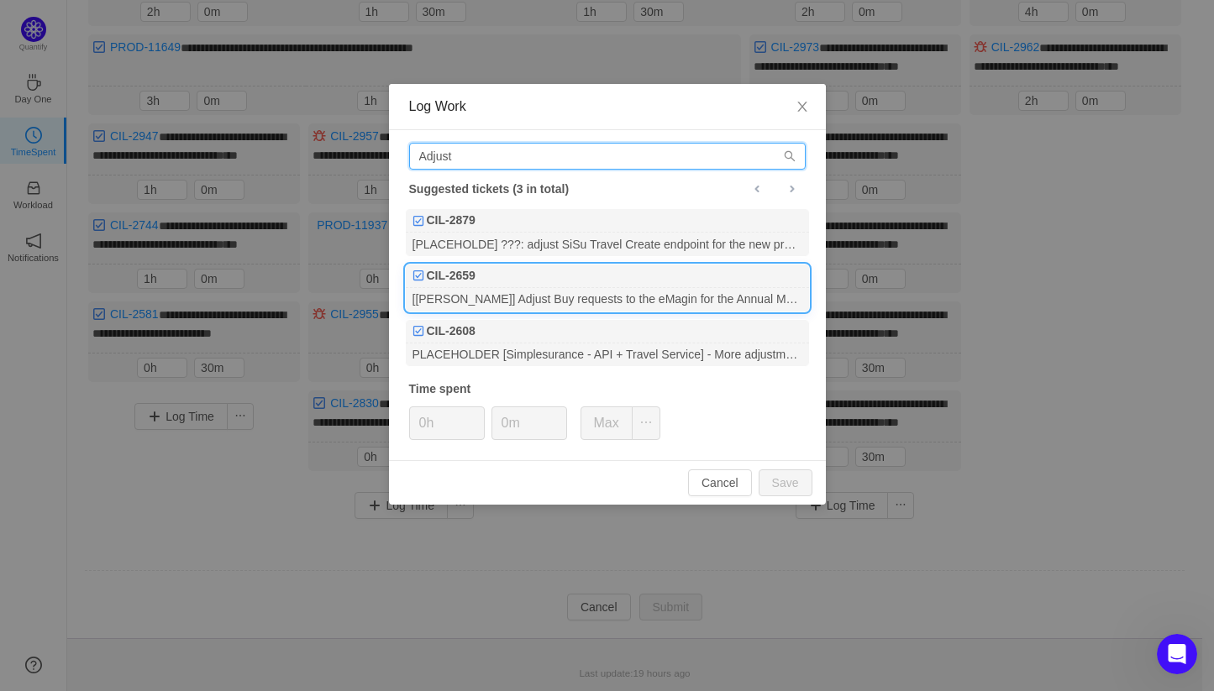
type input "Adjust"
click at [601, 290] on div "[[PERSON_NAME]] Adjust Buy requests to the eMagin for the Annual Multi Trip Pol…" at bounding box center [607, 299] width 403 height 23
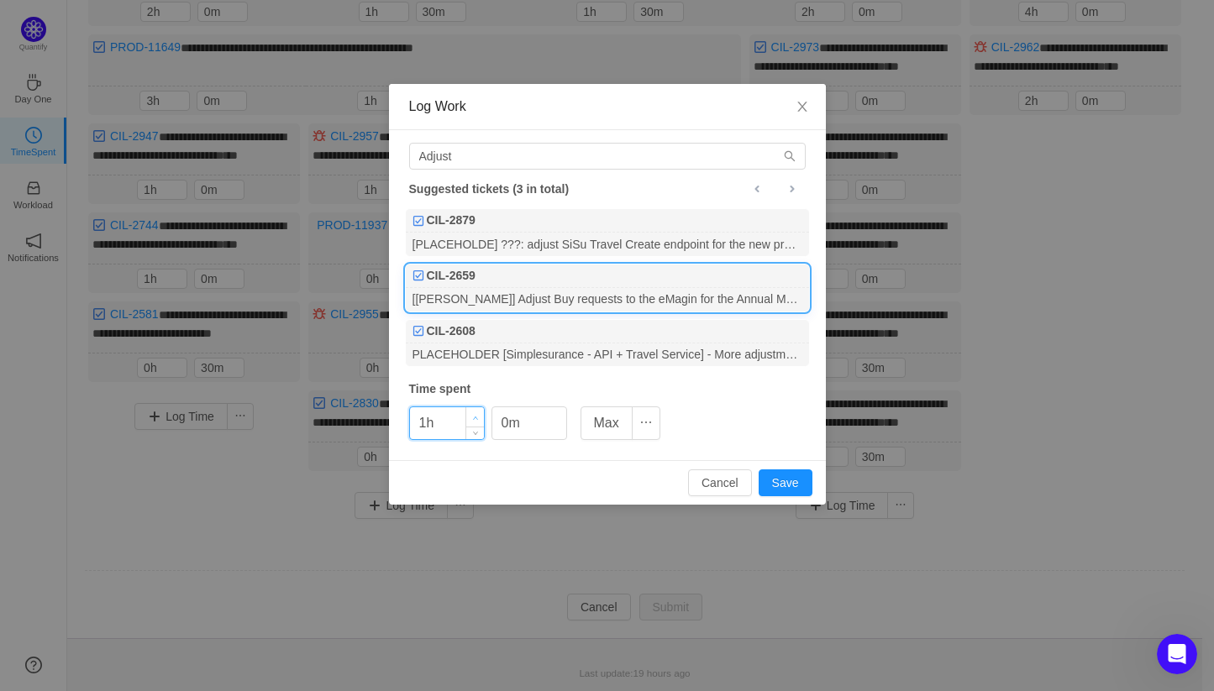
click at [470, 413] on span "Increase Value" at bounding box center [475, 416] width 18 height 19
click at [787, 475] on button "Save" at bounding box center [786, 483] width 54 height 27
type input "0h"
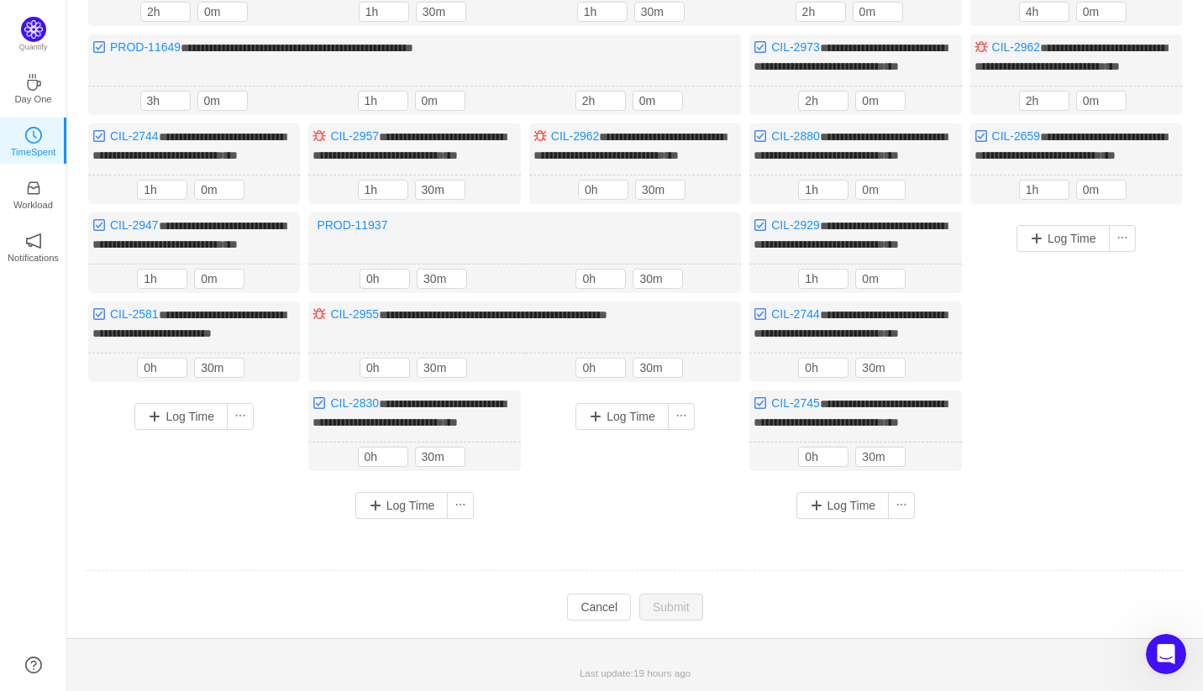
scroll to position [92, 0]
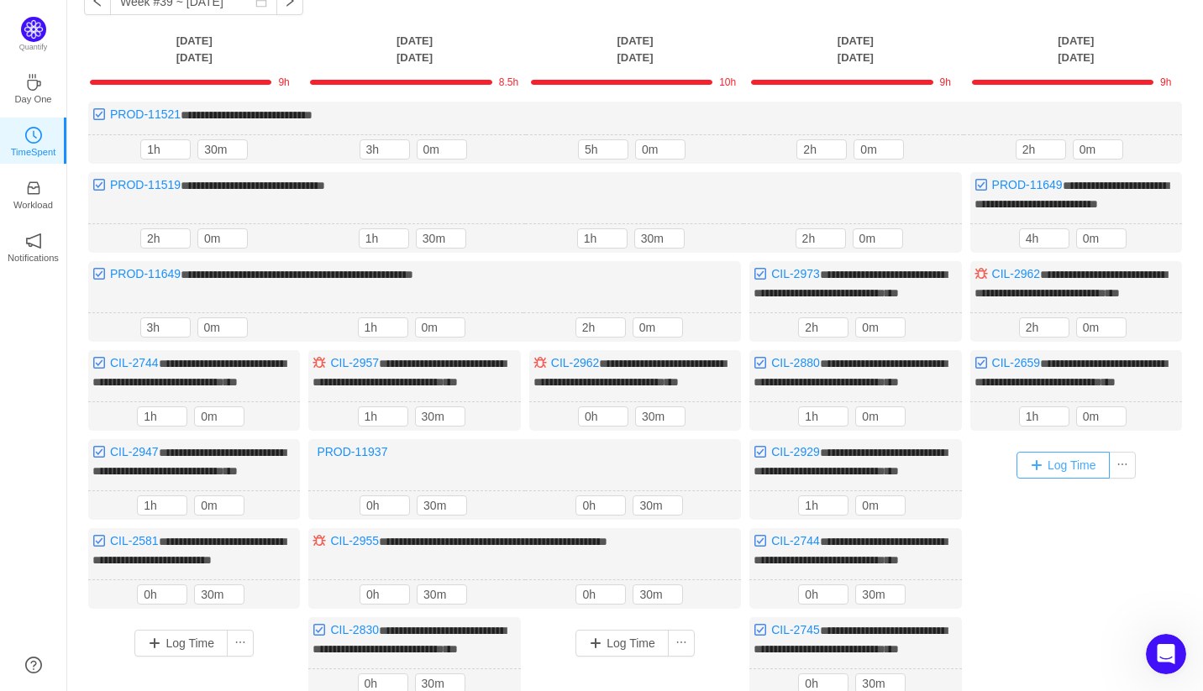
click at [1056, 479] on button "Log Time" at bounding box center [1062, 465] width 93 height 27
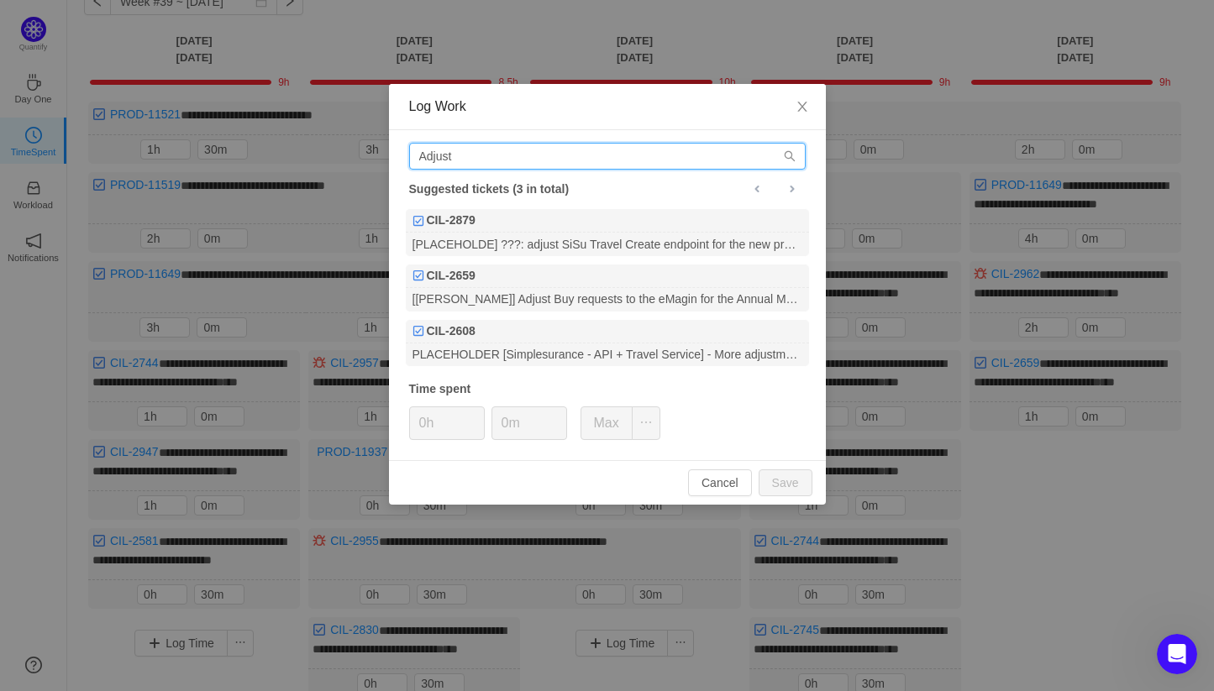
drag, startPoint x: 541, startPoint y: 160, endPoint x: 301, endPoint y: 161, distance: 240.2
click at [301, 161] on div "Log Work Adjust Suggested tickets (3 in total) CIL-2879 [PLACEHOLDE] ???: adjus…" at bounding box center [607, 345] width 1214 height 691
type input "i"
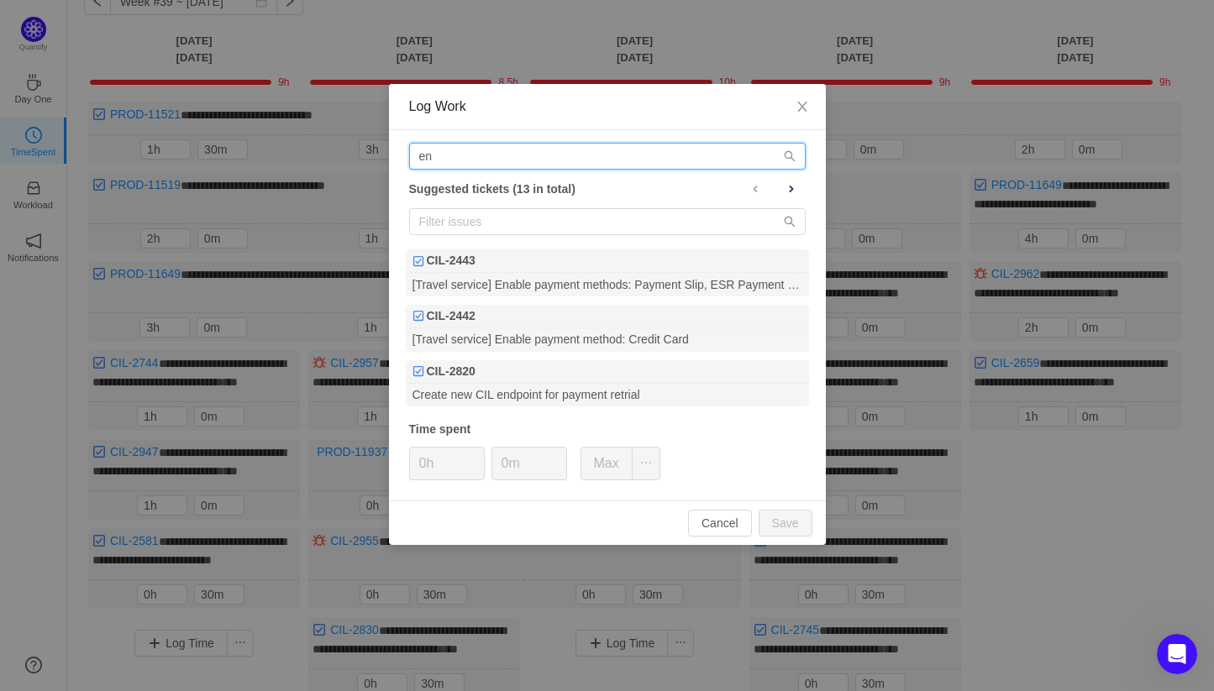
type input "e"
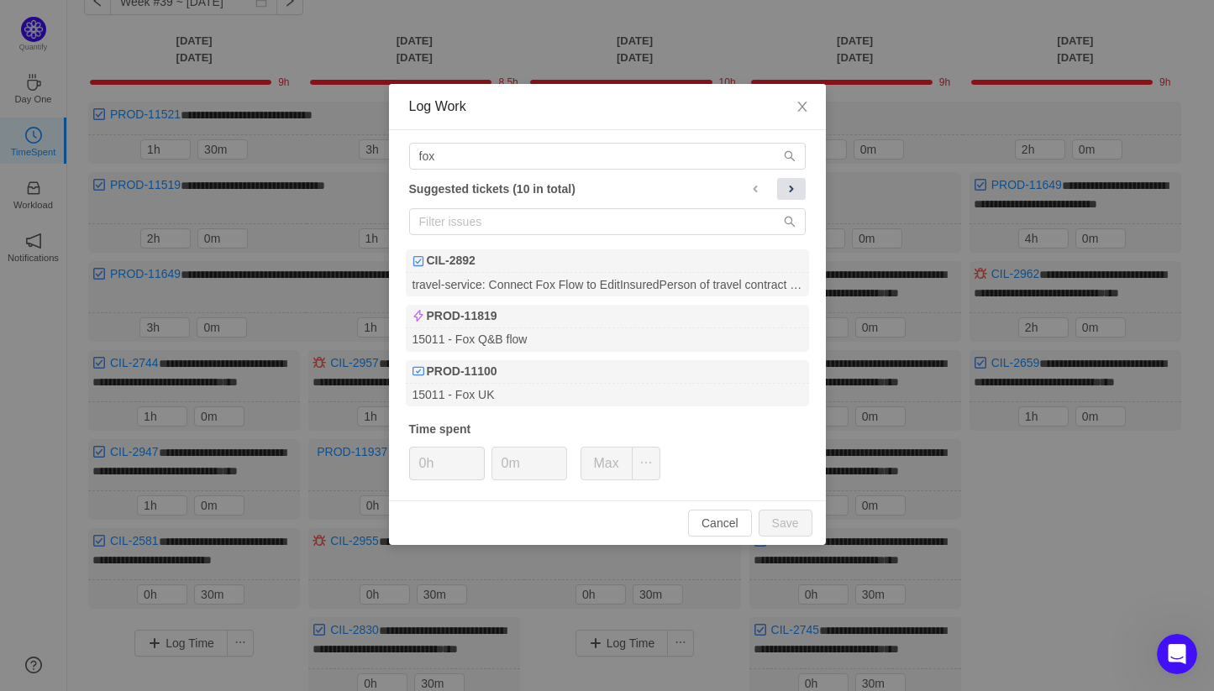
click at [796, 189] on span at bounding box center [791, 188] width 13 height 13
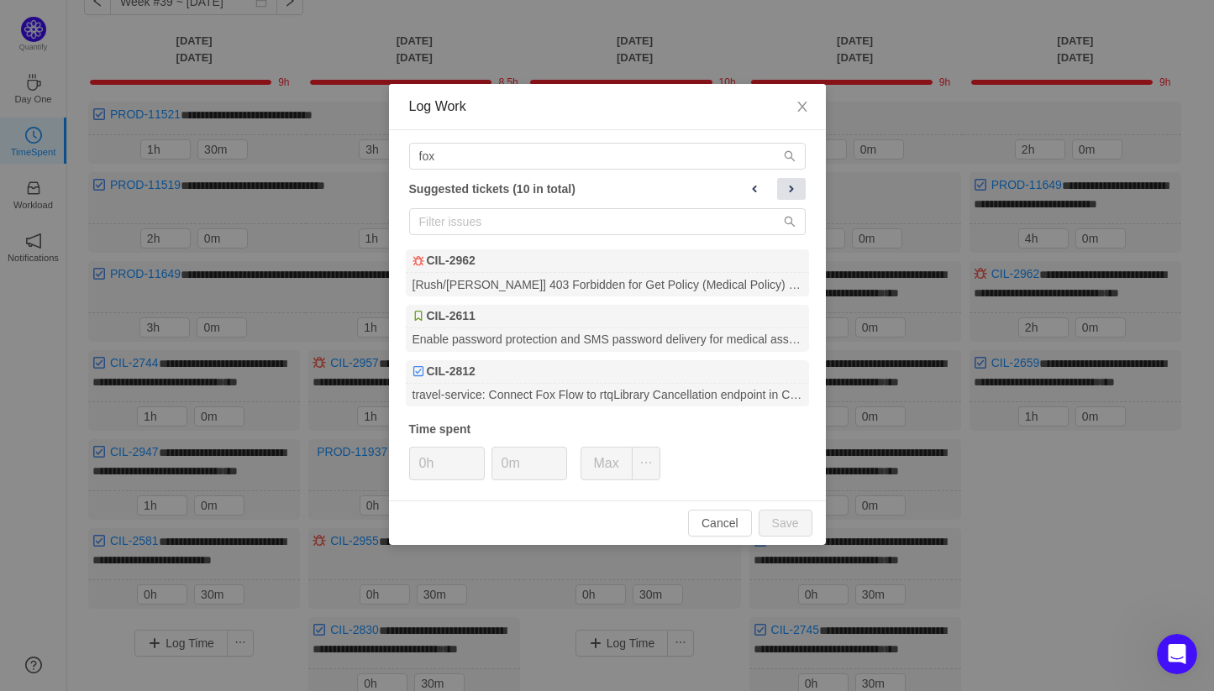
click at [796, 189] on span at bounding box center [791, 188] width 13 height 13
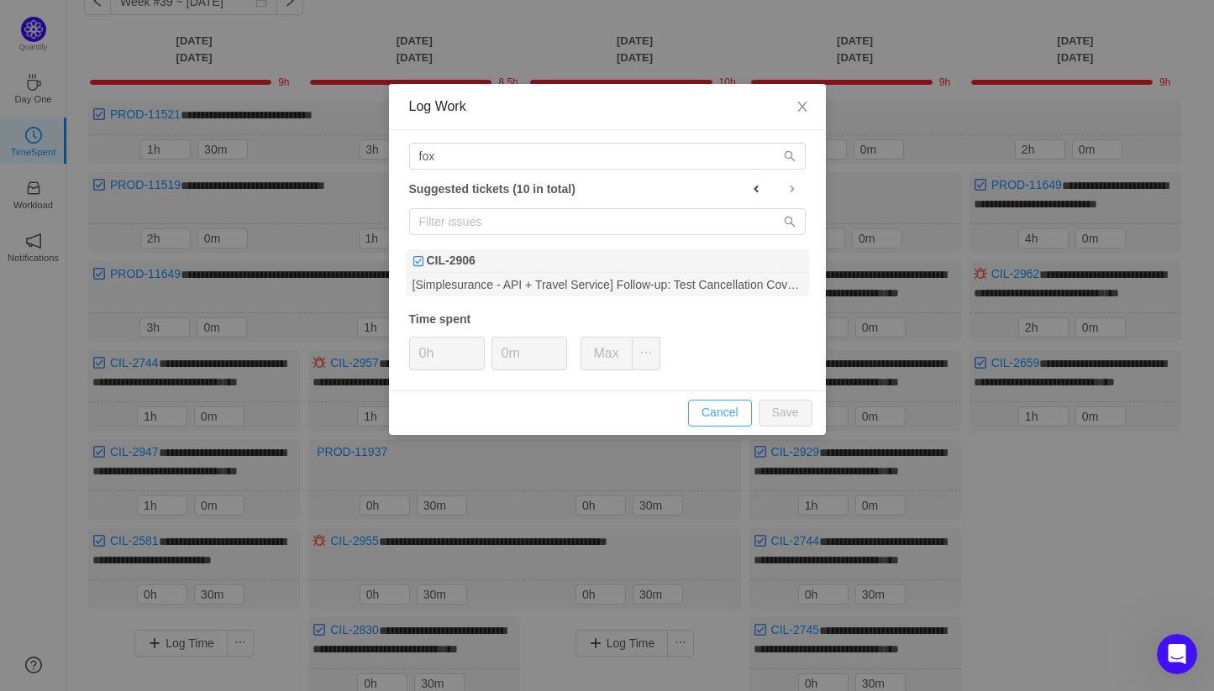
click at [737, 417] on button "Cancel" at bounding box center [720, 413] width 64 height 27
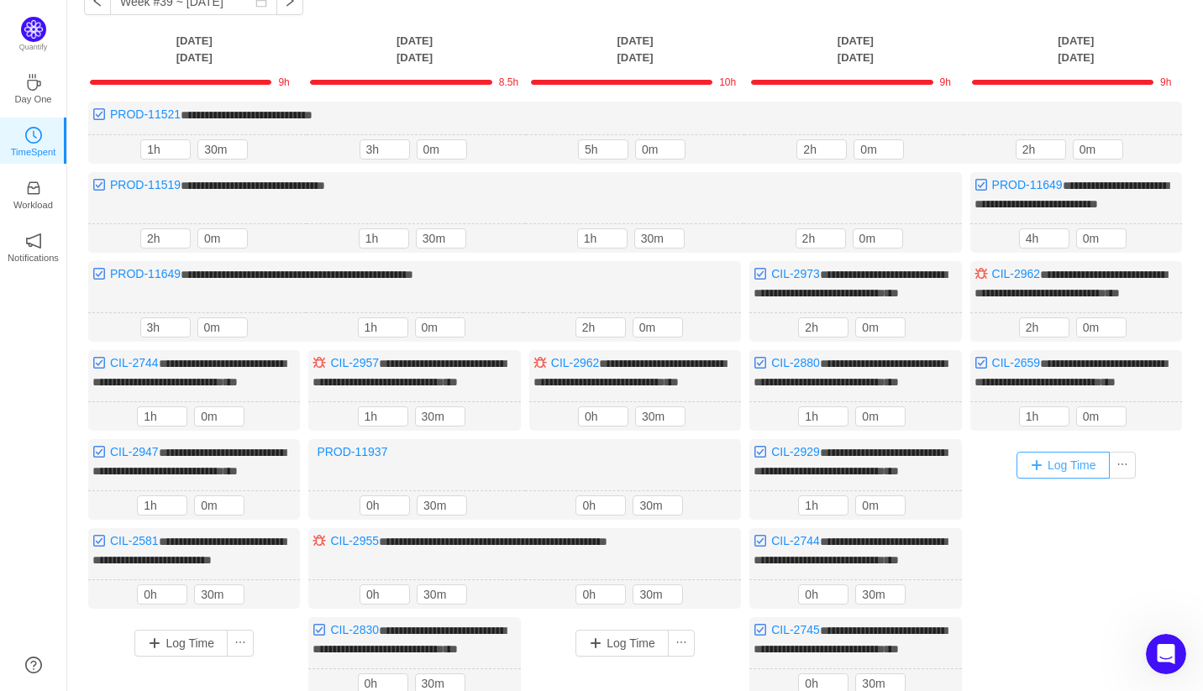
click at [1075, 479] on button "Log Time" at bounding box center [1062, 465] width 93 height 27
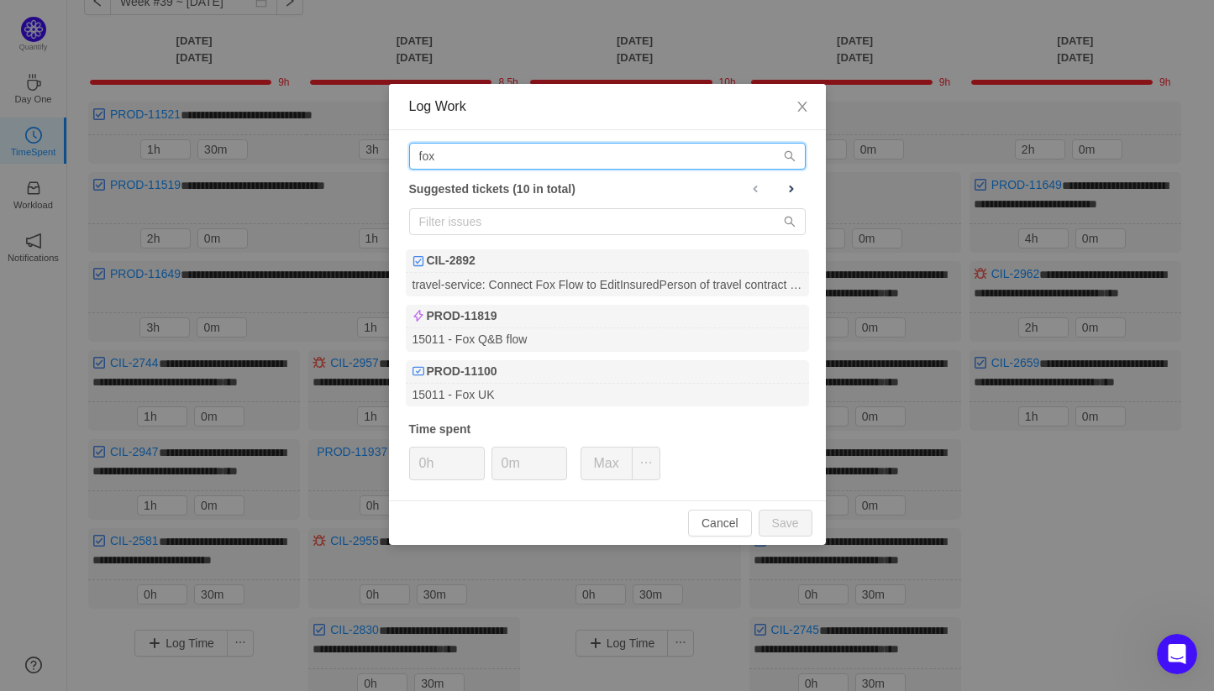
drag, startPoint x: 429, startPoint y: 157, endPoint x: 405, endPoint y: 155, distance: 24.5
click at [405, 155] on div "fox Suggested tickets (10 in total) CIL-2892 travel-service: Connect Fox Flow t…" at bounding box center [607, 315] width 437 height 370
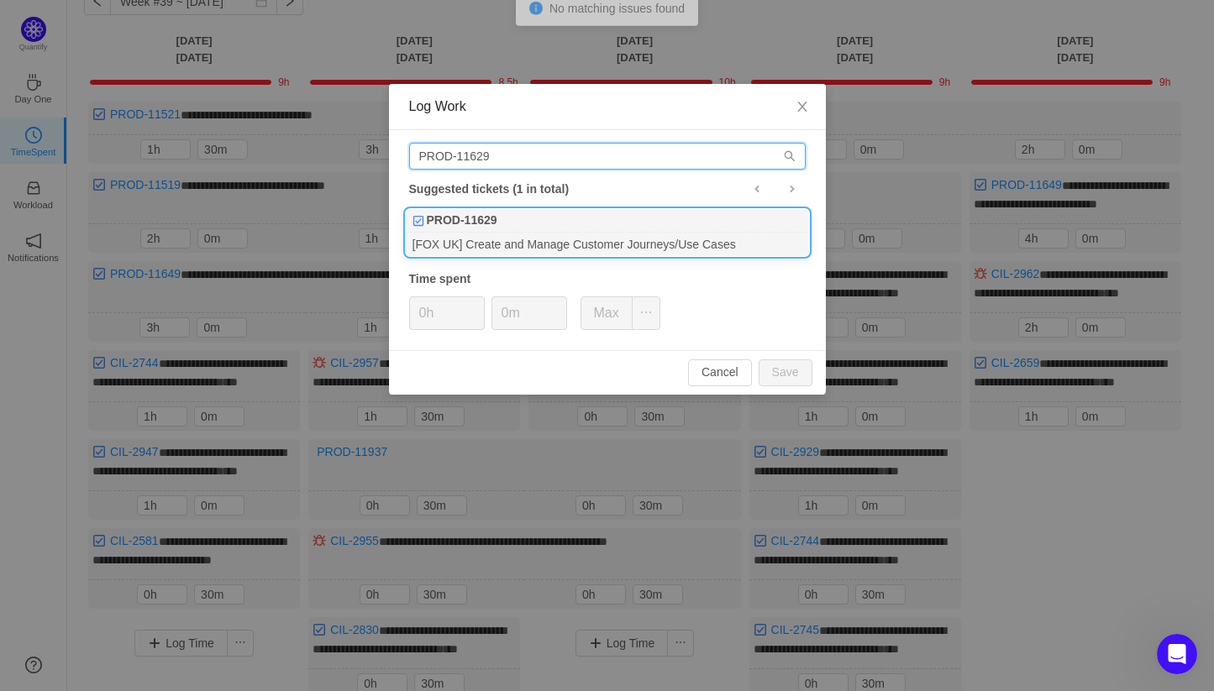
type input "PROD-11629"
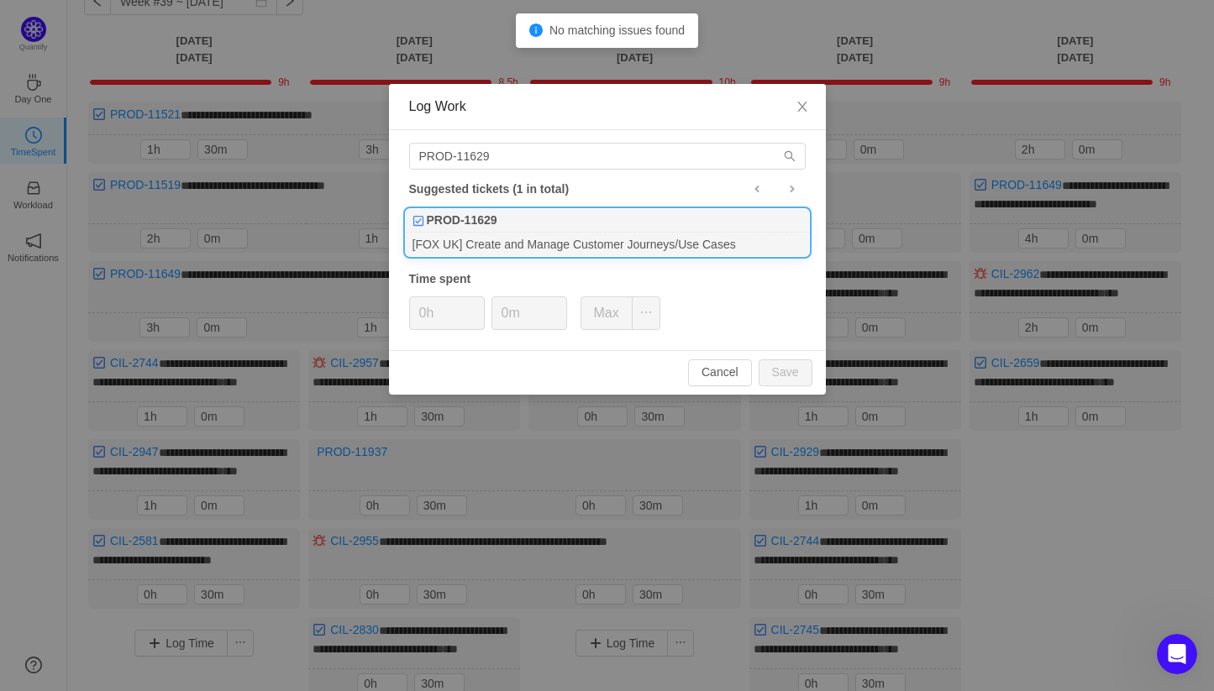
click at [491, 229] on div "PROD-11629" at bounding box center [607, 221] width 403 height 24
click at [469, 307] on span "Increase Value" at bounding box center [475, 306] width 18 height 19
click at [788, 364] on button "Save" at bounding box center [786, 373] width 54 height 27
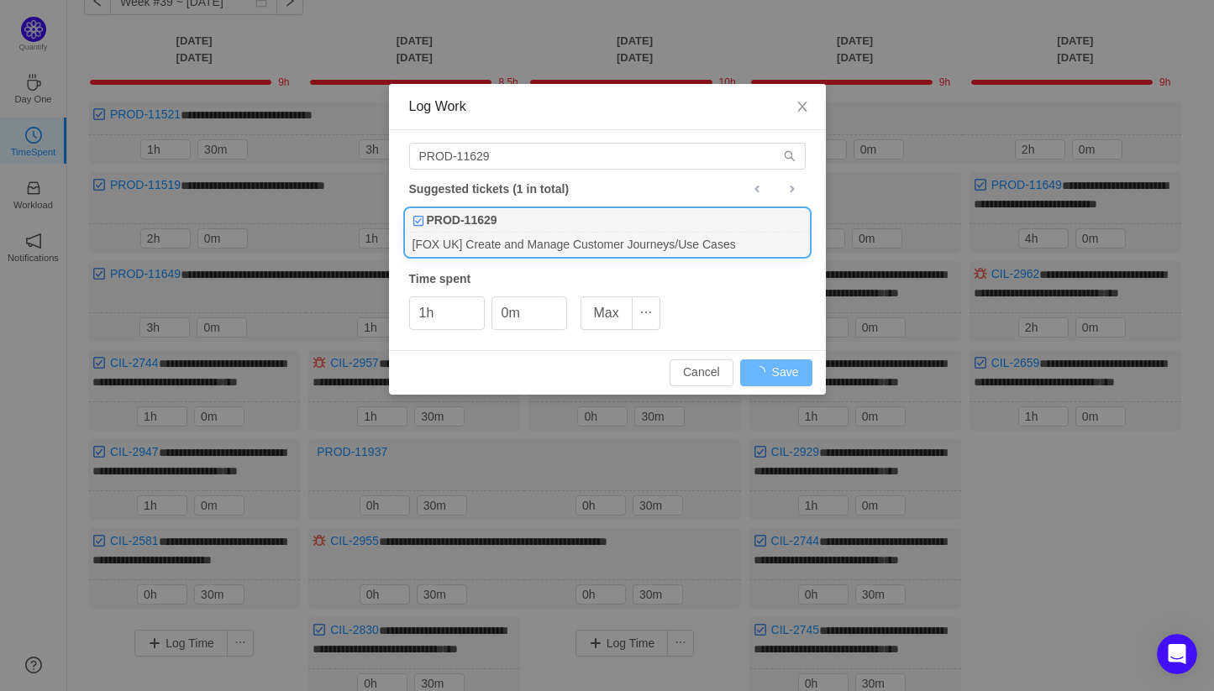
type input "0h"
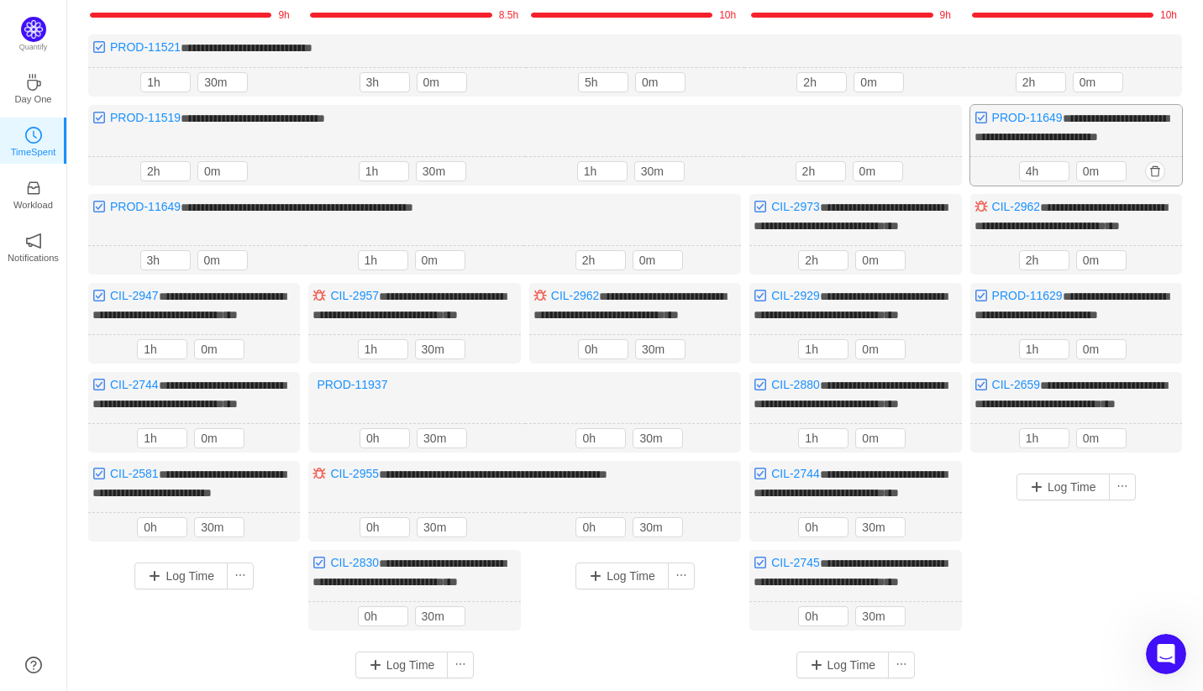
scroll to position [0, 0]
